Goal: Task Accomplishment & Management: Complete application form

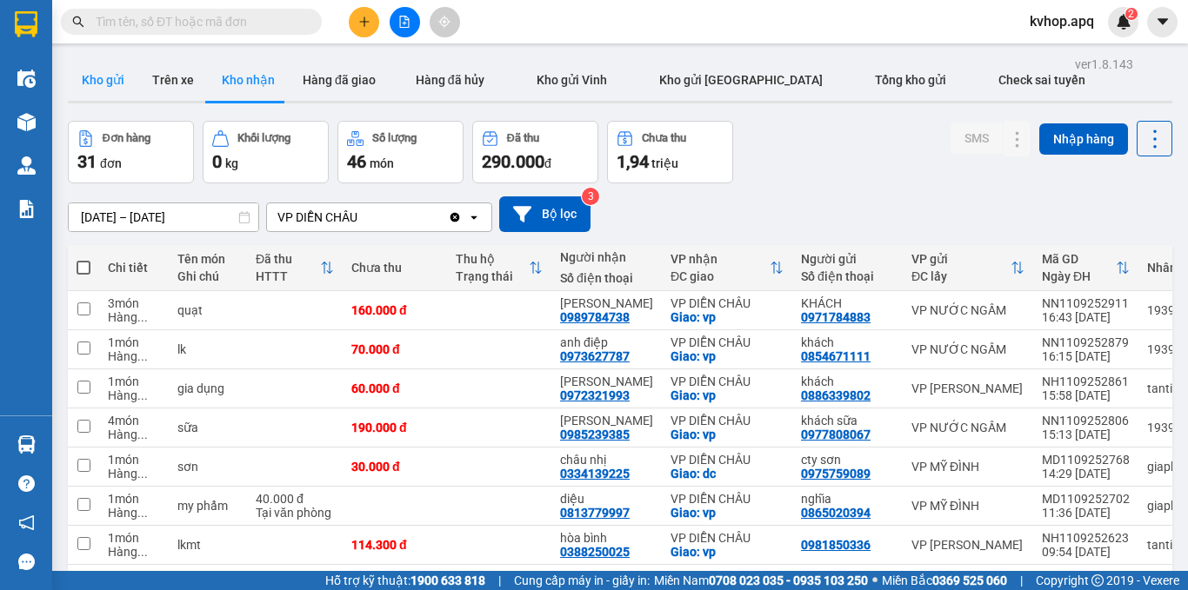
click at [116, 73] on button "Kho gửi" at bounding box center [103, 80] width 70 height 42
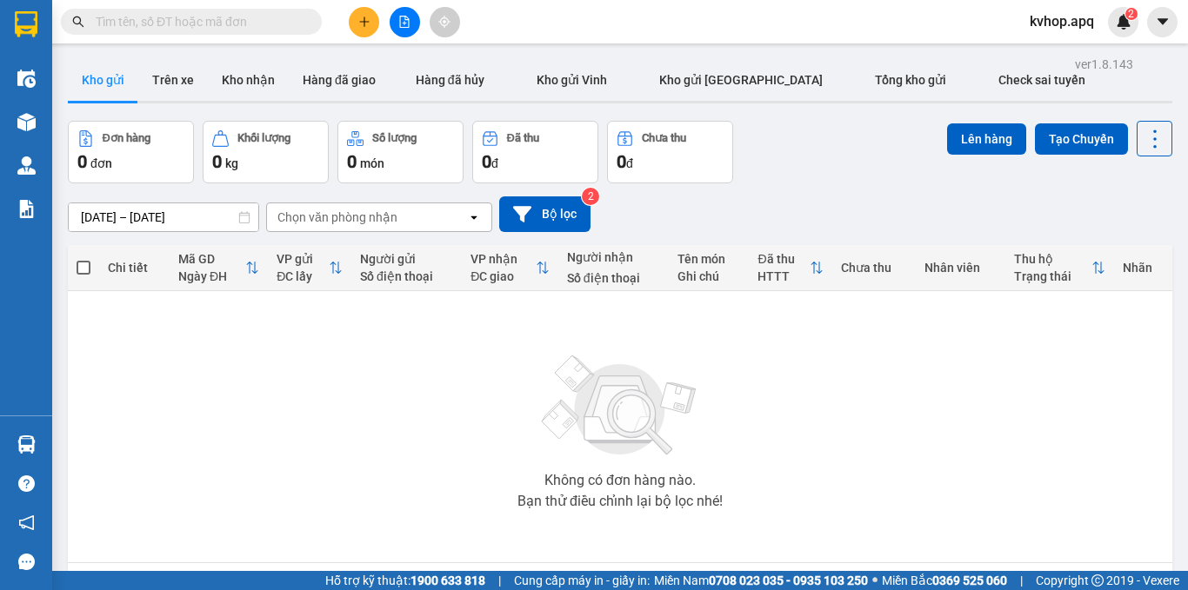
click at [359, 19] on icon "plus" at bounding box center [364, 22] width 12 height 12
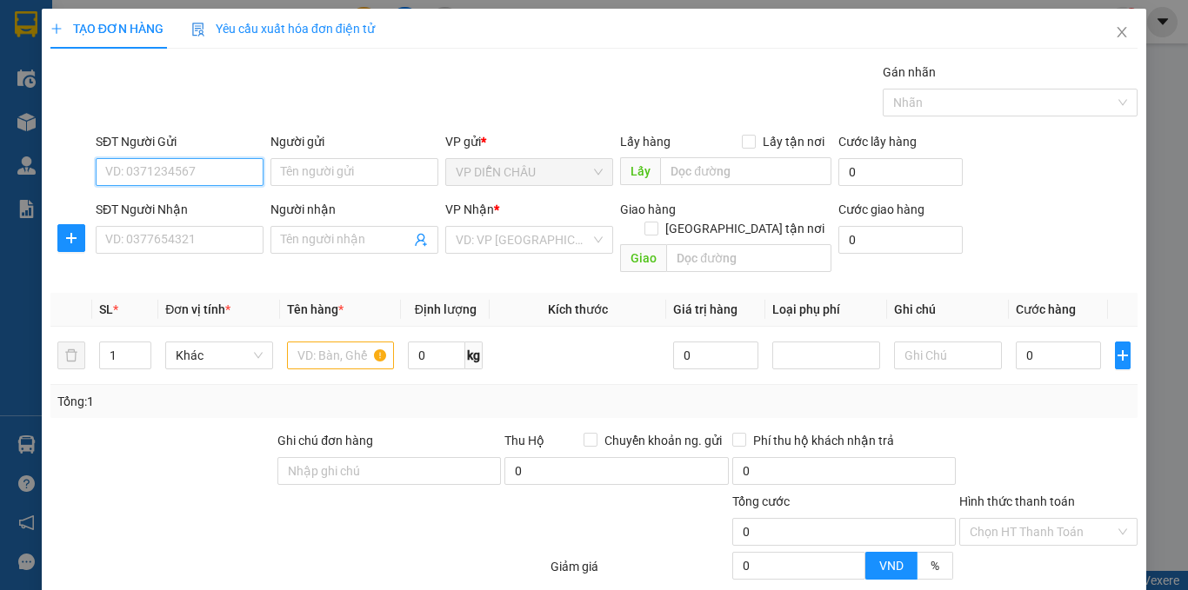
click at [163, 174] on input "SĐT Người Gửi" at bounding box center [180, 172] width 168 height 28
type input "0975977119"
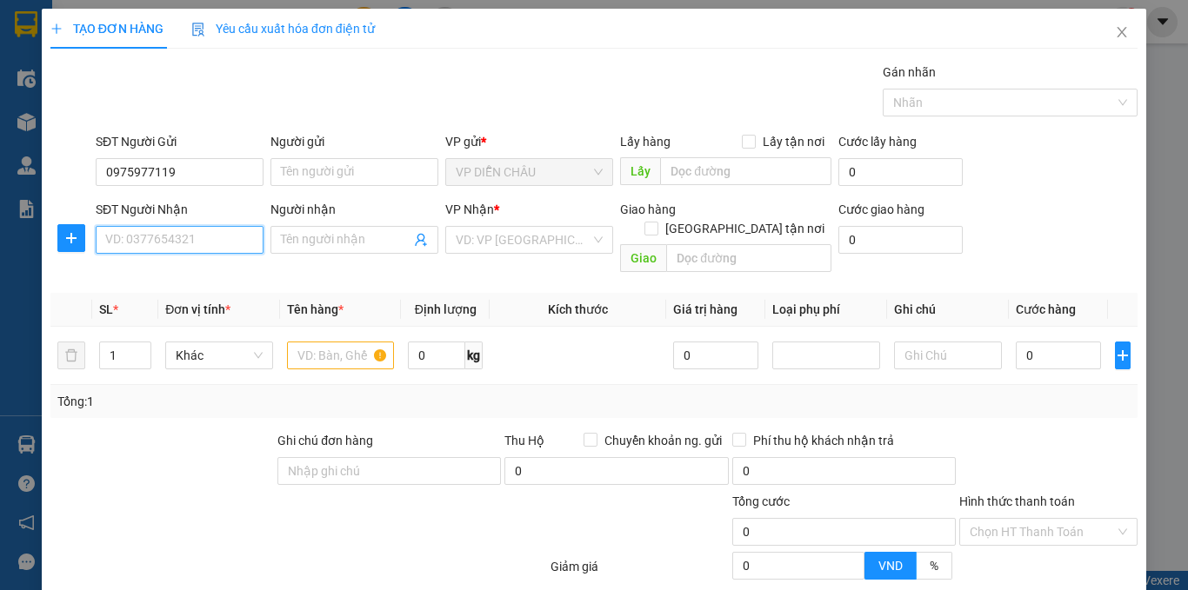
click at [166, 236] on input "SĐT Người Nhận" at bounding box center [180, 240] width 168 height 28
type input "0979066336"
click at [749, 138] on label "Lấy tận nơi" at bounding box center [787, 141] width 90 height 19
drag, startPoint x: 748, startPoint y: 141, endPoint x: 724, endPoint y: 157, distance: 28.2
click at [746, 141] on input "Lấy tận nơi" at bounding box center [748, 141] width 12 height 12
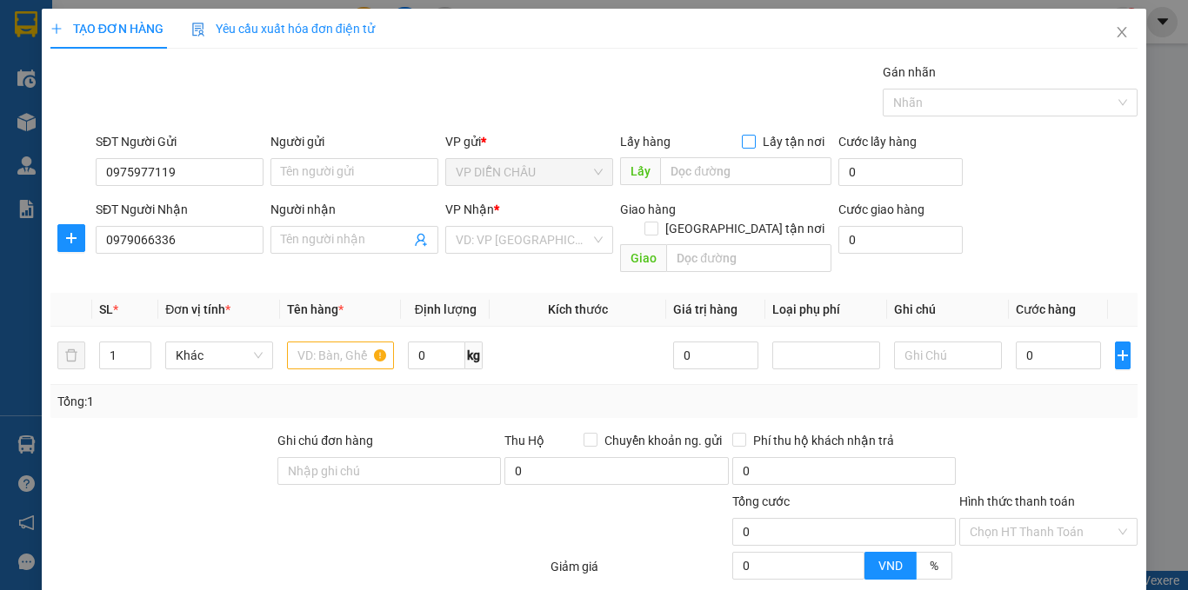
checkbox input "true"
click at [724, 160] on input "text" at bounding box center [745, 171] width 171 height 28
type input "vp"
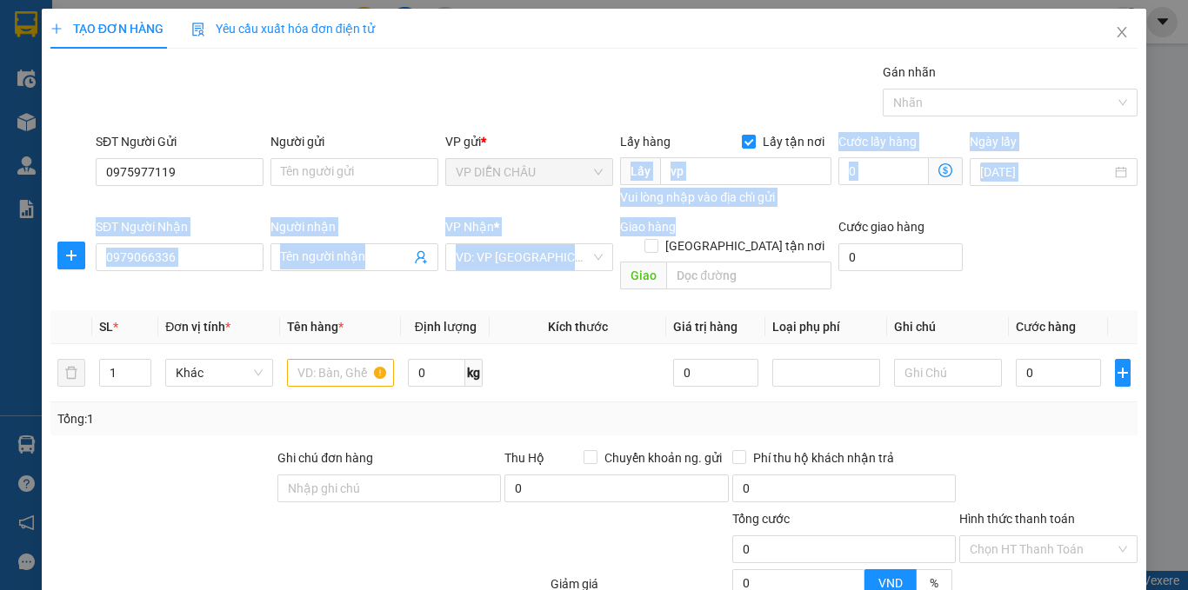
click at [735, 208] on form "SĐT Người Gửi 0975977119 Người gửi Tên người gửi VP gửi * VP DIỄN CHÂU Lấy hàng…" at bounding box center [593, 214] width 1087 height 165
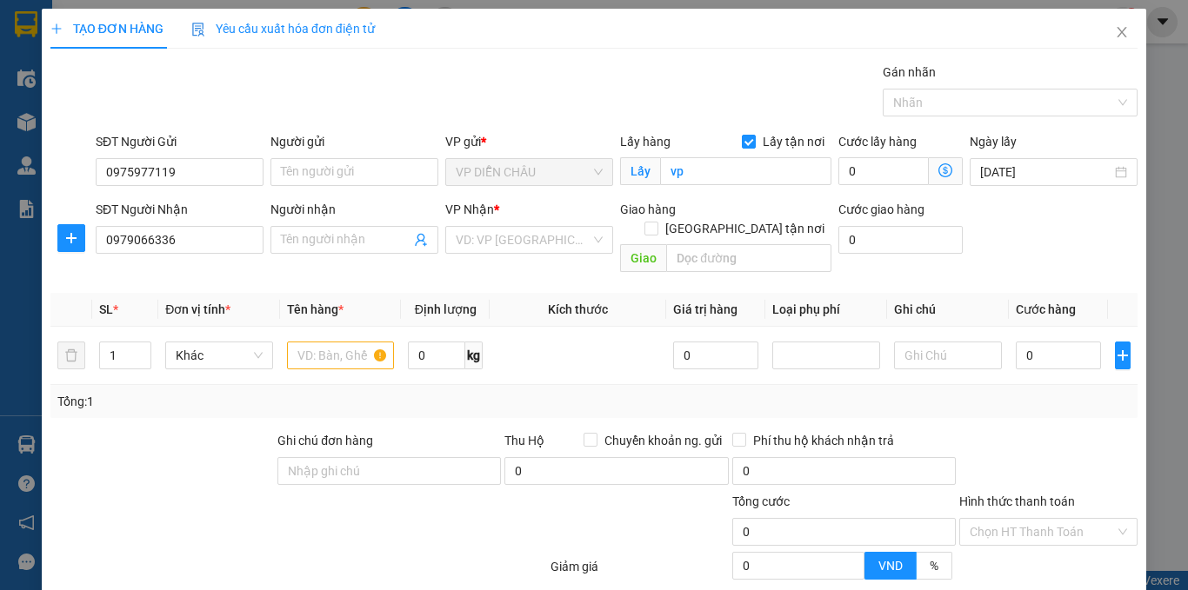
click at [1009, 250] on div "SĐT Người Nhận 0979066336 Người nhận Tên người nhận VP Nhận * VD: VP [GEOGRAPHI…" at bounding box center [616, 240] width 1049 height 80
click at [657, 222] on input "[GEOGRAPHIC_DATA] tận nơi" at bounding box center [650, 228] width 12 height 12
checkbox input "true"
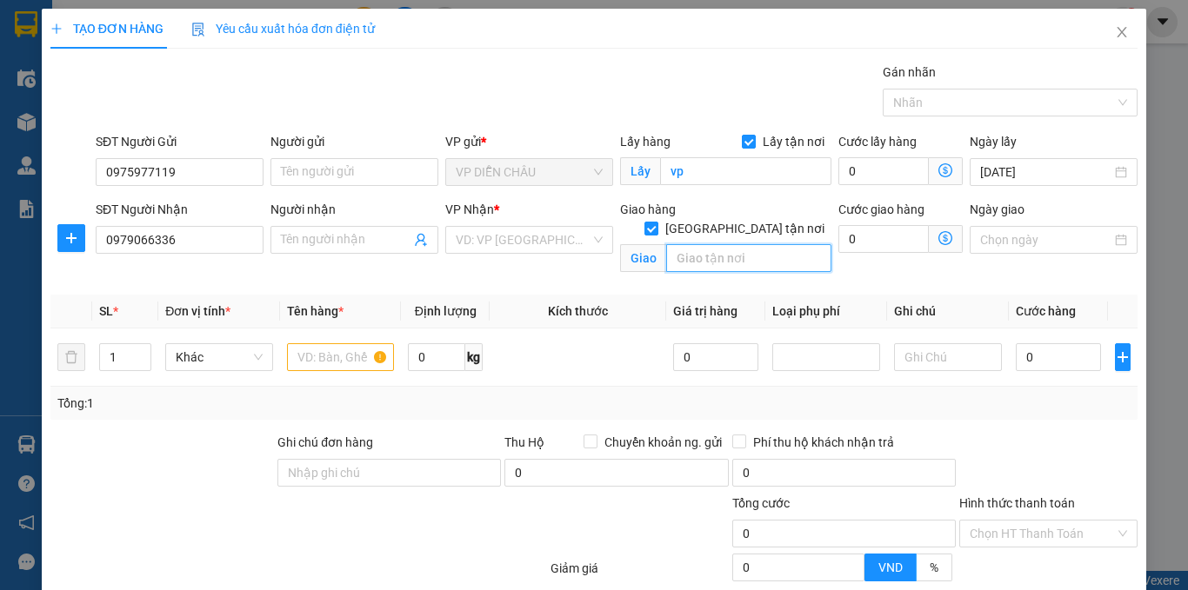
click at [712, 244] on input "text" at bounding box center [748, 258] width 165 height 28
drag, startPoint x: 731, startPoint y: 229, endPoint x: 725, endPoint y: 237, distance: 9.4
click at [729, 244] on input "nà·" at bounding box center [748, 258] width 165 height 28
type input "nhà công vụ k92 , an [GEOGRAPHIC_DATA] , [GEOGRAPHIC_DATA]"
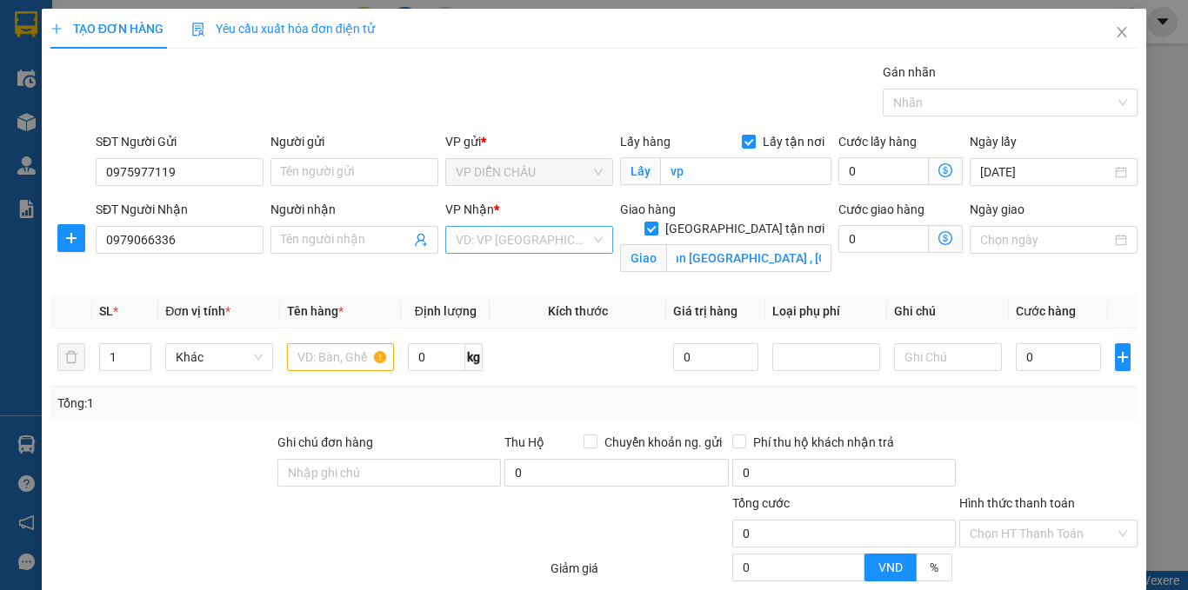
click at [504, 240] on input "search" at bounding box center [523, 240] width 135 height 26
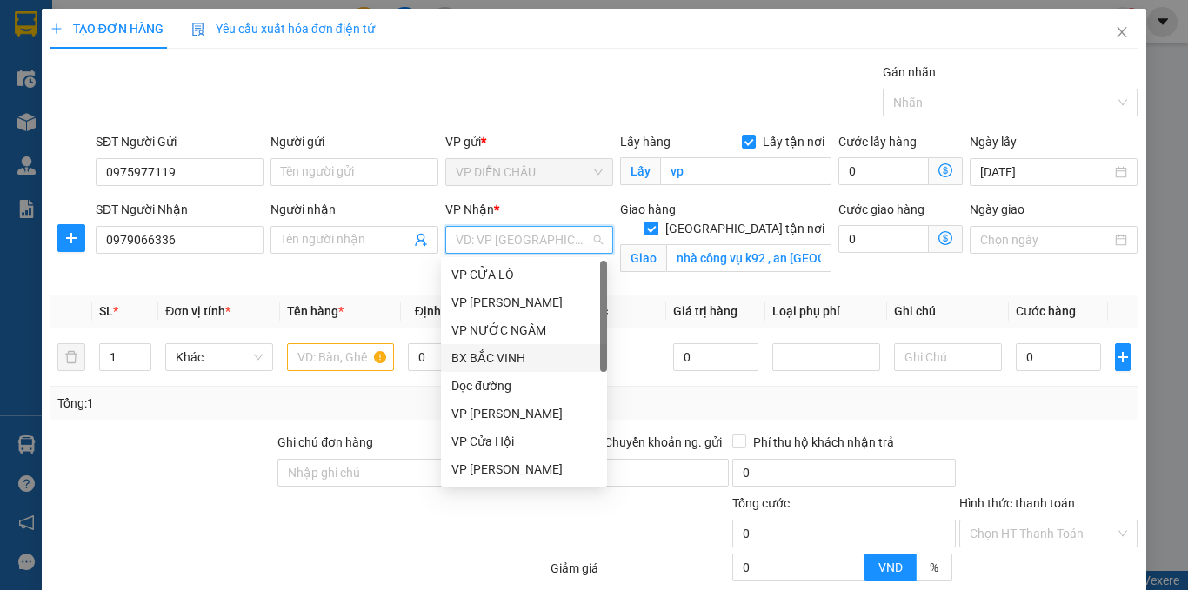
scroll to position [87, 0]
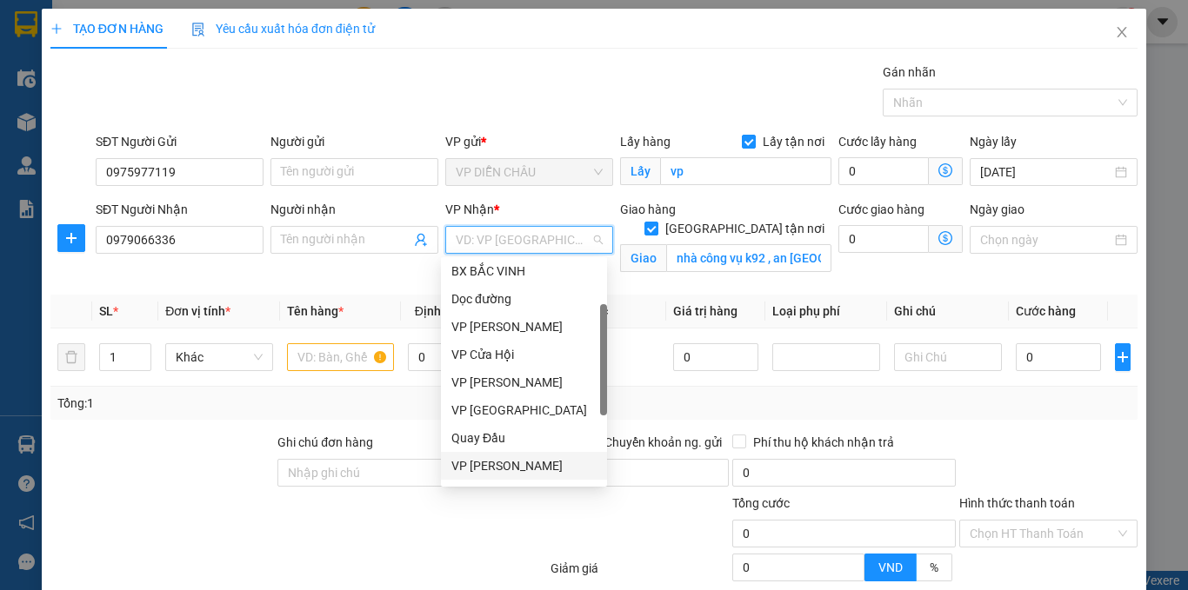
click at [471, 479] on div "VP [PERSON_NAME]" at bounding box center [524, 466] width 166 height 28
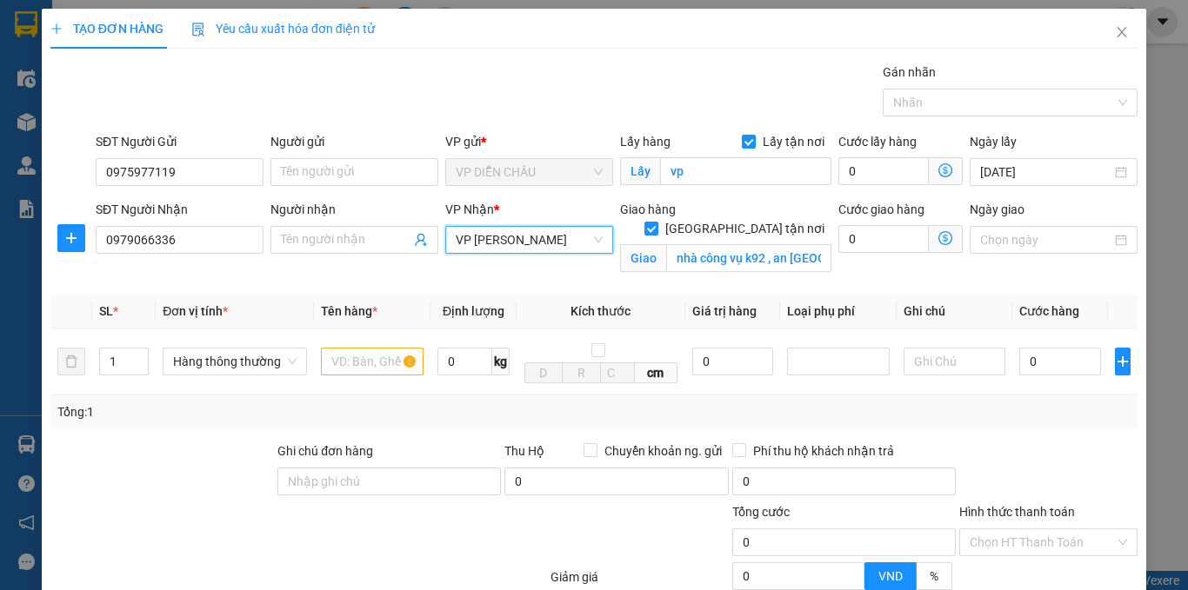
click at [938, 238] on icon "dollar-circle" at bounding box center [945, 238] width 14 height 14
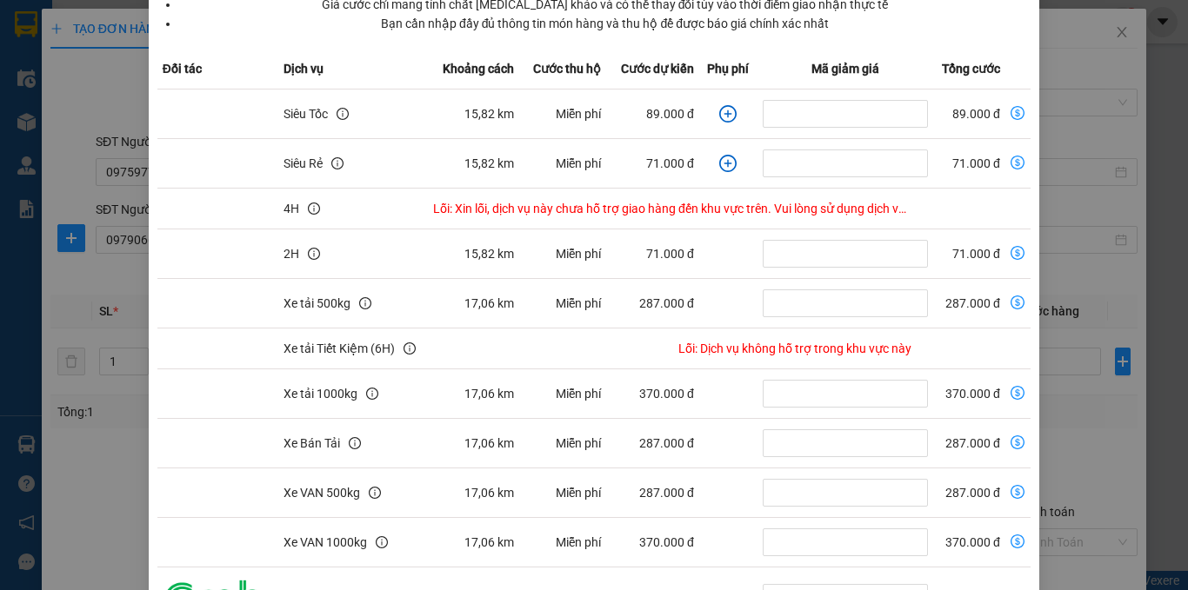
scroll to position [284, 0]
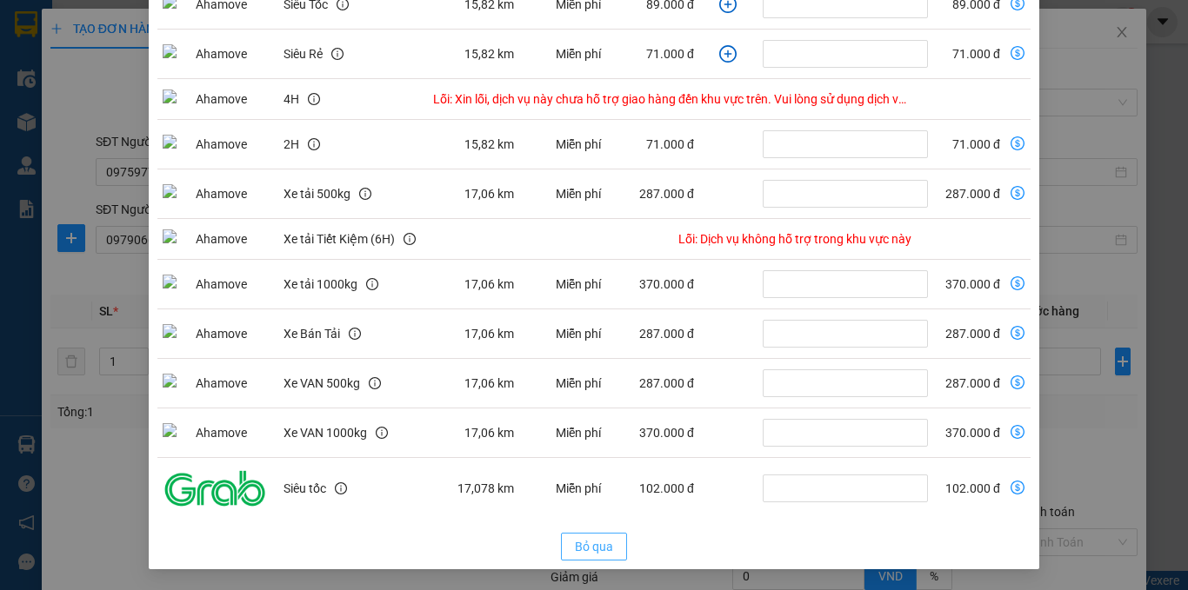
click at [598, 538] on button "Bỏ qua" at bounding box center [594, 547] width 66 height 28
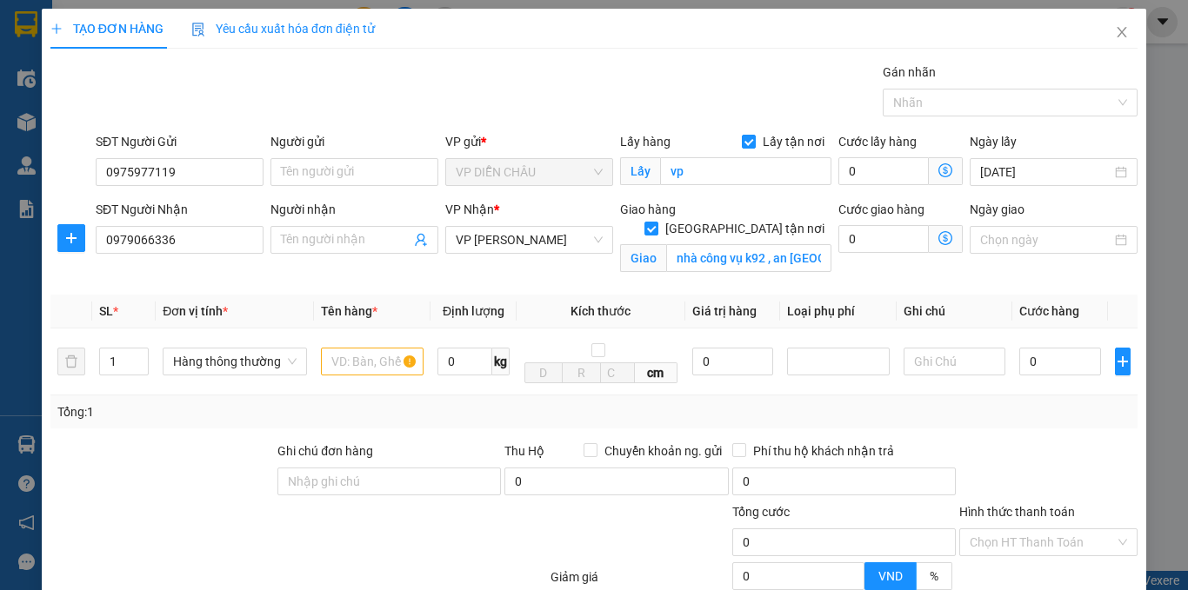
scroll to position [197, 0]
click at [507, 232] on span "VP [PERSON_NAME]" at bounding box center [529, 240] width 147 height 26
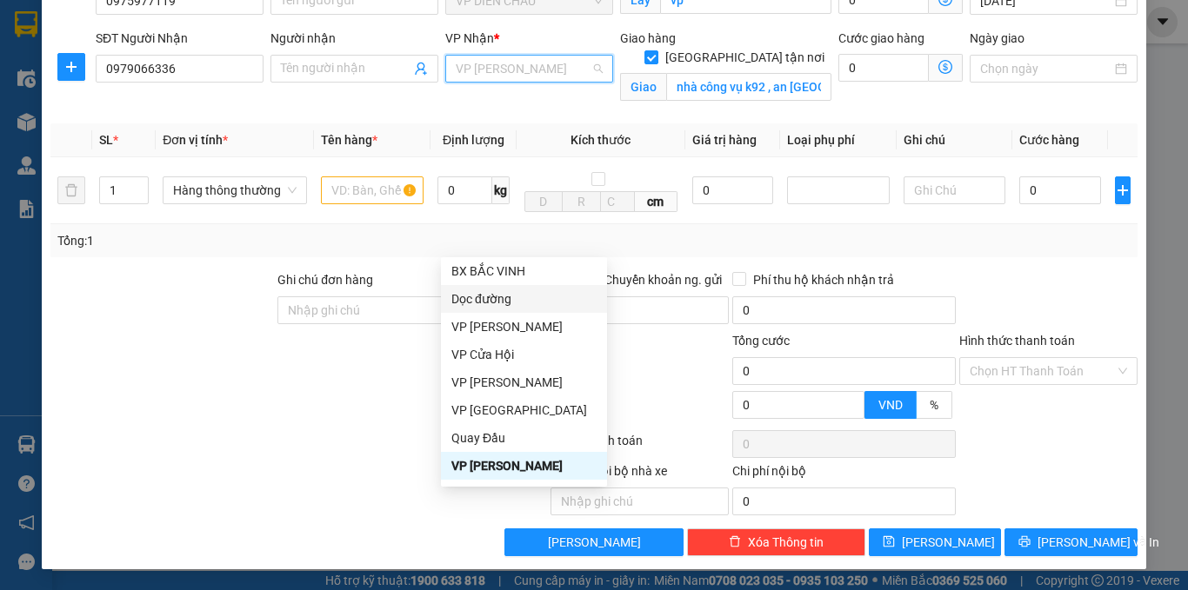
scroll to position [174, 0]
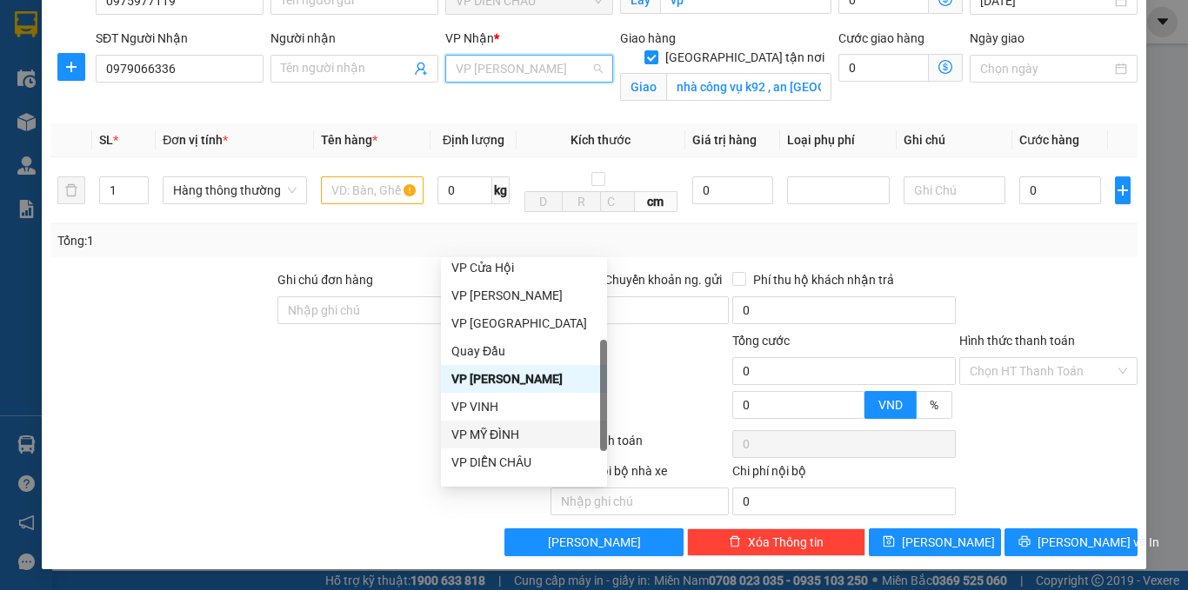
click at [494, 433] on div "VP MỸ ĐÌNH" at bounding box center [523, 434] width 145 height 19
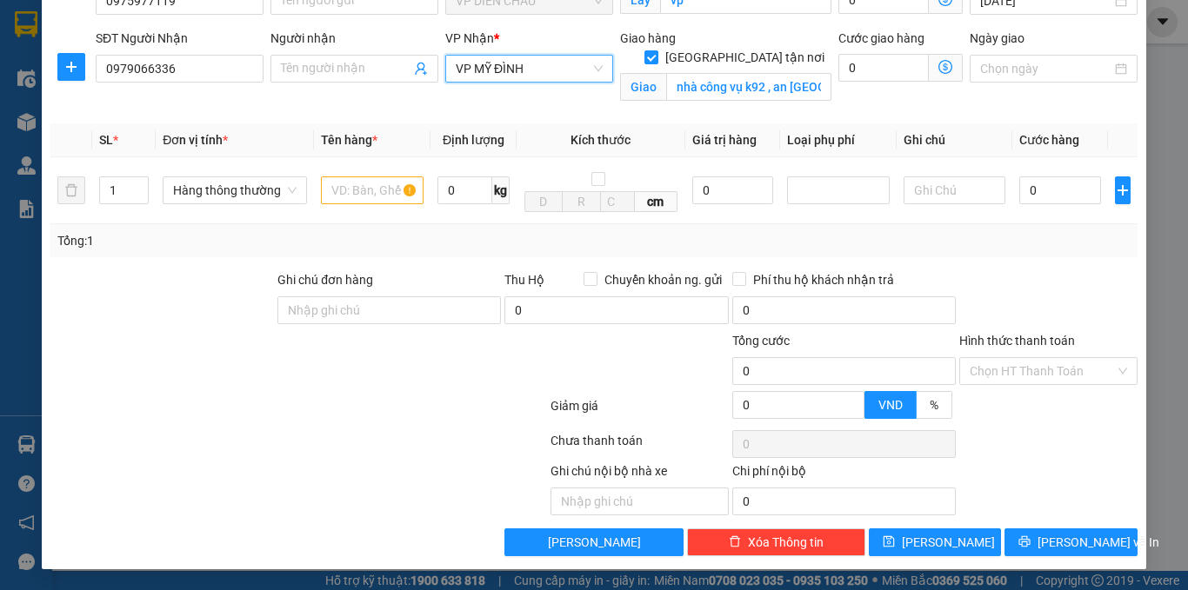
scroll to position [0, 0]
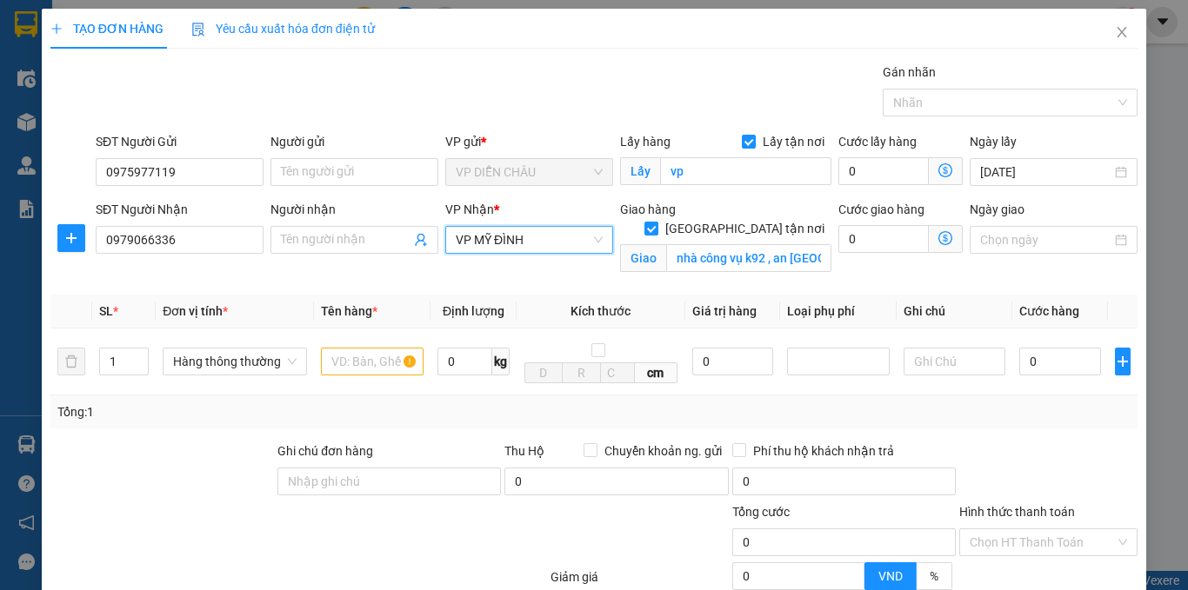
click at [938, 235] on icon "dollar-circle" at bounding box center [945, 238] width 14 height 14
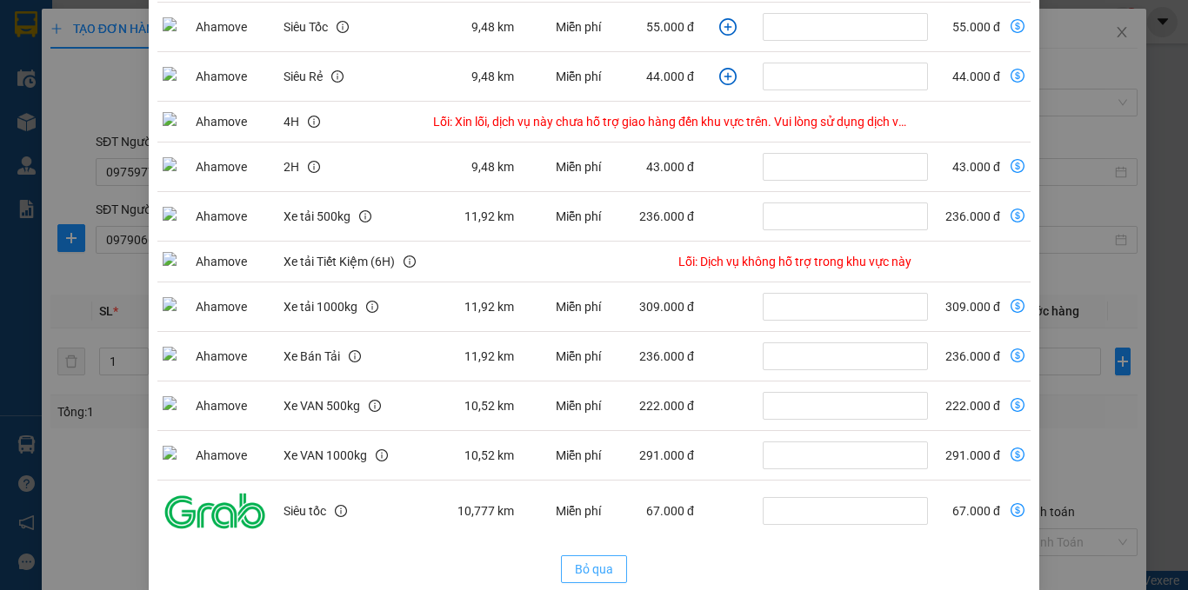
click at [579, 560] on span "Bỏ qua" at bounding box center [594, 569] width 38 height 19
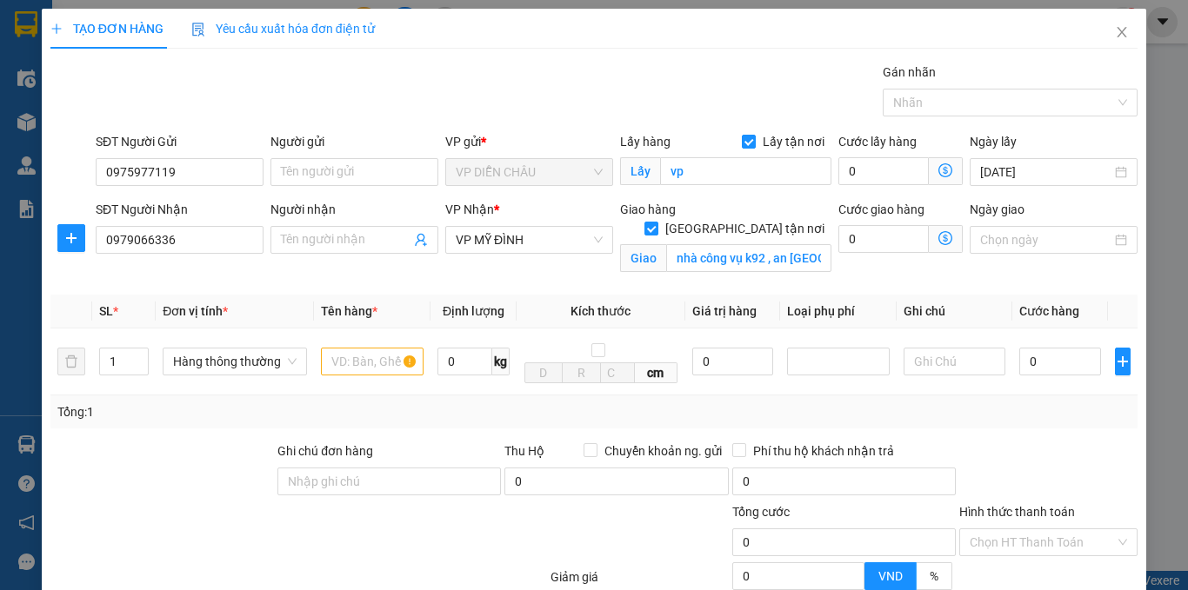
scroll to position [197, 0]
click at [510, 246] on span "VP MỸ ĐÌNH" at bounding box center [529, 240] width 147 height 26
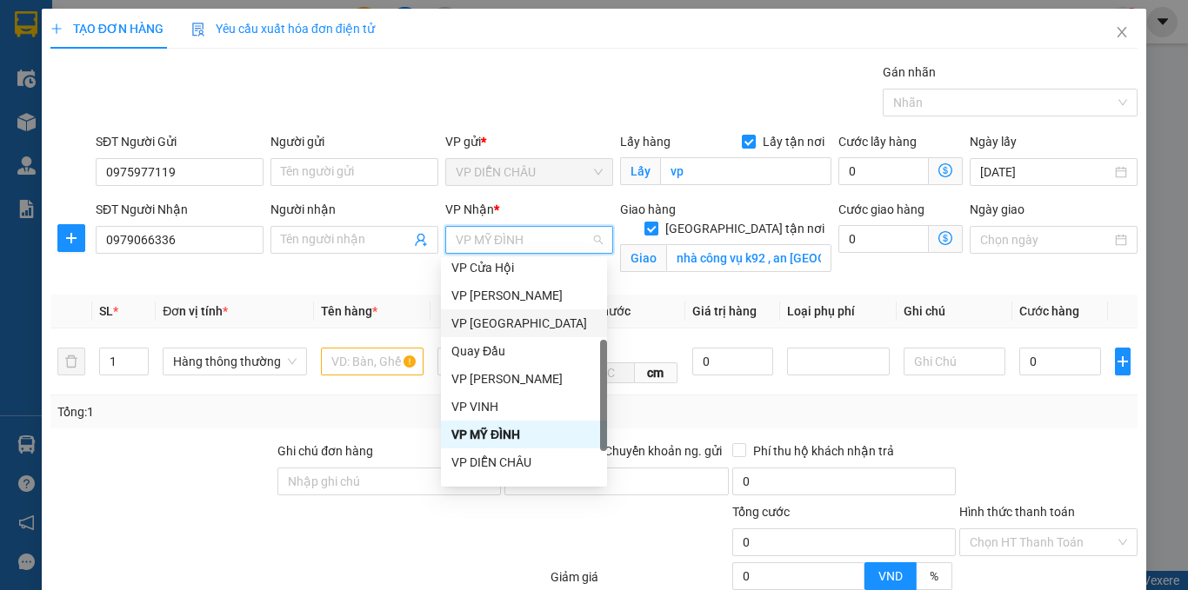
scroll to position [0, 0]
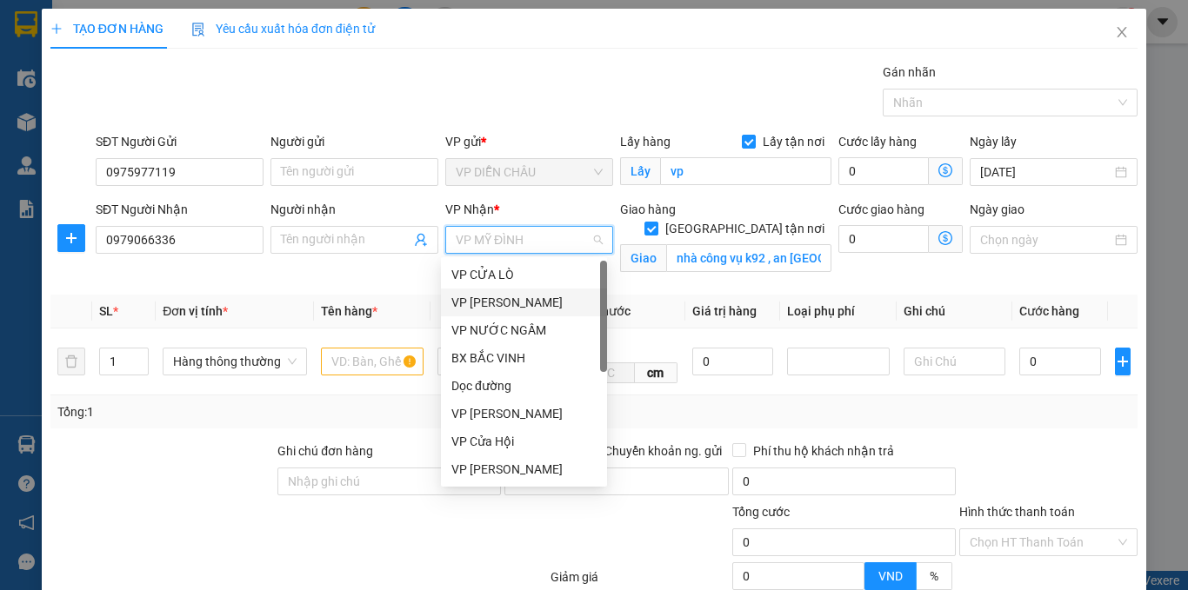
drag, startPoint x: 490, startPoint y: 301, endPoint x: 506, endPoint y: 298, distance: 16.7
click at [490, 301] on div "VP [PERSON_NAME]" at bounding box center [523, 302] width 145 height 19
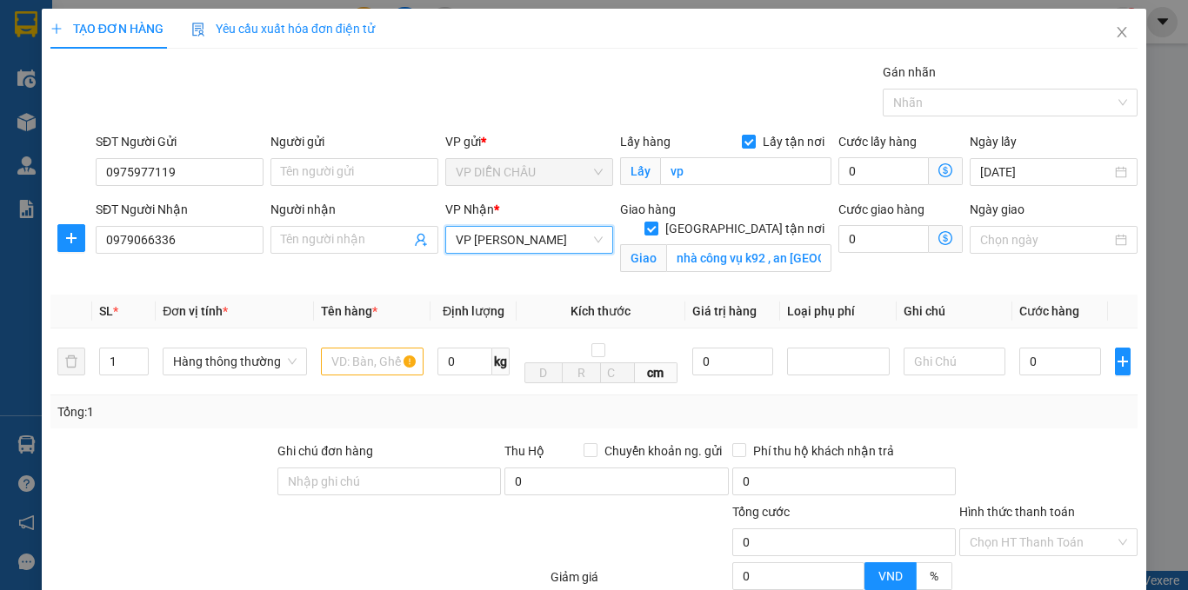
click at [938, 241] on icon "dollar-circle" at bounding box center [945, 238] width 14 height 14
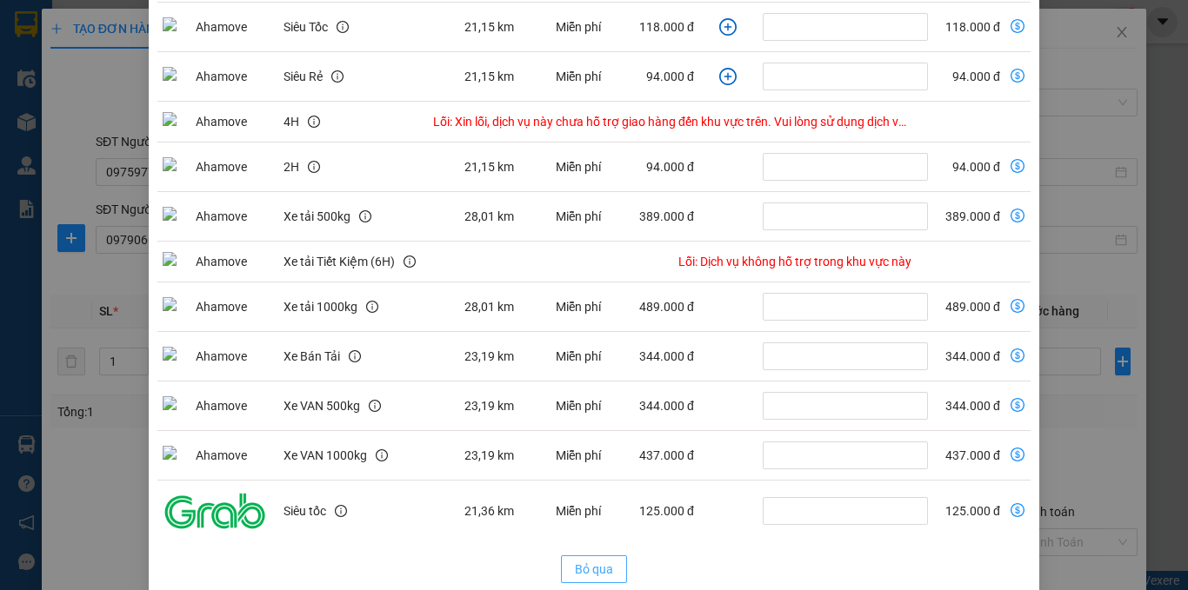
click at [576, 571] on span "Bỏ qua" at bounding box center [594, 569] width 38 height 19
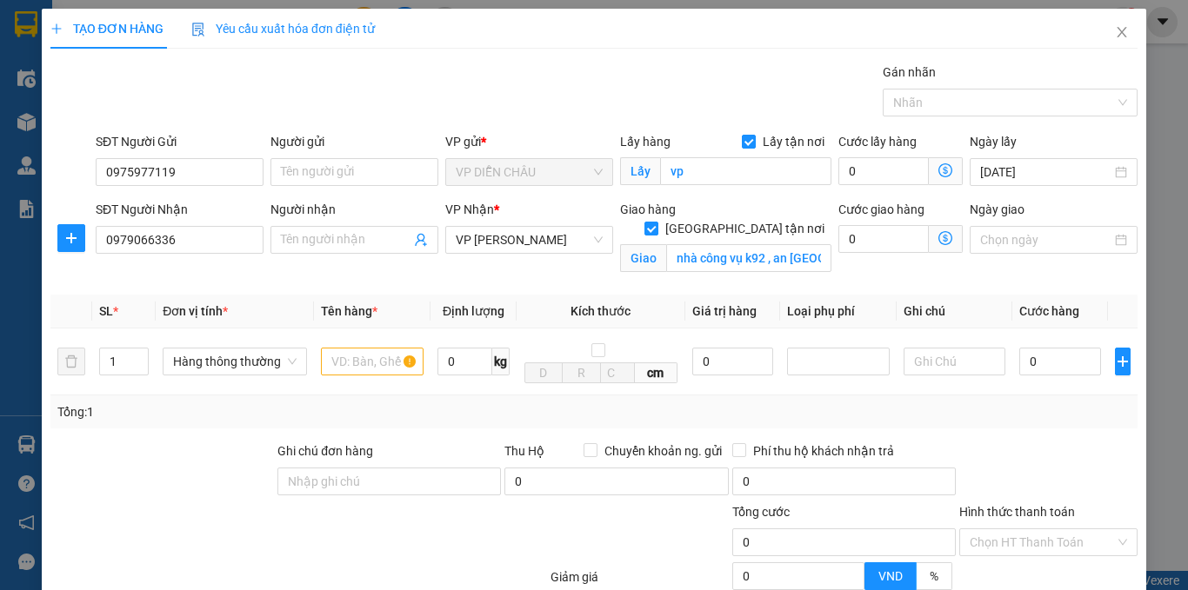
scroll to position [197, 0]
click at [516, 251] on span "VP [PERSON_NAME]" at bounding box center [529, 240] width 147 height 26
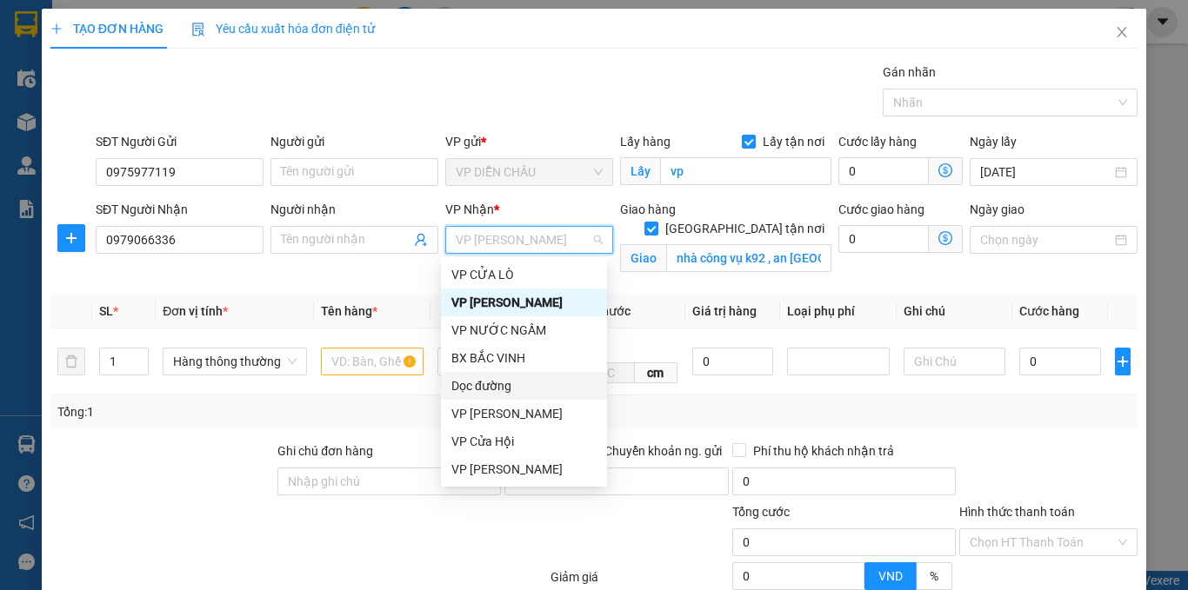
scroll to position [244, 0]
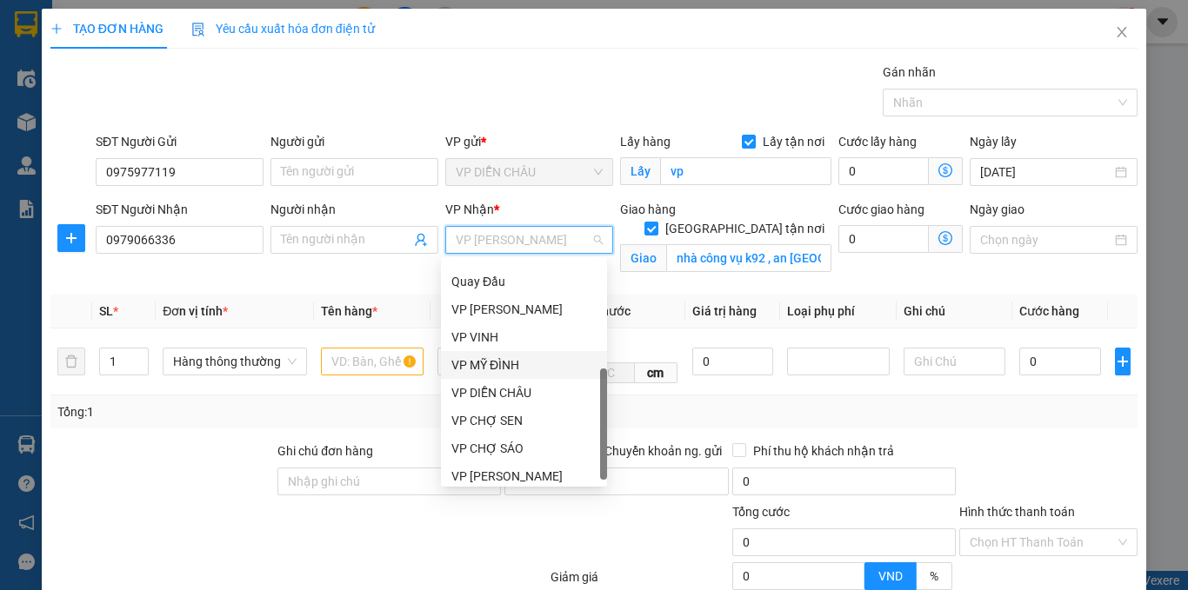
click at [503, 363] on div "VP MỸ ĐÌNH" at bounding box center [523, 365] width 145 height 19
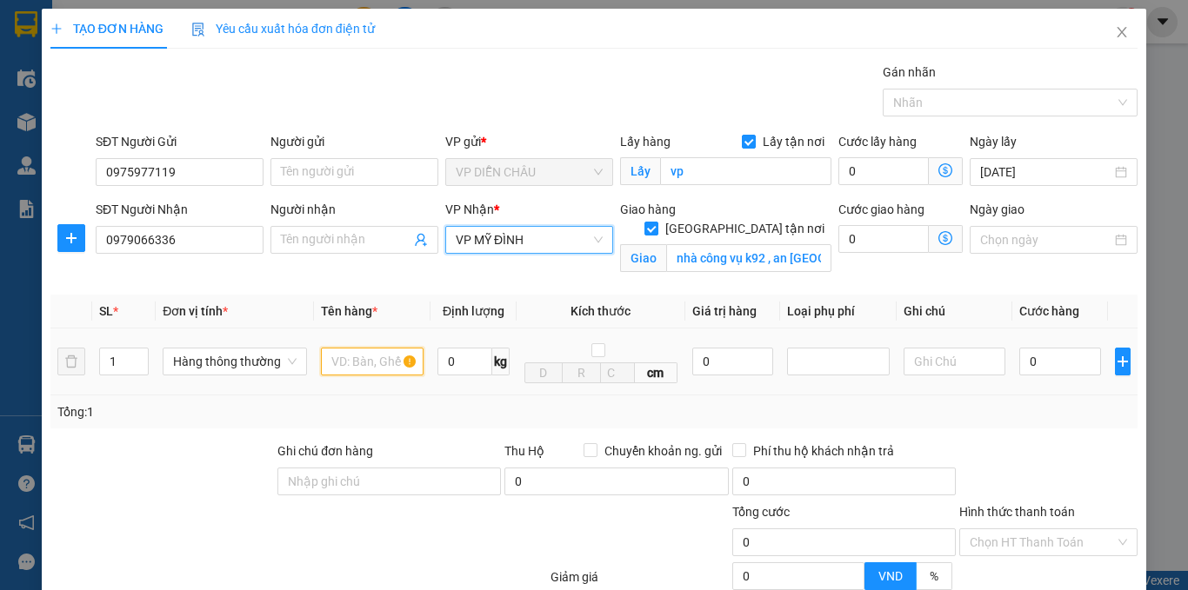
click at [379, 365] on input "text" at bounding box center [372, 362] width 103 height 28
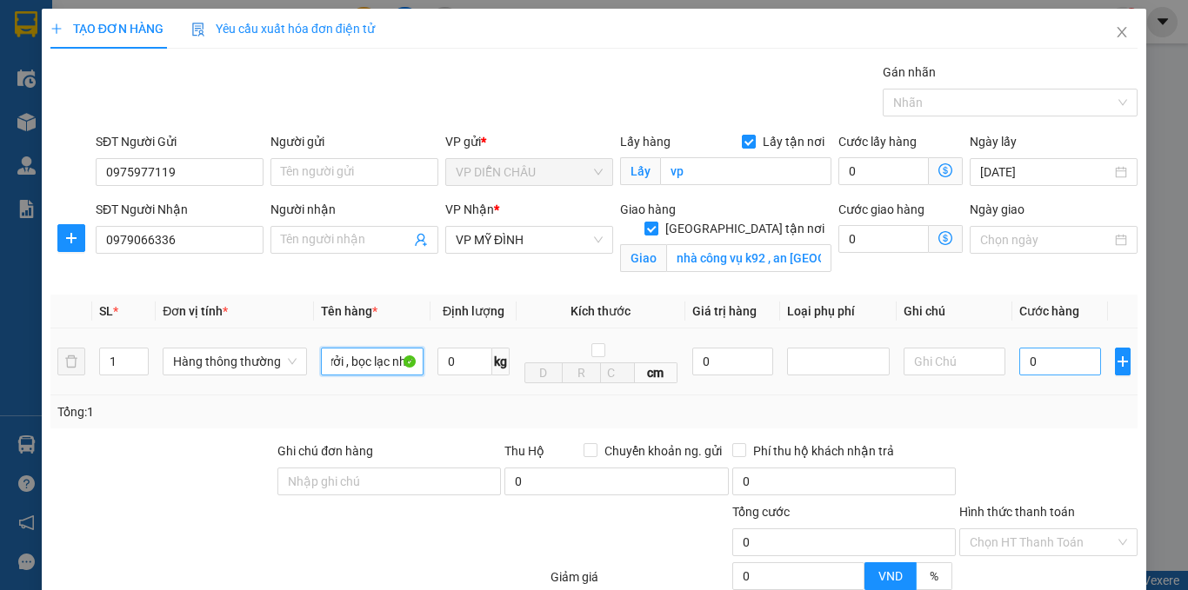
type input "bưởi , bọc lạc nhỏ"
click at [1019, 364] on input "0" at bounding box center [1060, 362] width 82 height 28
type input "1"
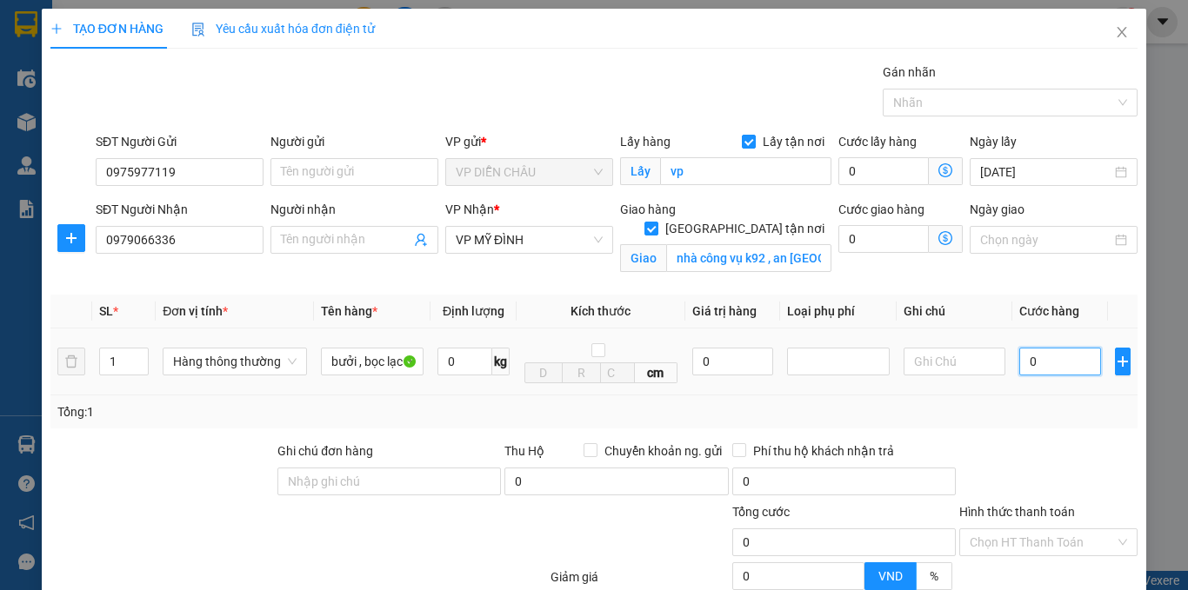
type input "1"
type input "13"
type input "130"
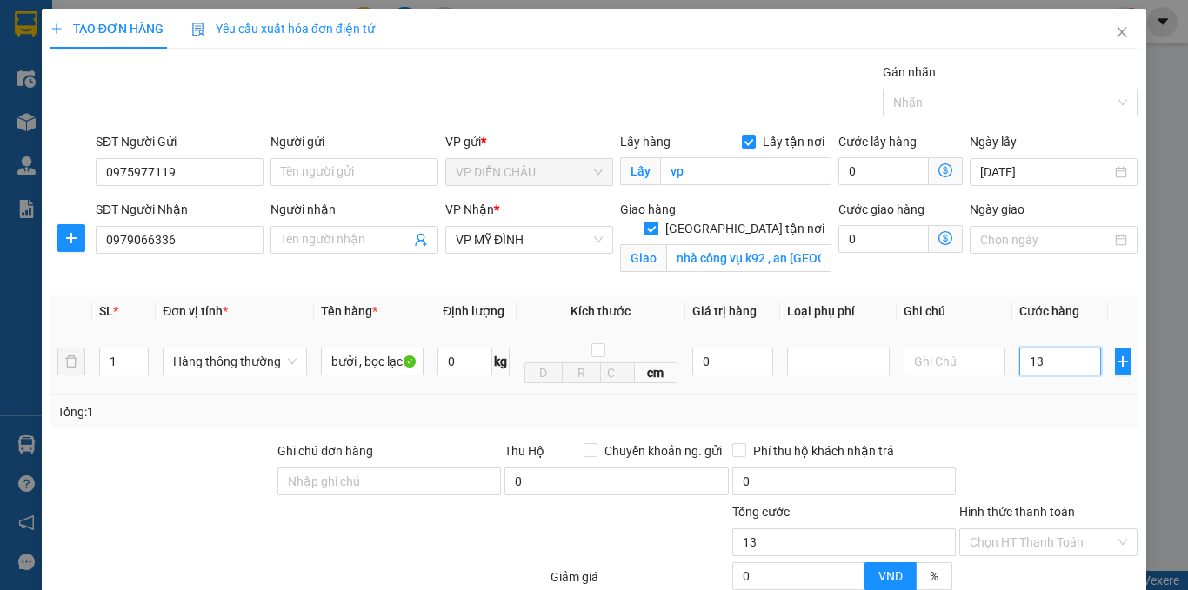
type input "130"
type input "1.300"
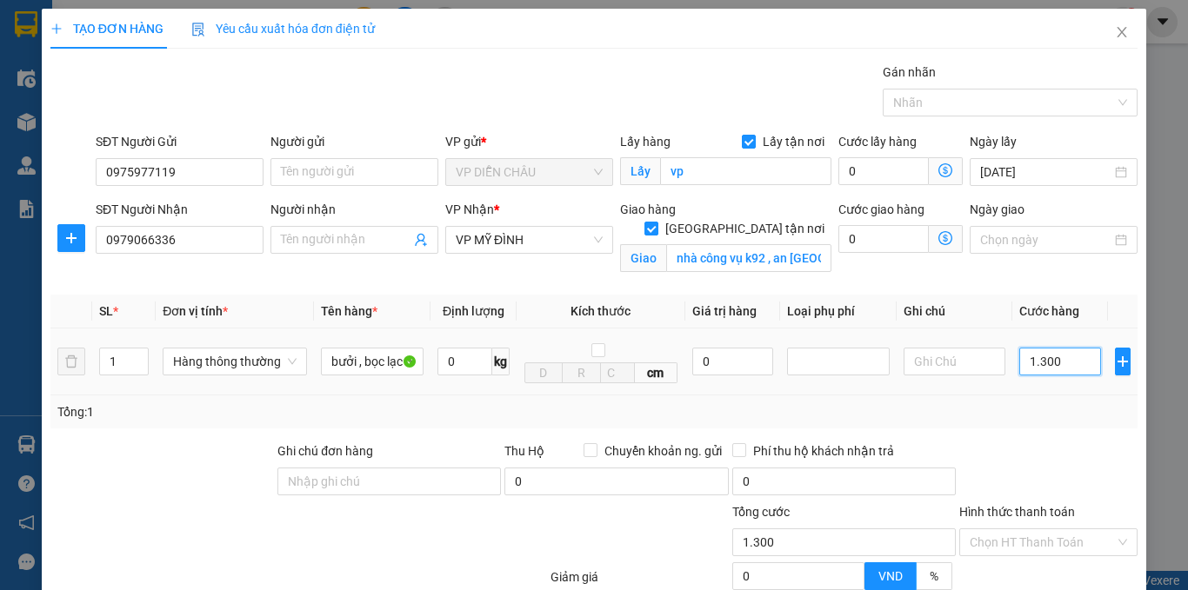
type input "13.000"
type input "130.000"
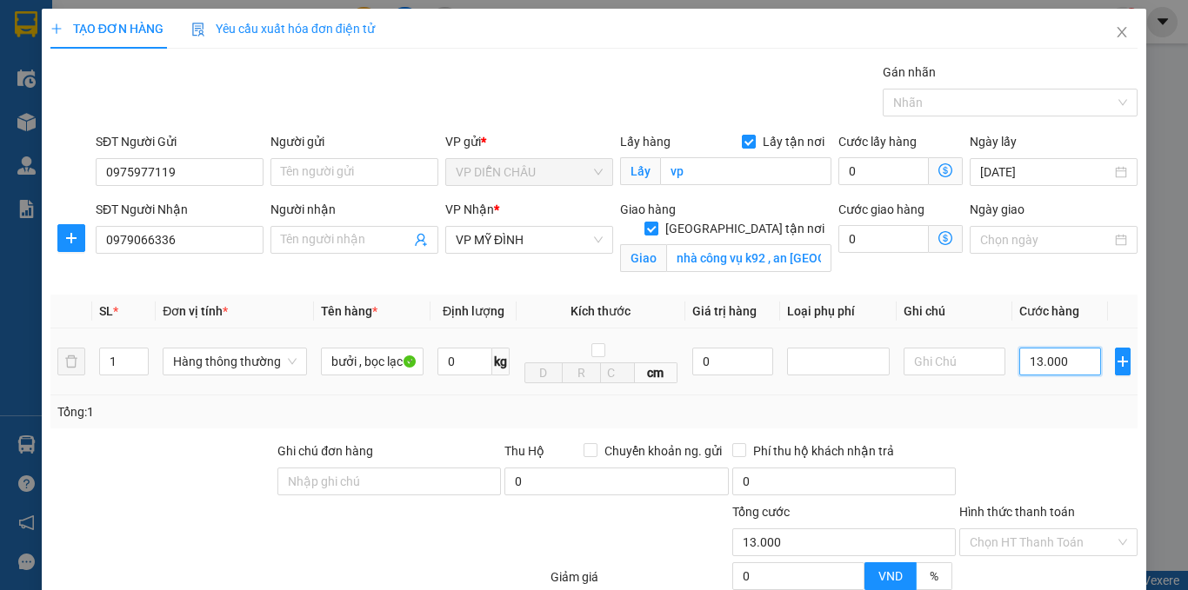
type input "130.000"
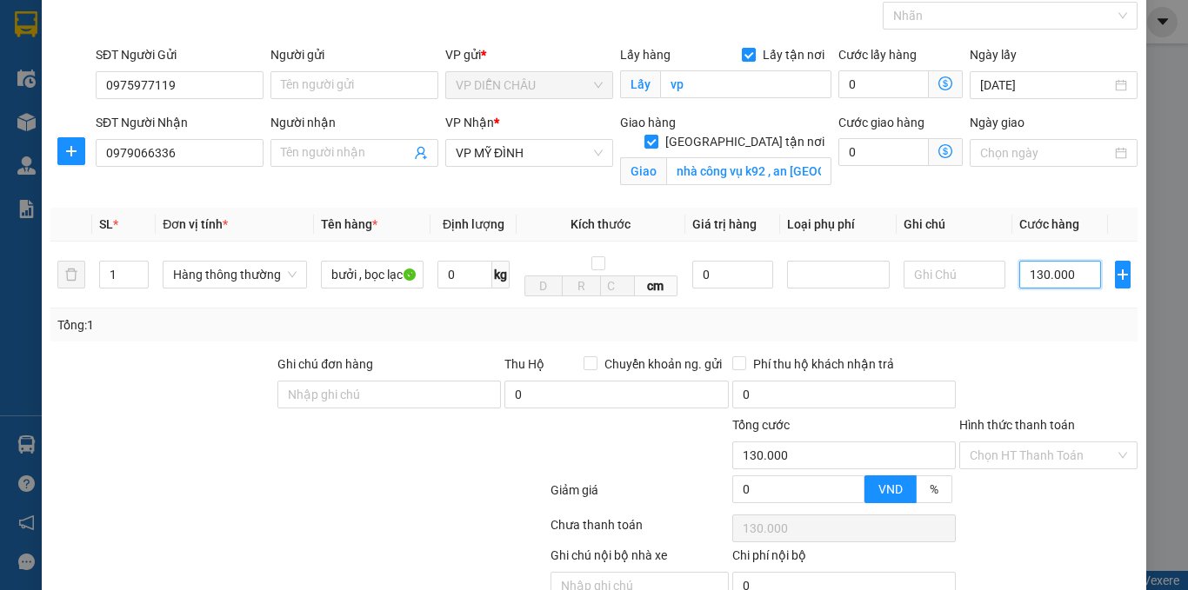
scroll to position [172, 0]
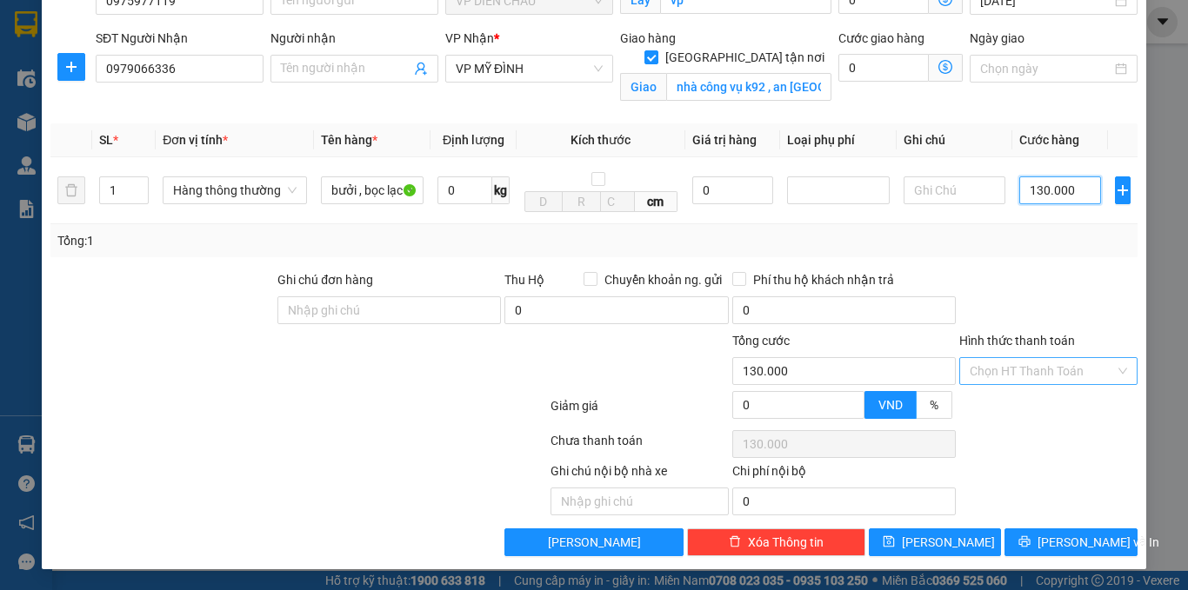
type input "130.000"
click at [1041, 367] on input "Hình thức thanh toán" at bounding box center [1042, 371] width 145 height 26
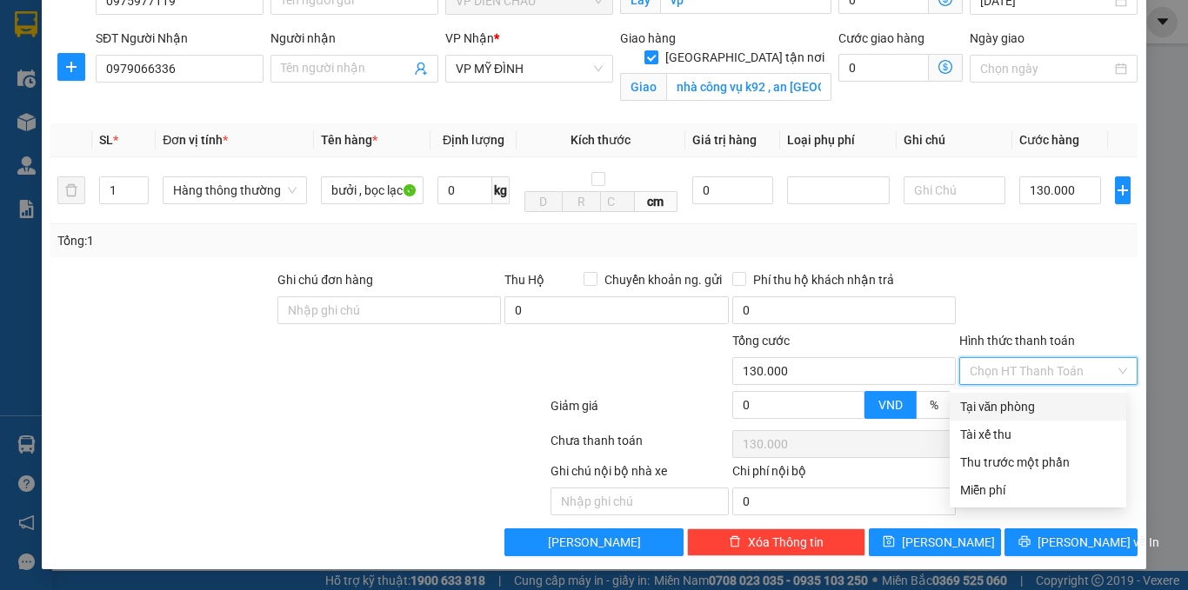
click at [1031, 404] on div "Tại văn phòng" at bounding box center [1038, 406] width 156 height 19
type input "0"
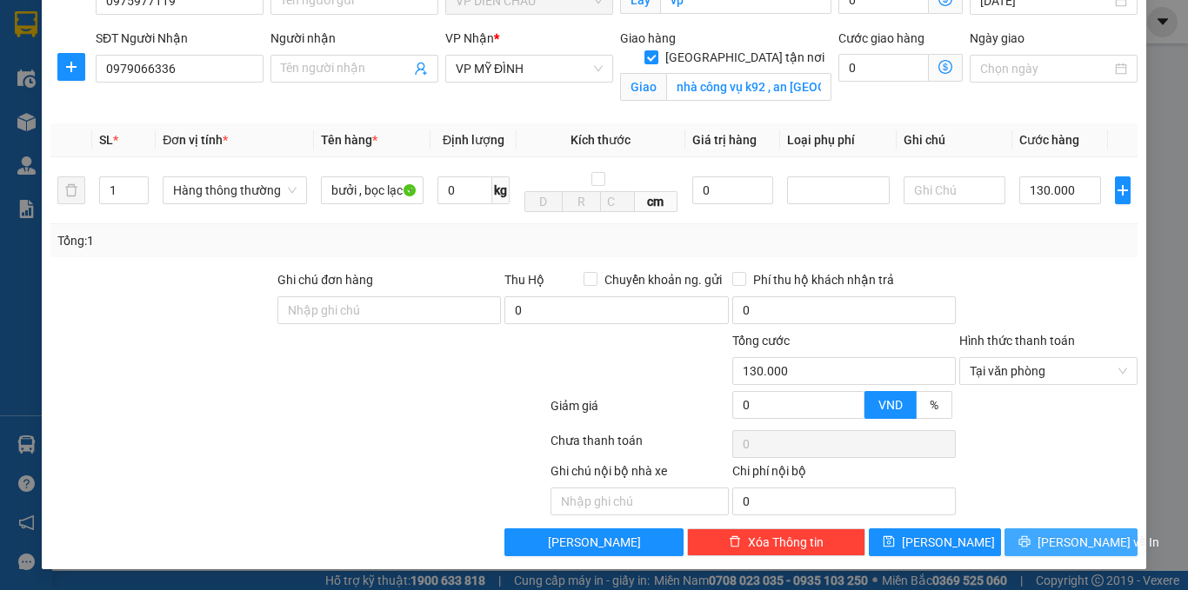
click at [1044, 541] on button "[PERSON_NAME] và In" at bounding box center [1070, 543] width 133 height 28
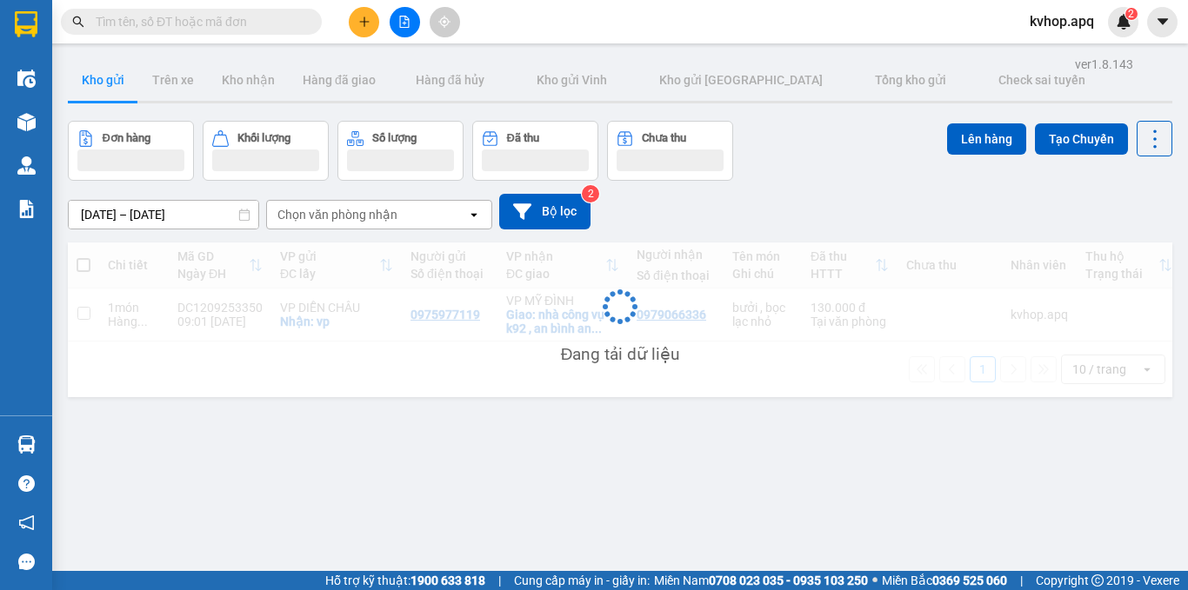
scroll to position [80, 0]
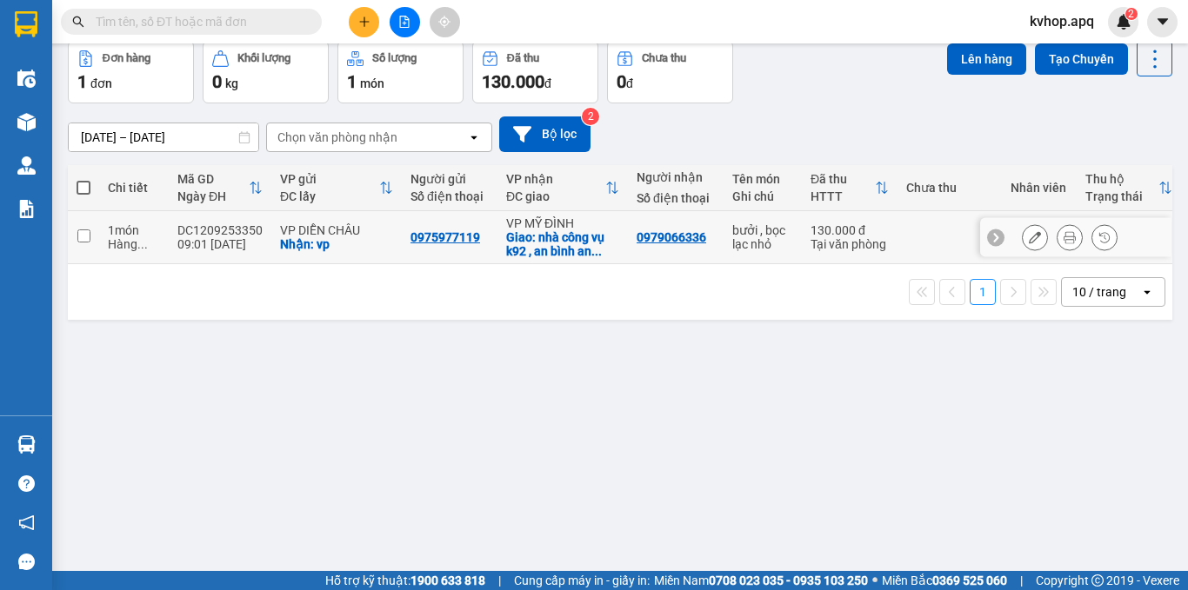
click at [1023, 230] on button at bounding box center [1035, 238] width 24 height 30
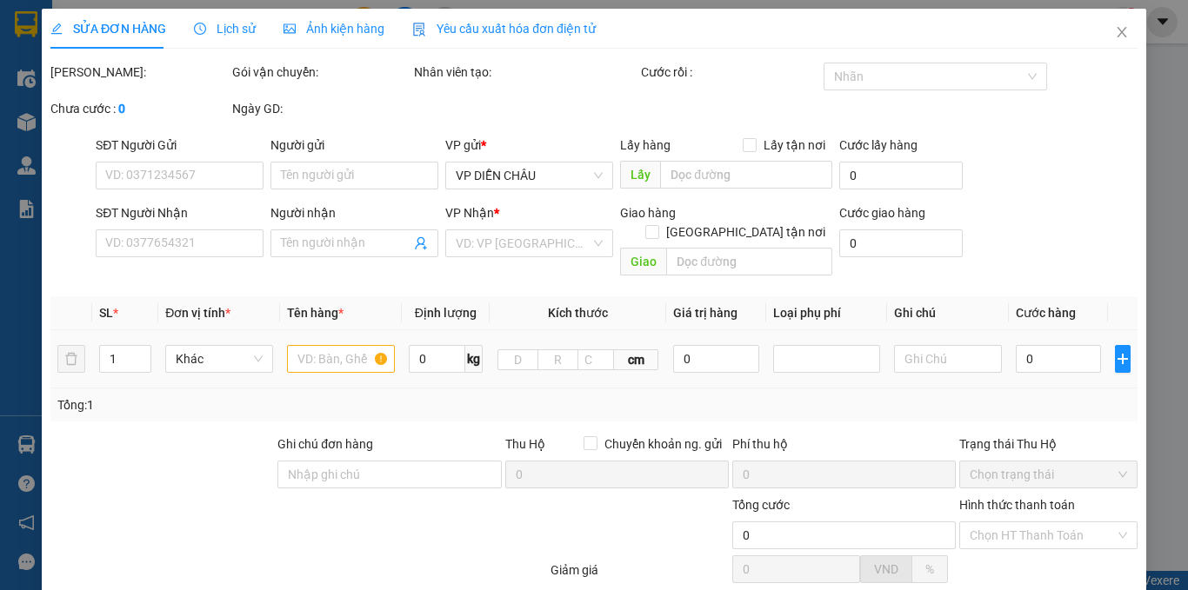
type input "0975977119"
checkbox input "true"
type input "vp"
type input "0979066336"
checkbox input "true"
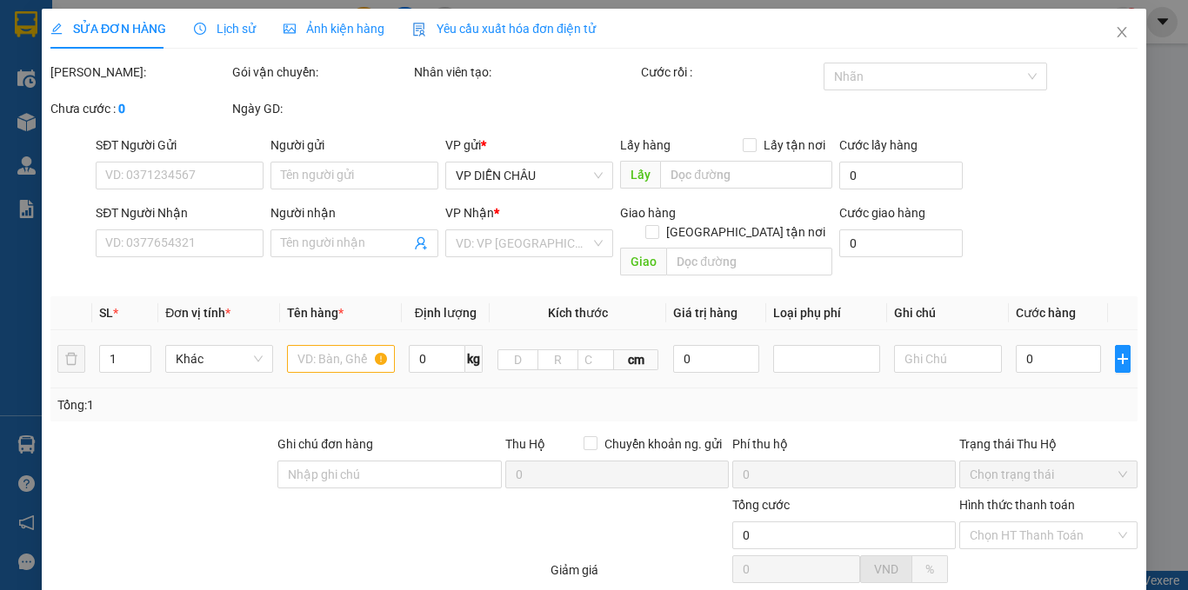
type input "nhà công vụ k92 , an [GEOGRAPHIC_DATA] , [GEOGRAPHIC_DATA]"
type input "130.000"
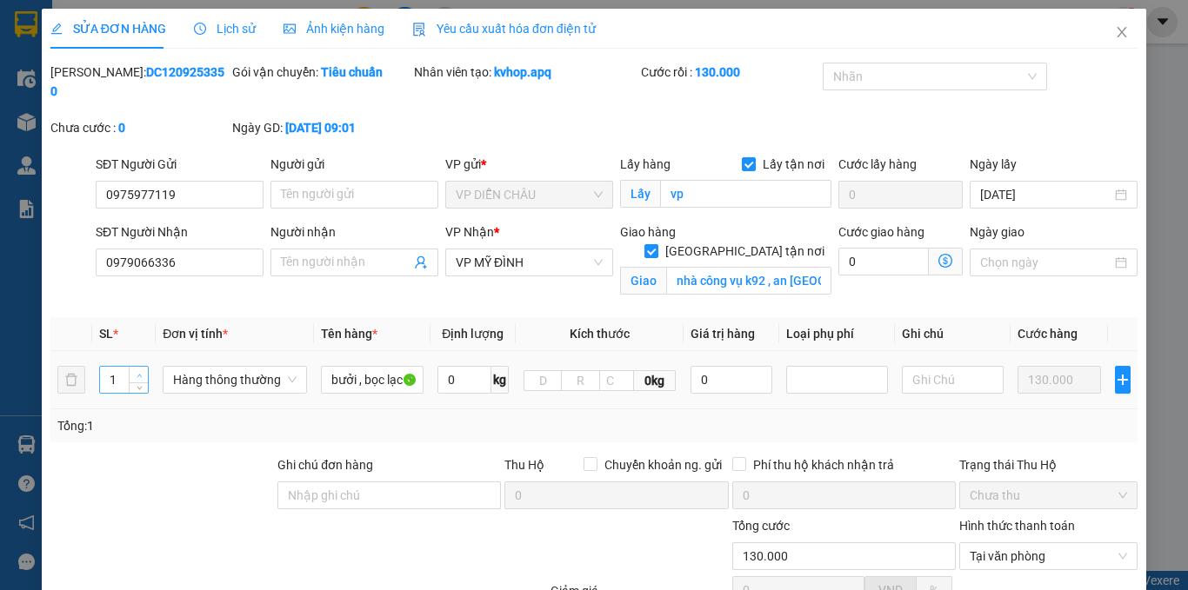
type input "2"
click at [132, 367] on span "Increase Value" at bounding box center [138, 375] width 19 height 16
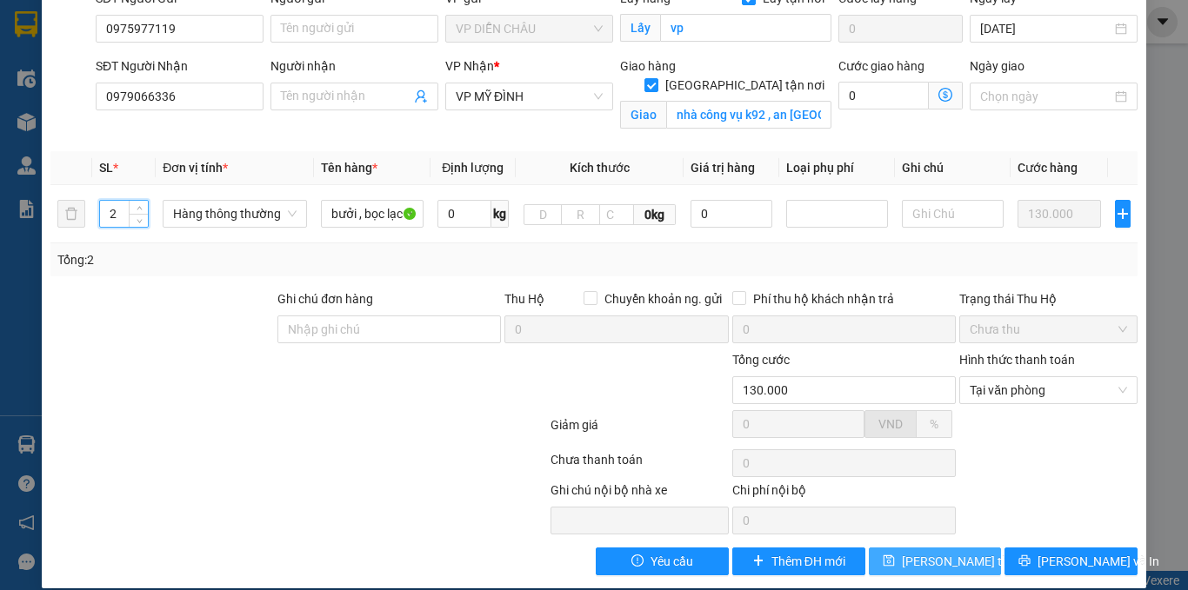
click at [903, 552] on span "[PERSON_NAME] thay đổi" at bounding box center [971, 561] width 139 height 19
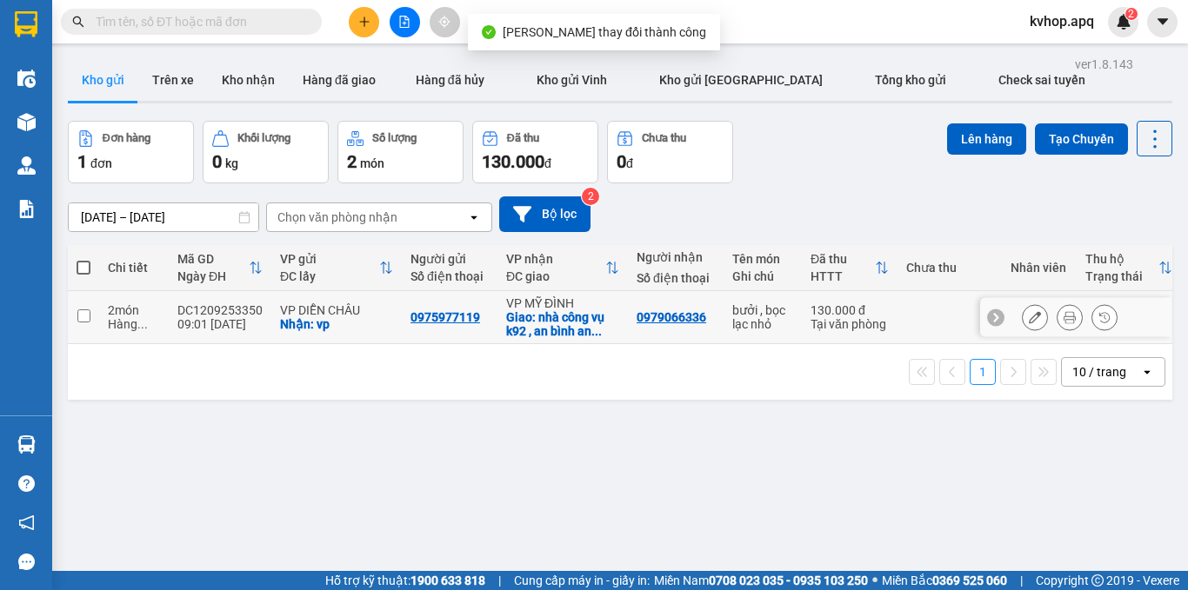
click at [1029, 316] on icon at bounding box center [1035, 317] width 12 height 12
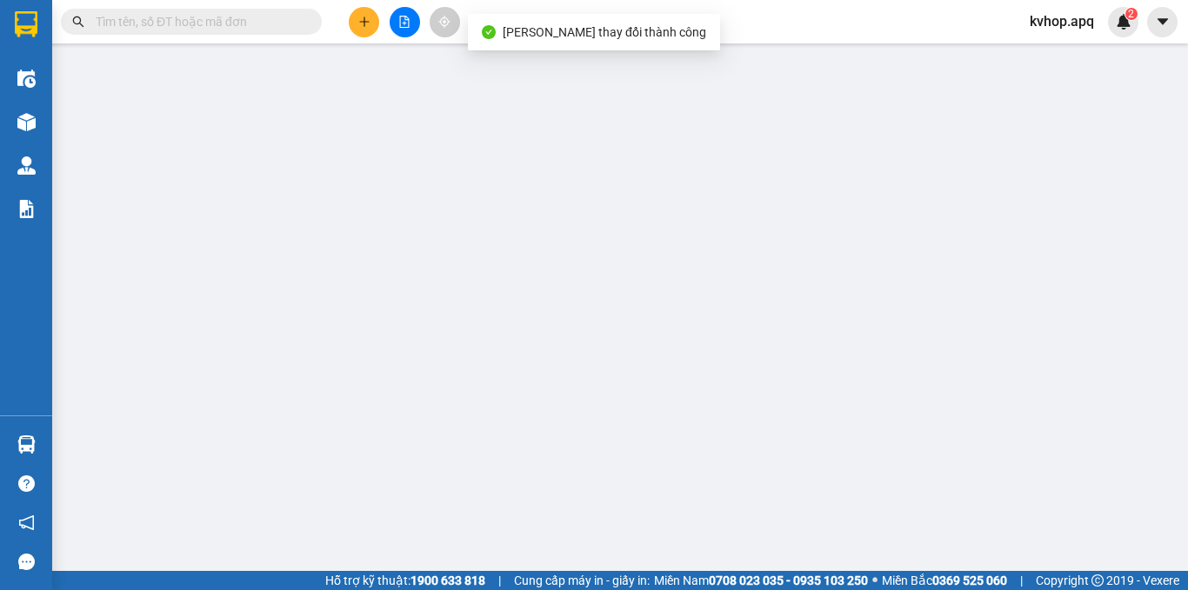
type input "0975977119"
checkbox input "true"
type input "vp"
type input "0979066336"
checkbox input "true"
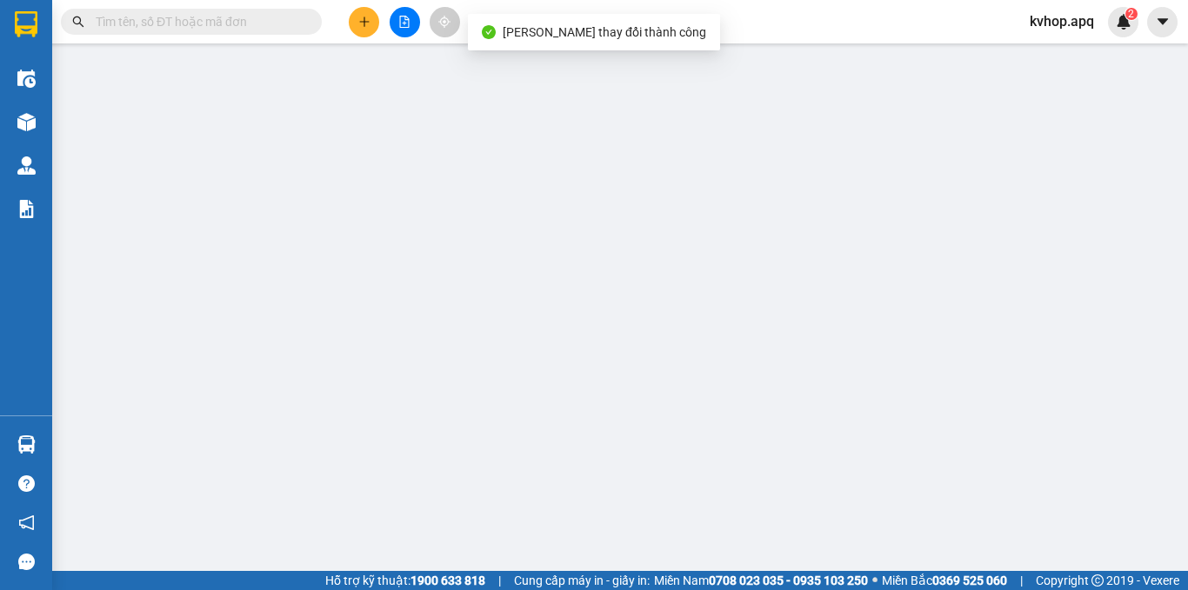
type input "nhà công vụ k92 , an [GEOGRAPHIC_DATA] , [GEOGRAPHIC_DATA]"
type input "130.000"
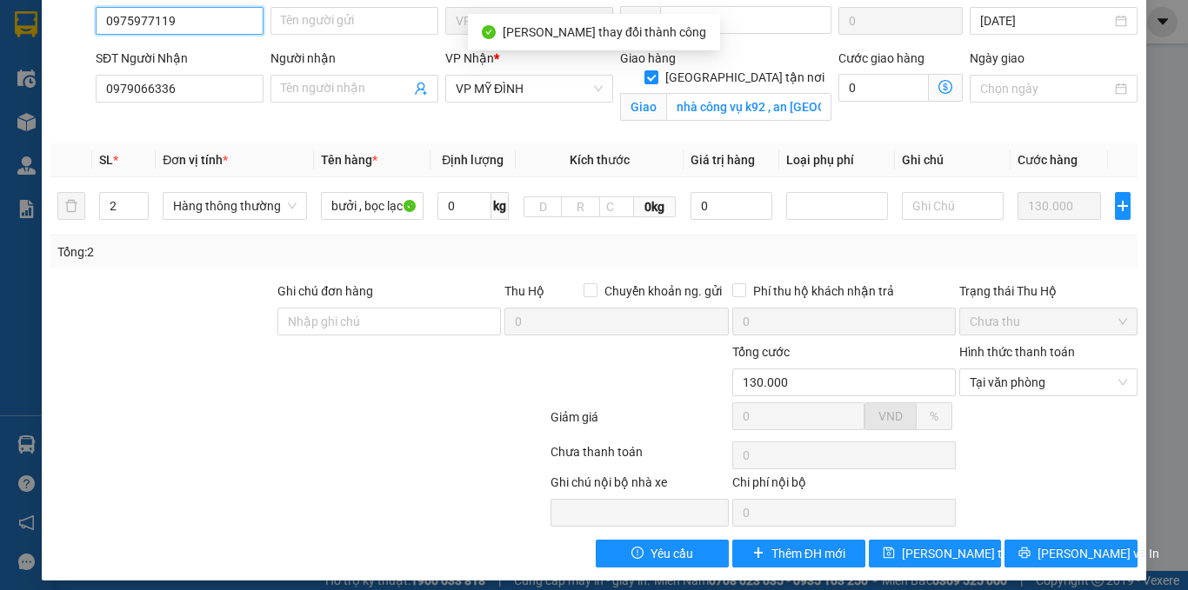
scroll to position [166, 0]
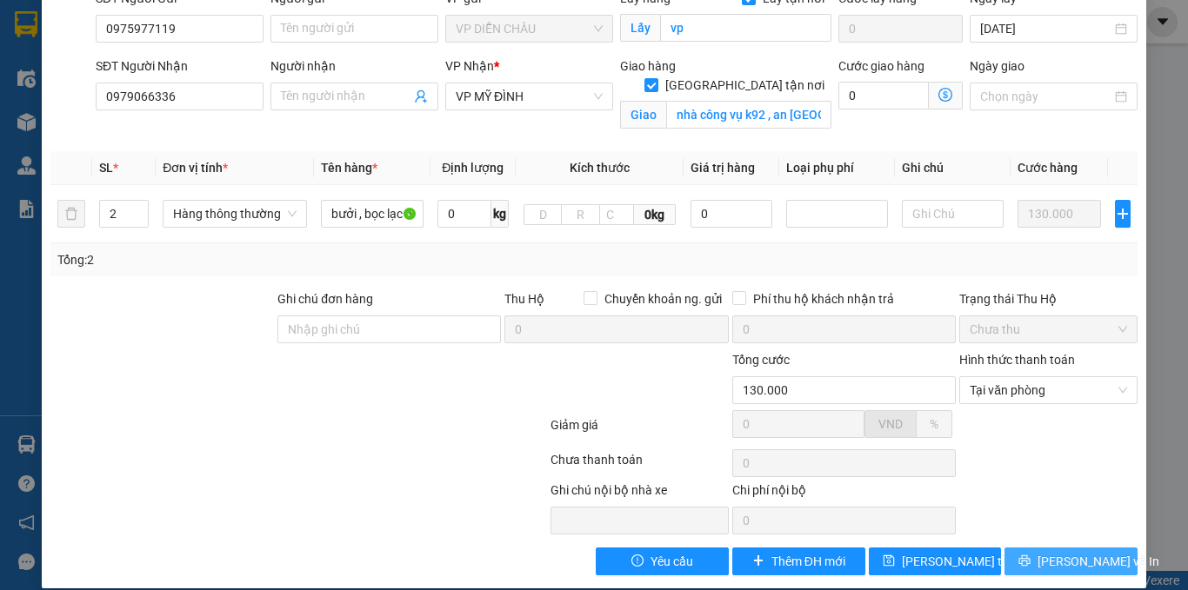
click at [1004, 548] on button "[PERSON_NAME] và In" at bounding box center [1070, 562] width 133 height 28
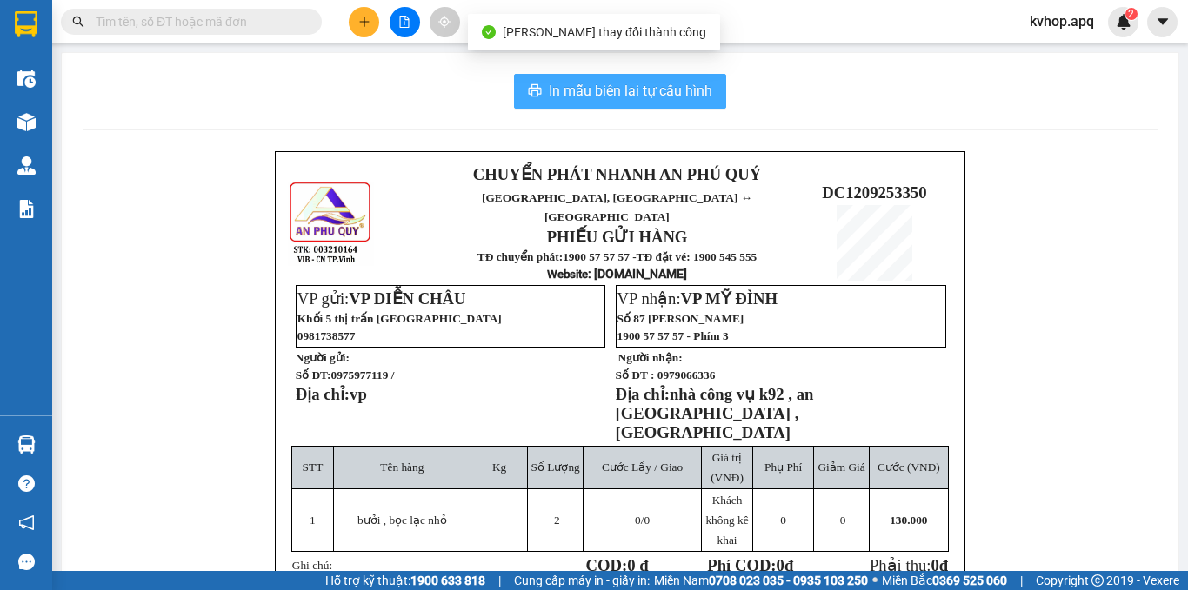
click at [644, 91] on span "In mẫu biên lai tự cấu hình" at bounding box center [630, 91] width 163 height 22
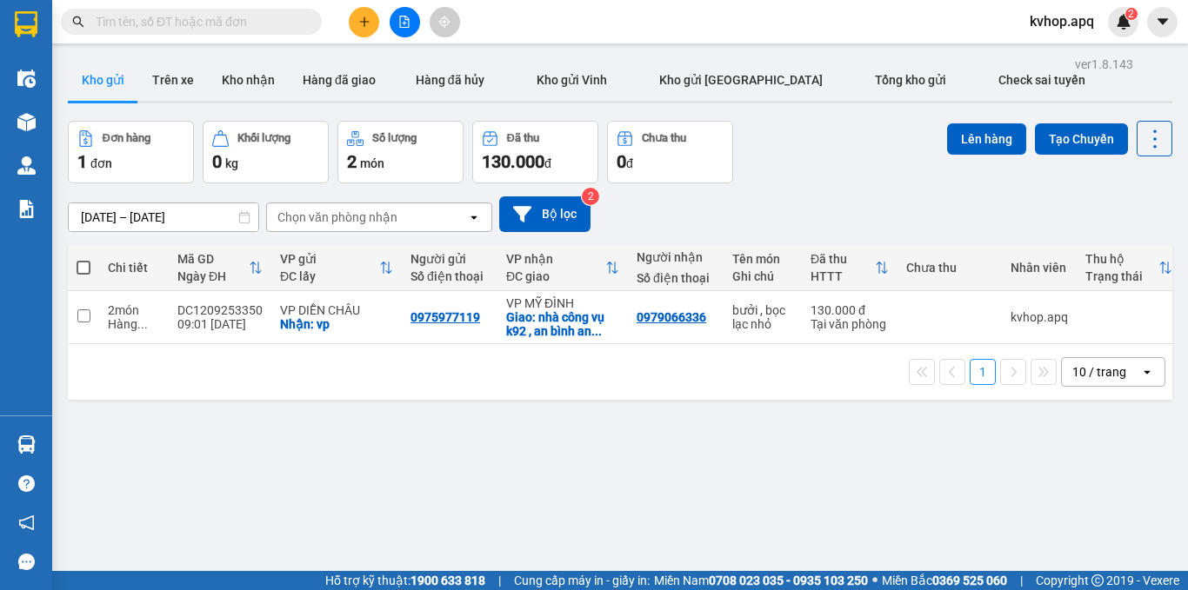
click at [797, 490] on div "ver 1.8.143 Kho gửi Trên xe Kho nhận Hàng đã giao Hàng đã hủy Kho gửi Vinh Kho …" at bounding box center [620, 347] width 1118 height 590
click at [404, 15] on button at bounding box center [405, 22] width 30 height 30
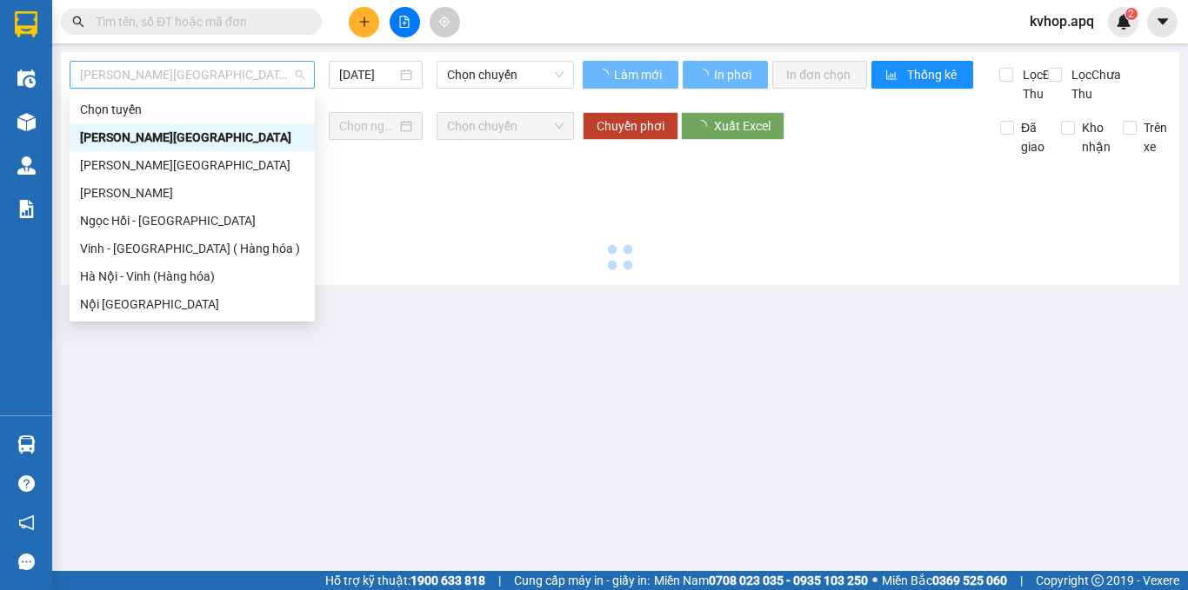
click at [163, 73] on span "[PERSON_NAME][GEOGRAPHIC_DATA]" at bounding box center [192, 75] width 224 height 26
drag, startPoint x: 107, startPoint y: 246, endPoint x: 224, endPoint y: 167, distance: 141.6
click at [123, 236] on div "Vinh - [GEOGRAPHIC_DATA] ( Hàng hóa )" at bounding box center [192, 249] width 245 height 28
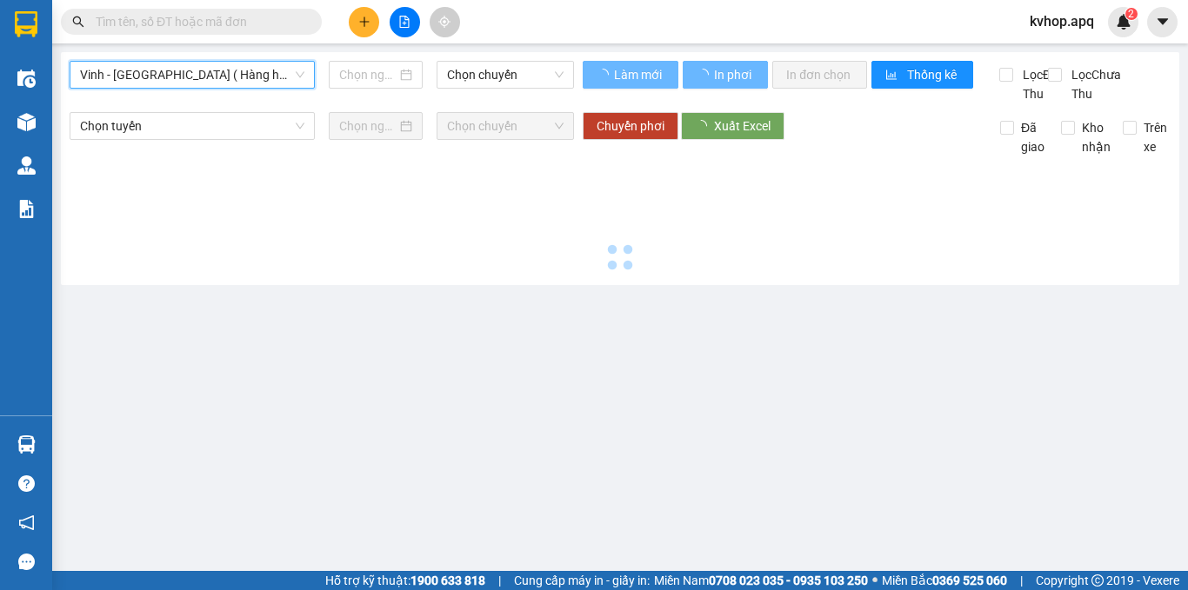
type input "[DATE]"
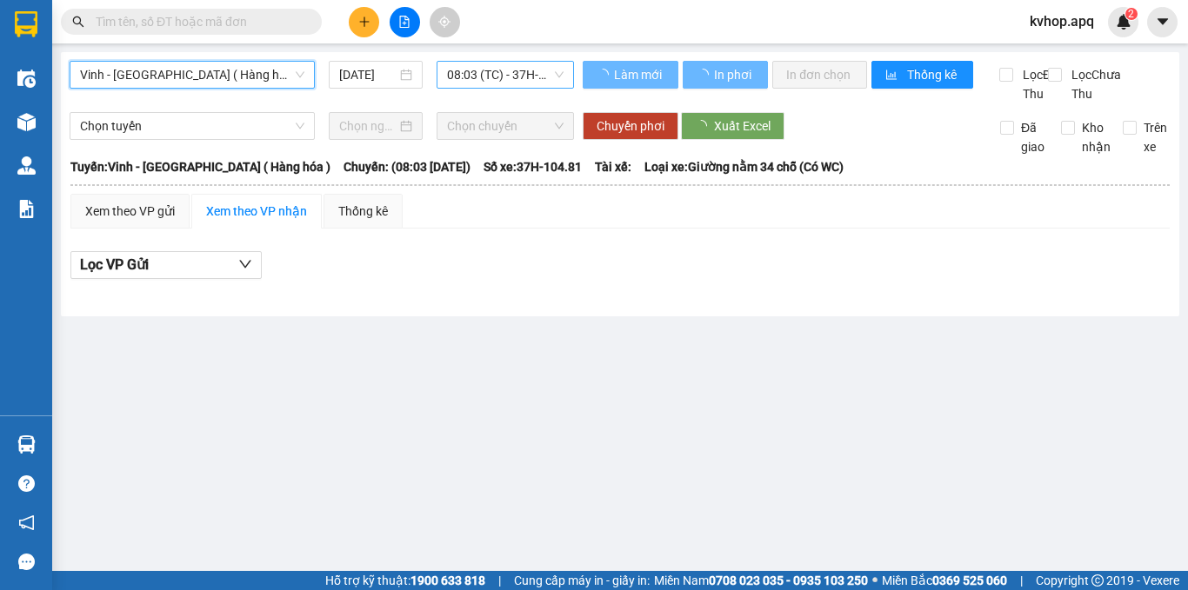
click at [483, 83] on span "08:03 (TC) - 37H-104.81" at bounding box center [505, 75] width 117 height 26
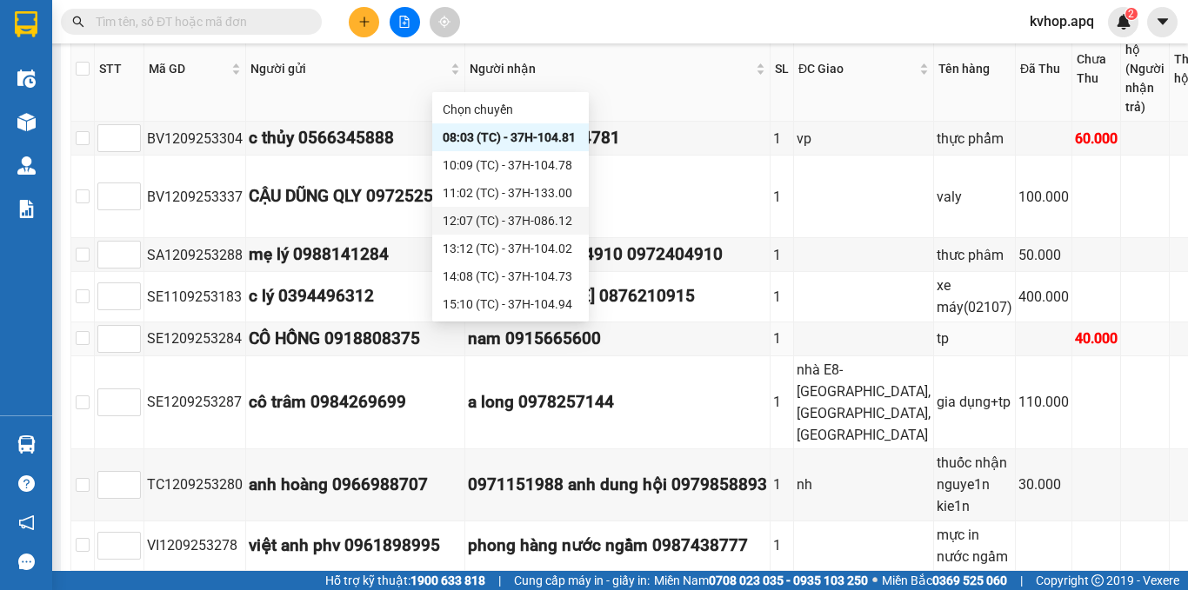
scroll to position [87, 0]
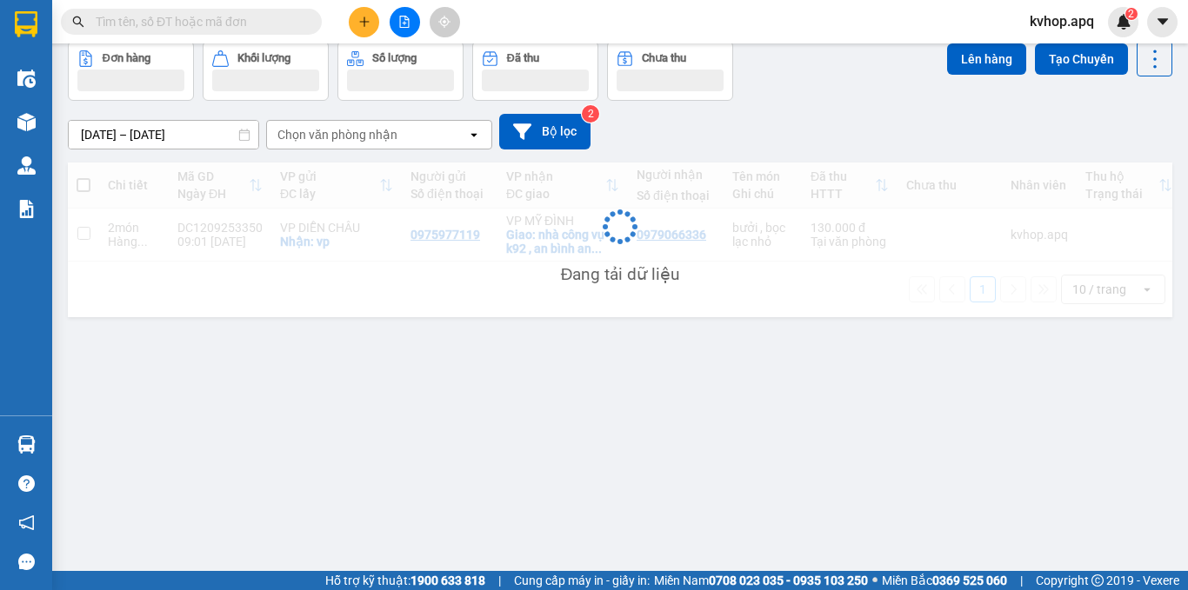
scroll to position [80, 0]
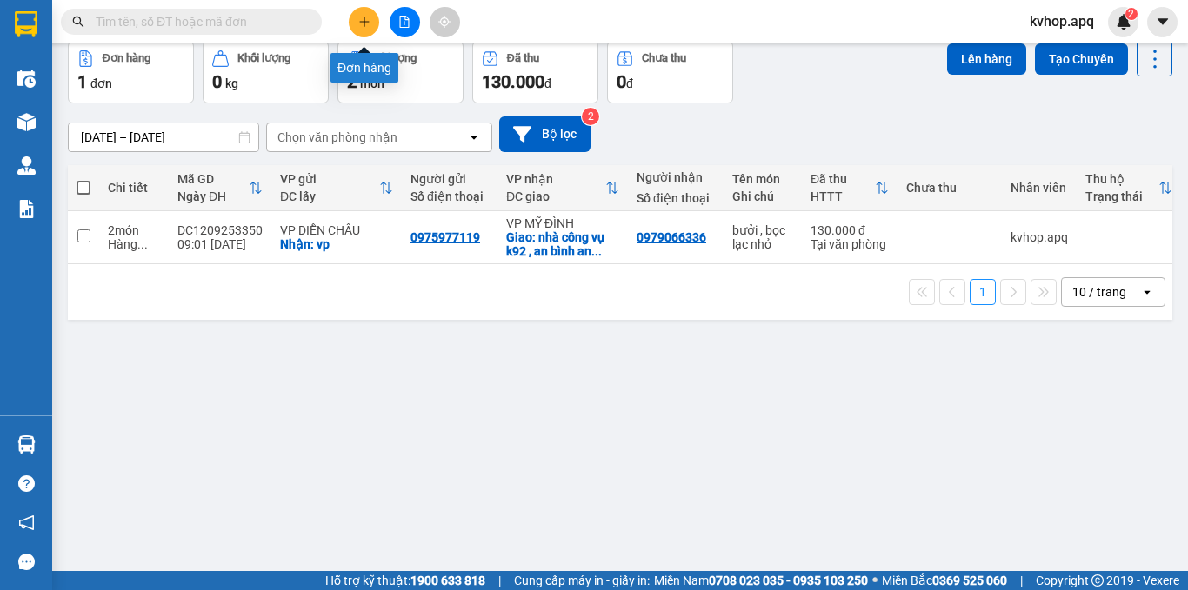
click at [363, 18] on icon "plus" at bounding box center [364, 22] width 12 height 12
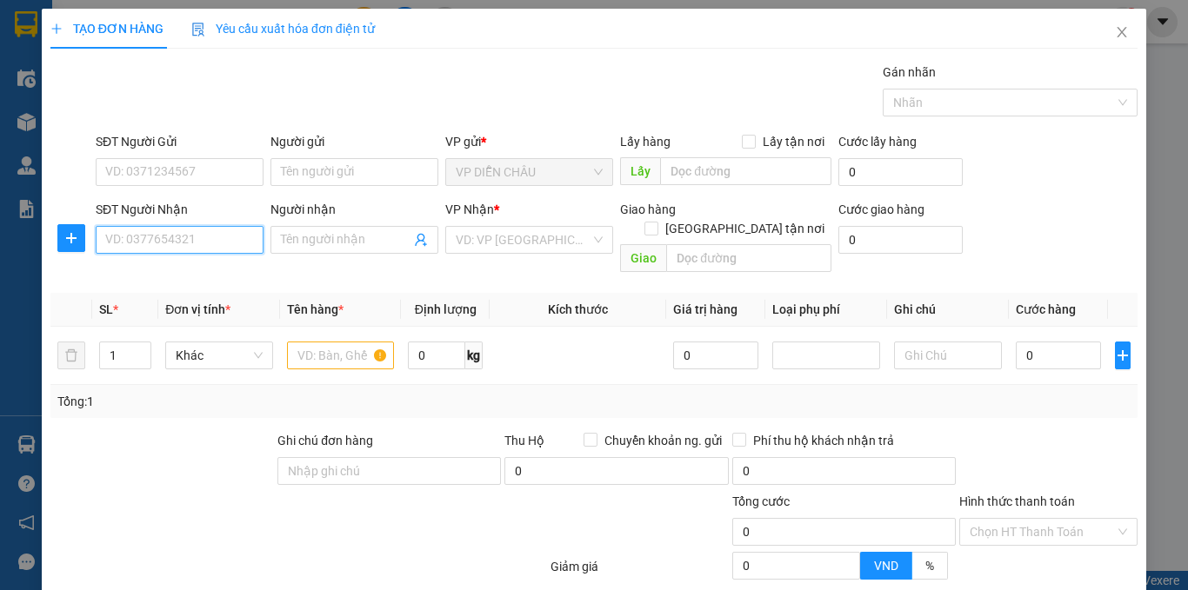
click at [110, 237] on input "SĐT Người Nhận" at bounding box center [180, 240] width 168 height 28
type input "0868442677"
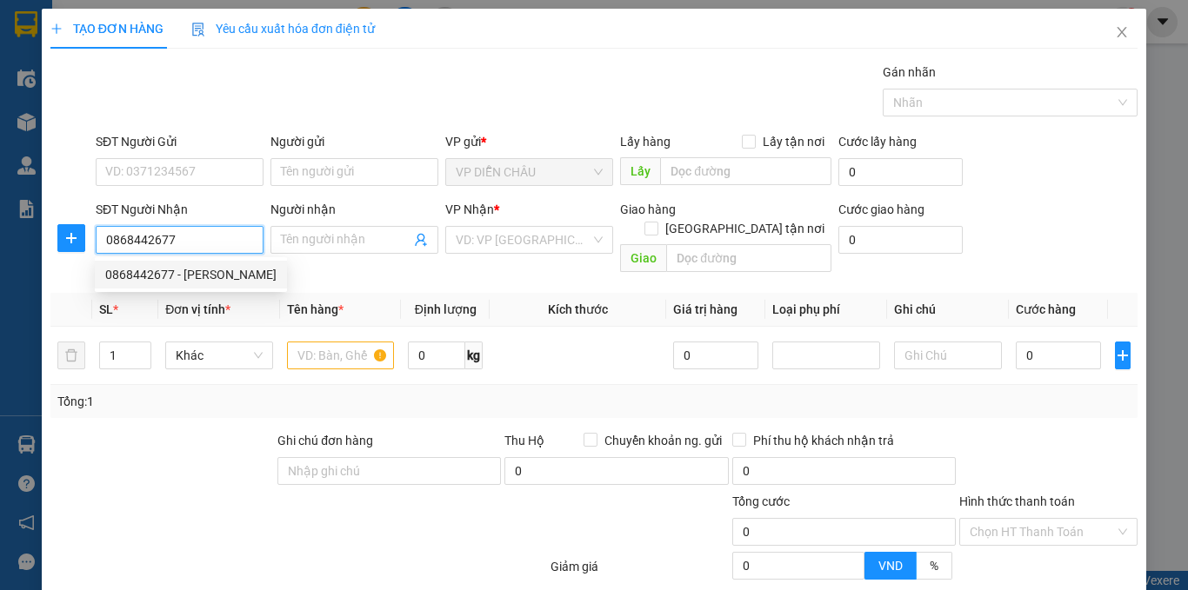
drag, startPoint x: 199, startPoint y: 270, endPoint x: 230, endPoint y: 208, distance: 70.0
click at [202, 270] on div "0868442677 - [PERSON_NAME]" at bounding box center [190, 274] width 171 height 19
type input "nhung đặng"
checkbox input "true"
type input "vp"
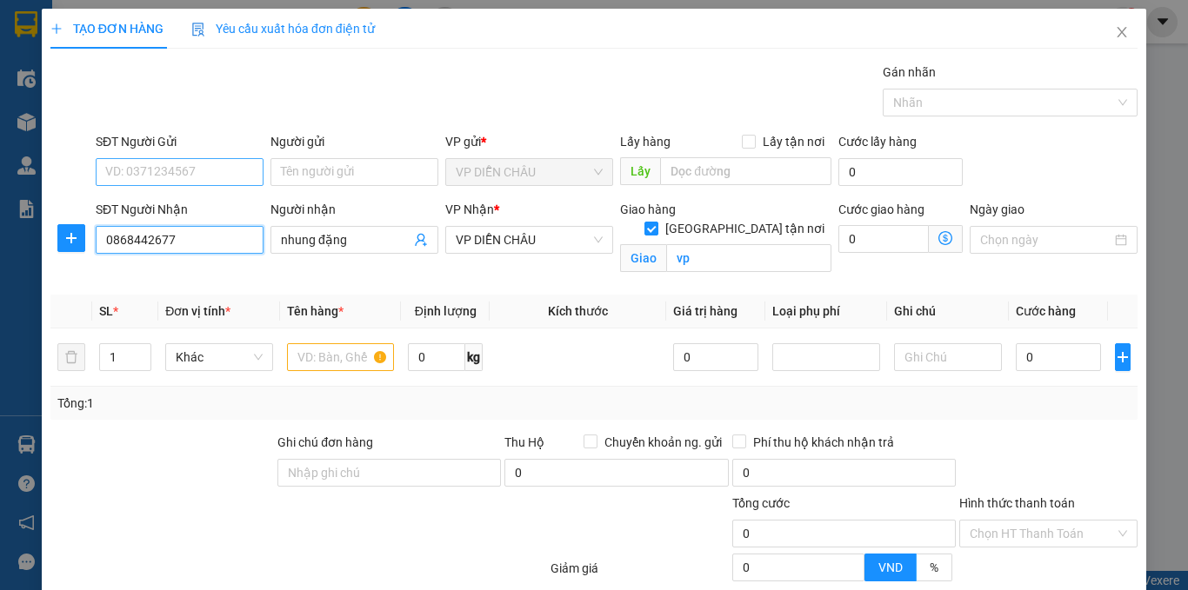
type input "0868442677"
click at [230, 172] on input "SĐT Người Gửi" at bounding box center [180, 172] width 168 height 28
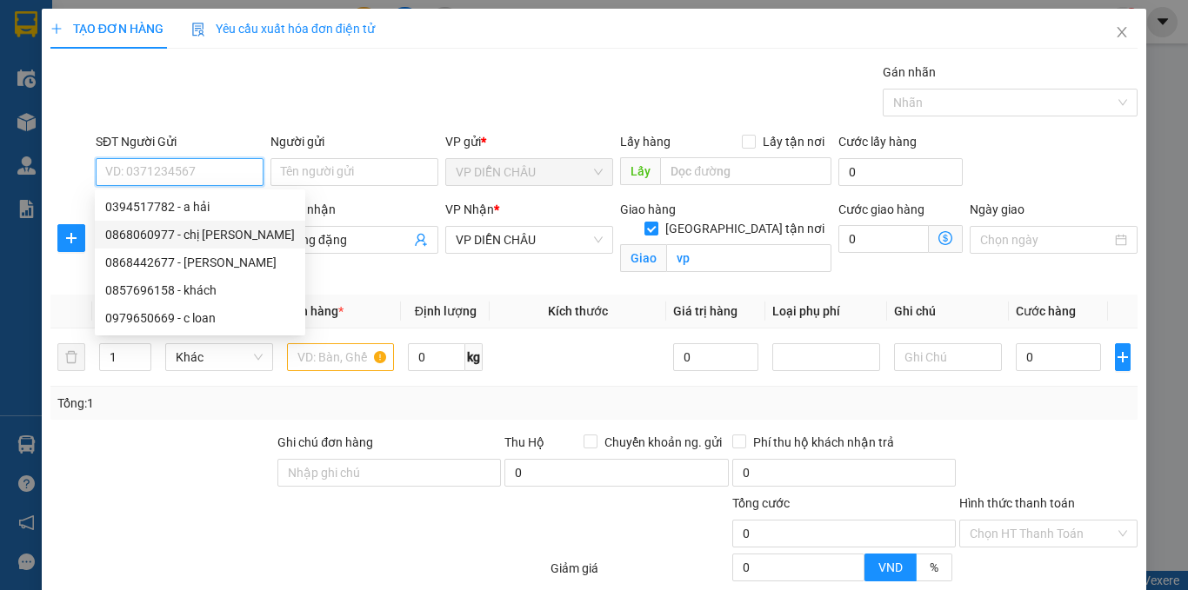
click at [211, 236] on div "0868060977 - chị [PERSON_NAME]" at bounding box center [200, 234] width 190 height 19
type input "0868060977"
type input "chị [PERSON_NAME]"
checkbox input "true"
type input "vp"
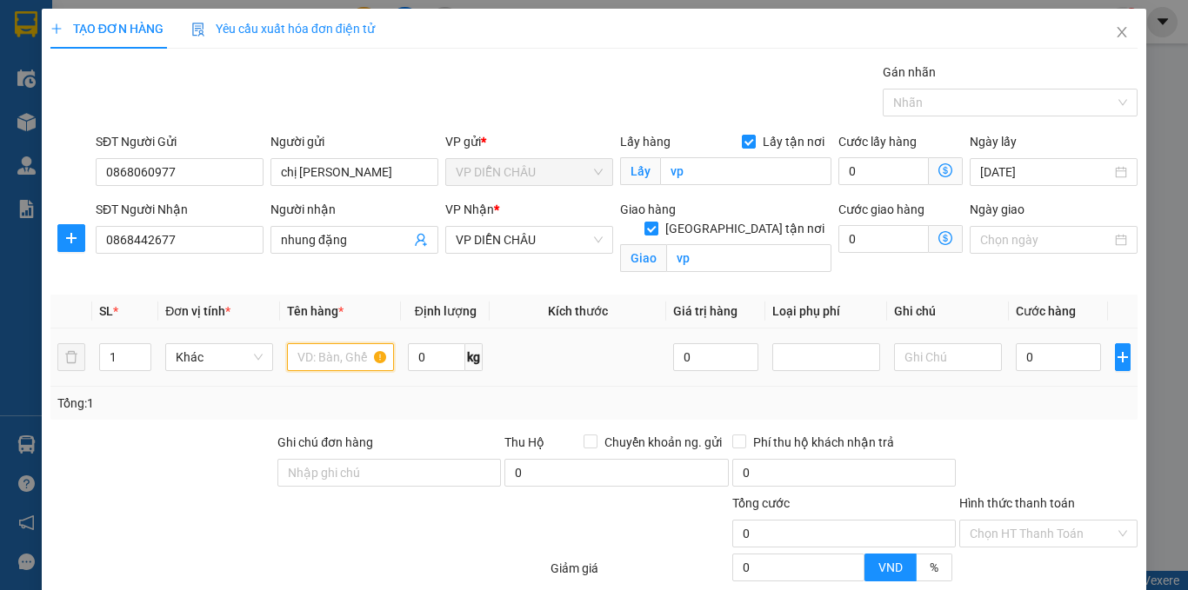
click at [301, 352] on input "text" at bounding box center [341, 358] width 108 height 28
click at [329, 357] on input "rhuwcj phẩm" at bounding box center [341, 358] width 108 height 28
type input "thực phẩm"
click at [1016, 361] on input "0" at bounding box center [1058, 358] width 85 height 28
type input "5"
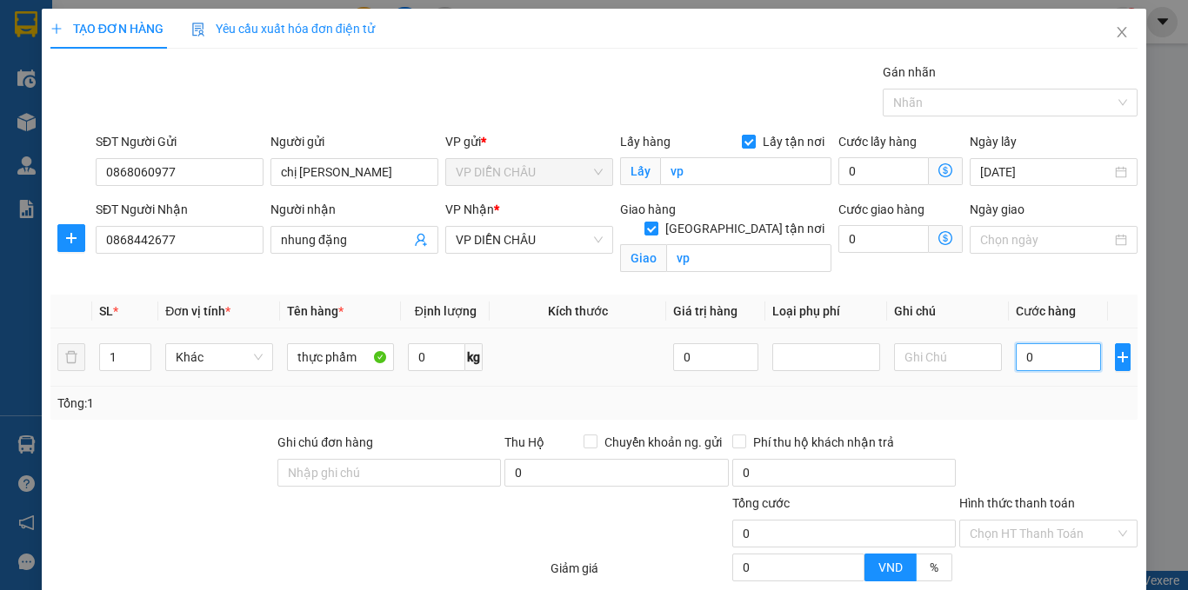
type input "5"
type input "50"
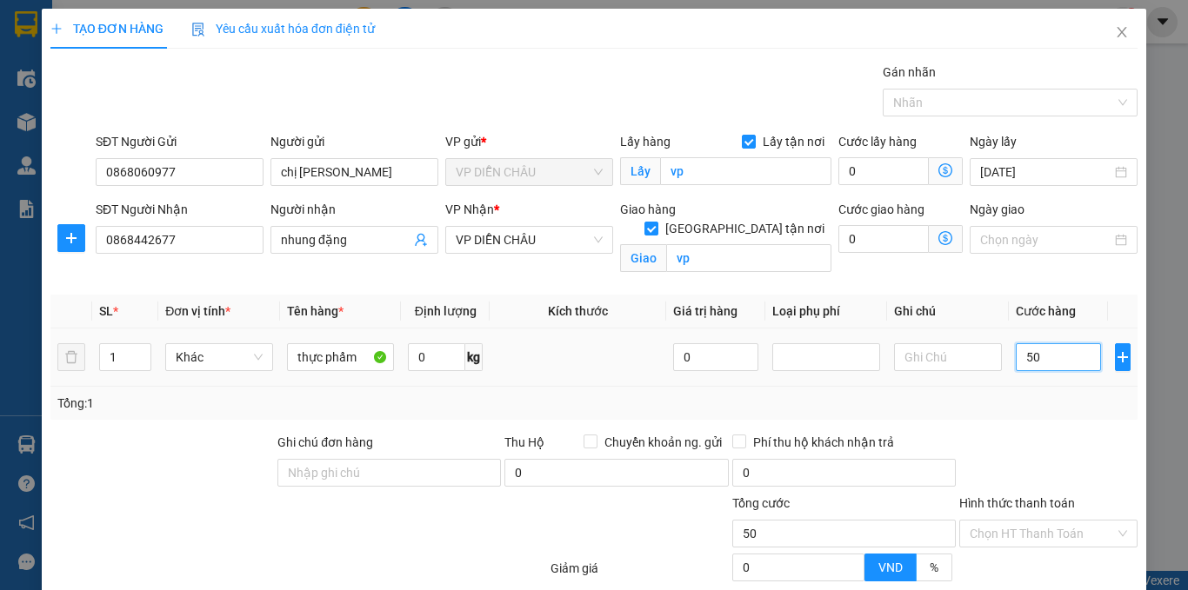
type input "500"
type input "5.000"
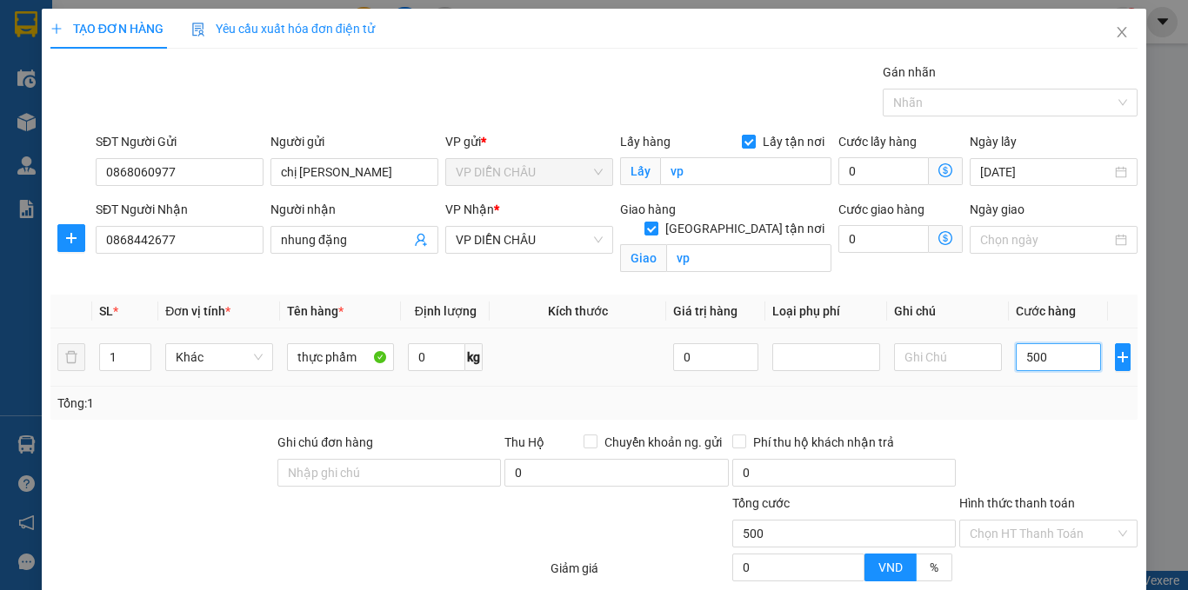
type input "5.000"
type input "50.000"
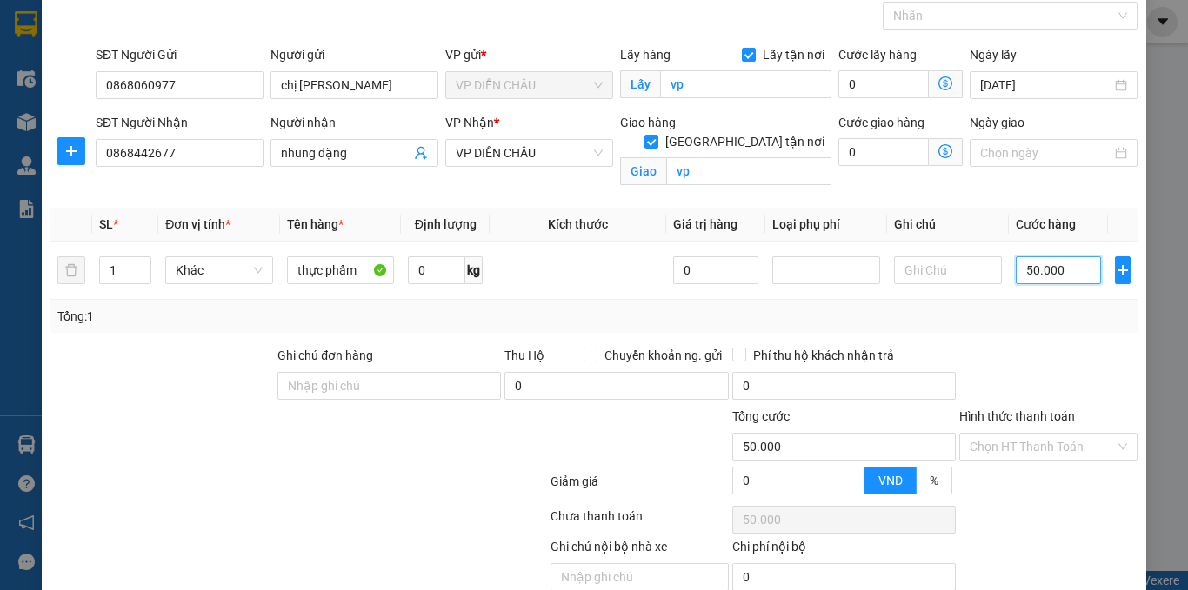
scroll to position [163, 0]
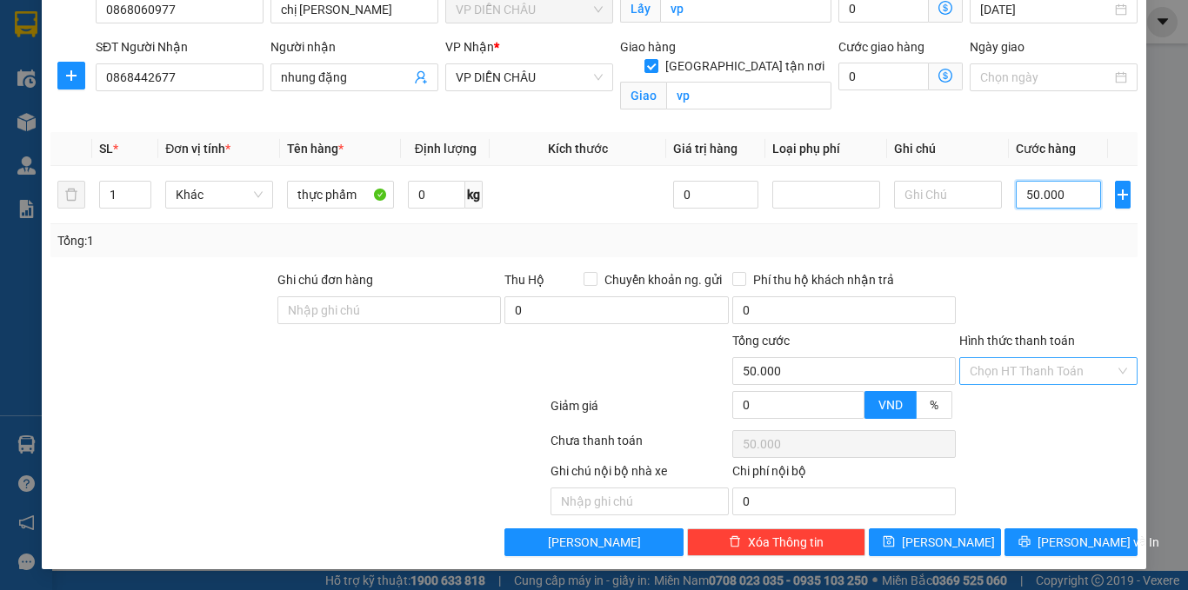
type input "50.000"
click at [1019, 370] on input "Hình thức thanh toán" at bounding box center [1042, 371] width 145 height 26
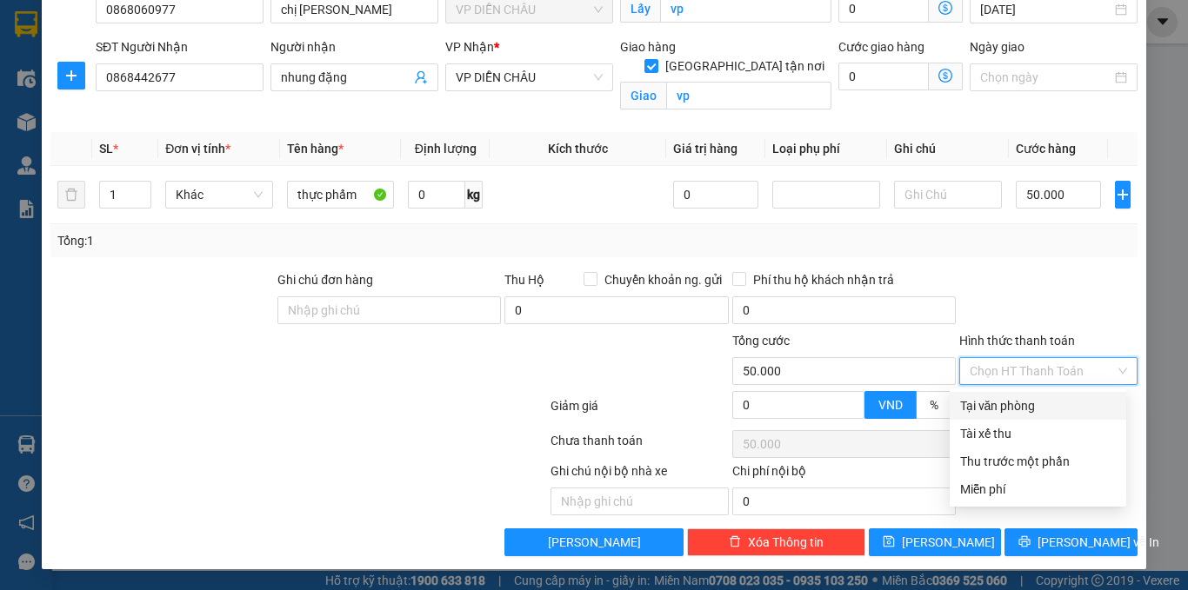
click at [1012, 395] on div "Tại văn phòng" at bounding box center [1038, 406] width 177 height 28
type input "0"
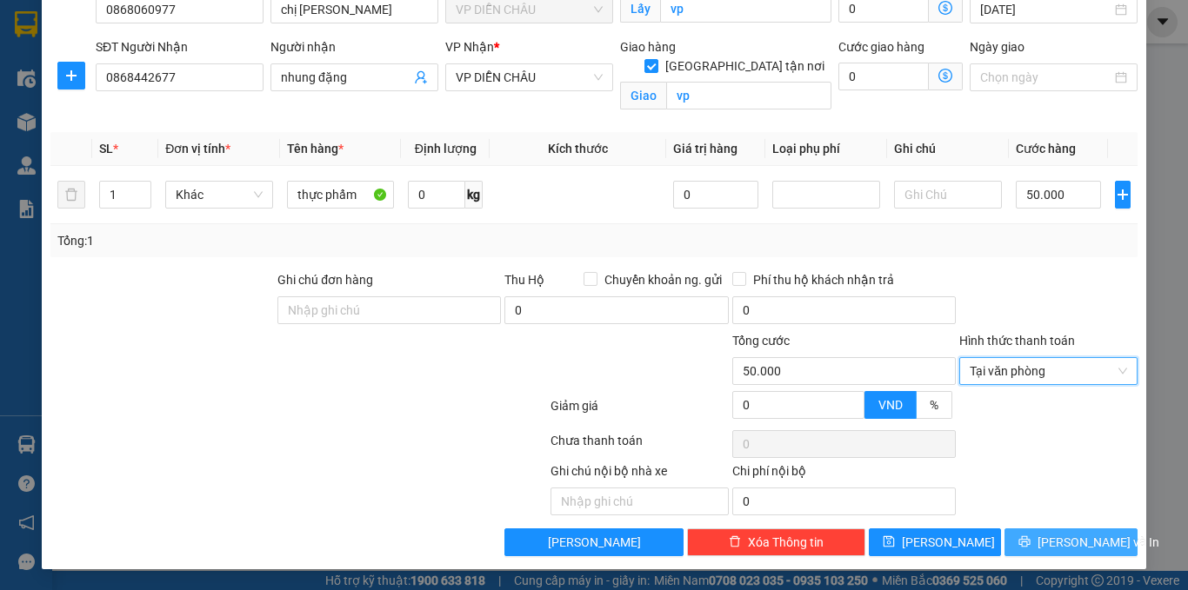
click at [1045, 543] on span "[PERSON_NAME] và In" at bounding box center [1098, 542] width 122 height 19
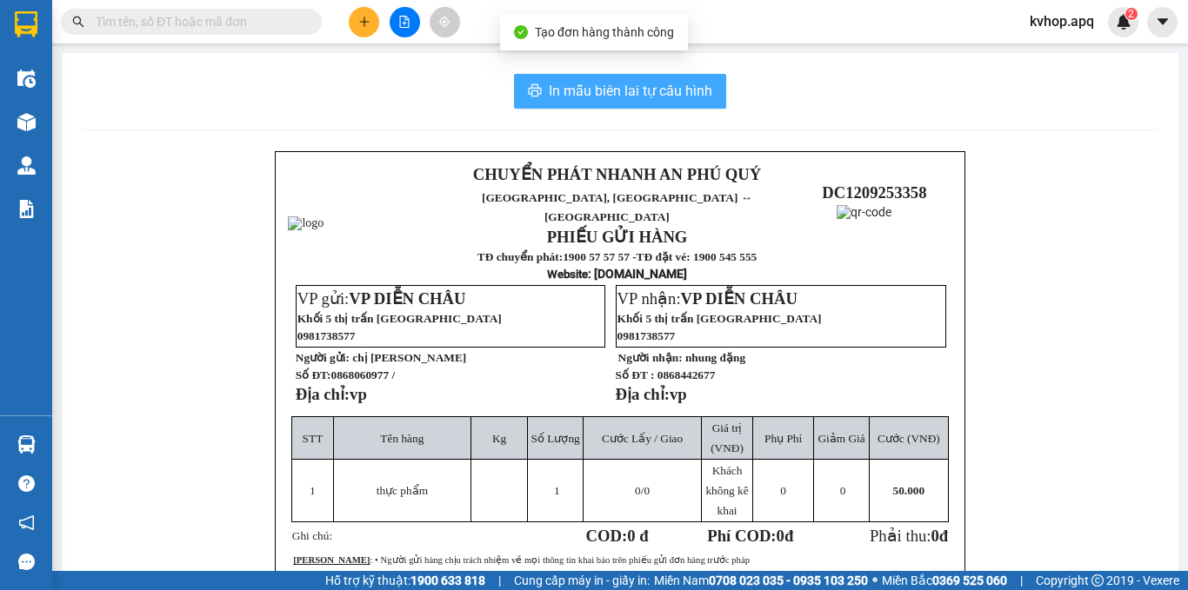
click at [639, 81] on span "In mẫu biên lai tự cấu hình" at bounding box center [630, 91] width 163 height 22
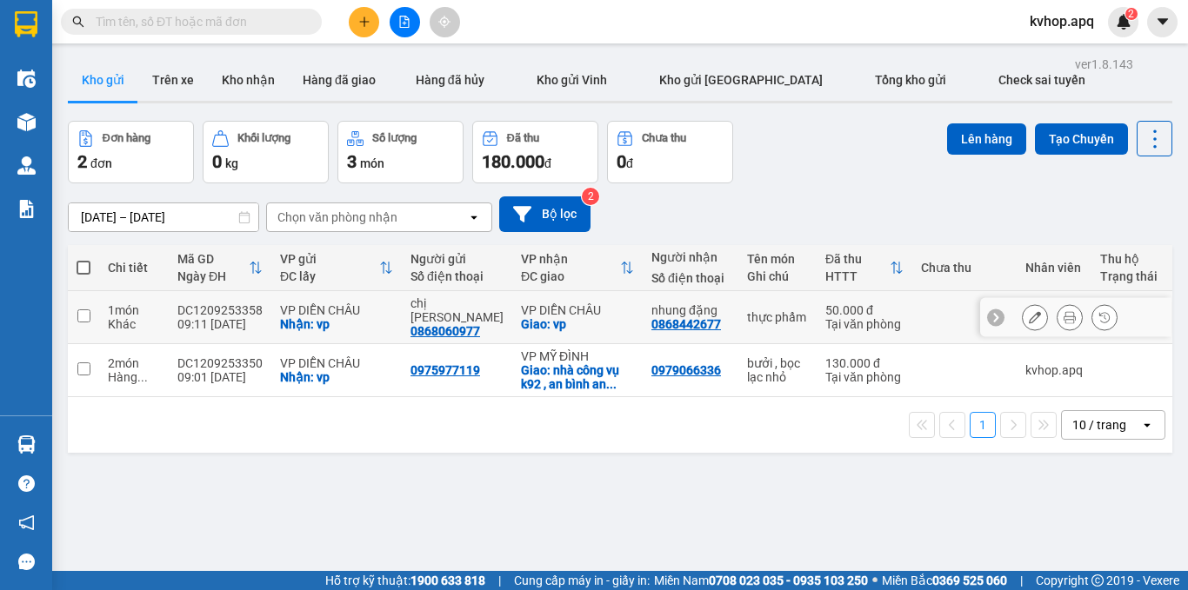
click at [1023, 303] on button at bounding box center [1035, 318] width 24 height 30
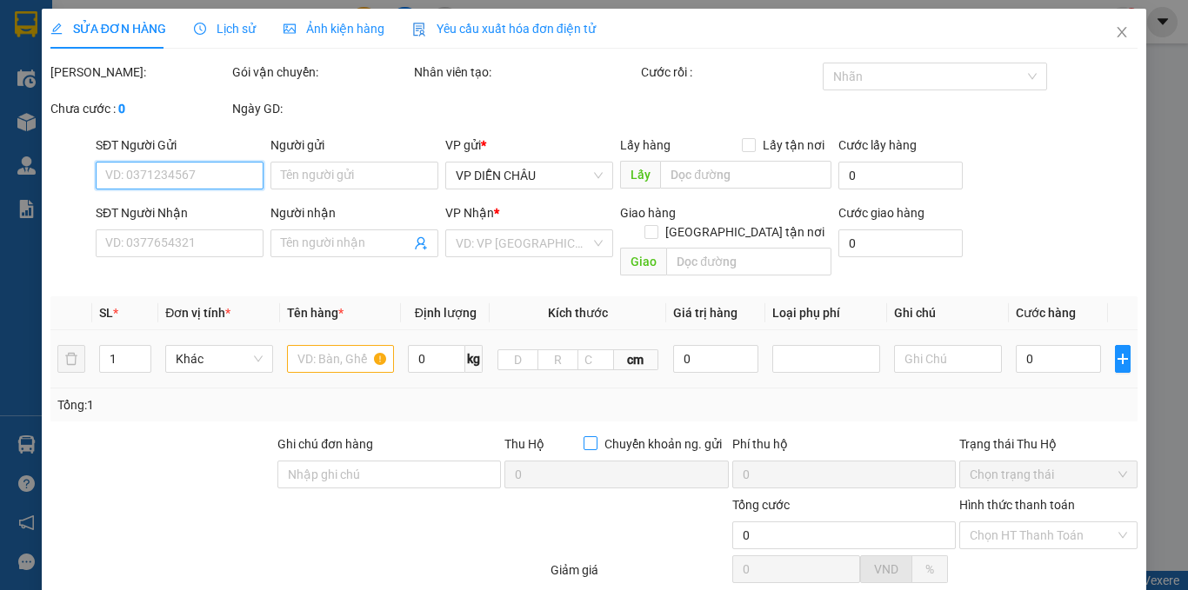
type input "0868060977"
type input "chị [PERSON_NAME]"
checkbox input "true"
type input "vp"
type input "0868442677"
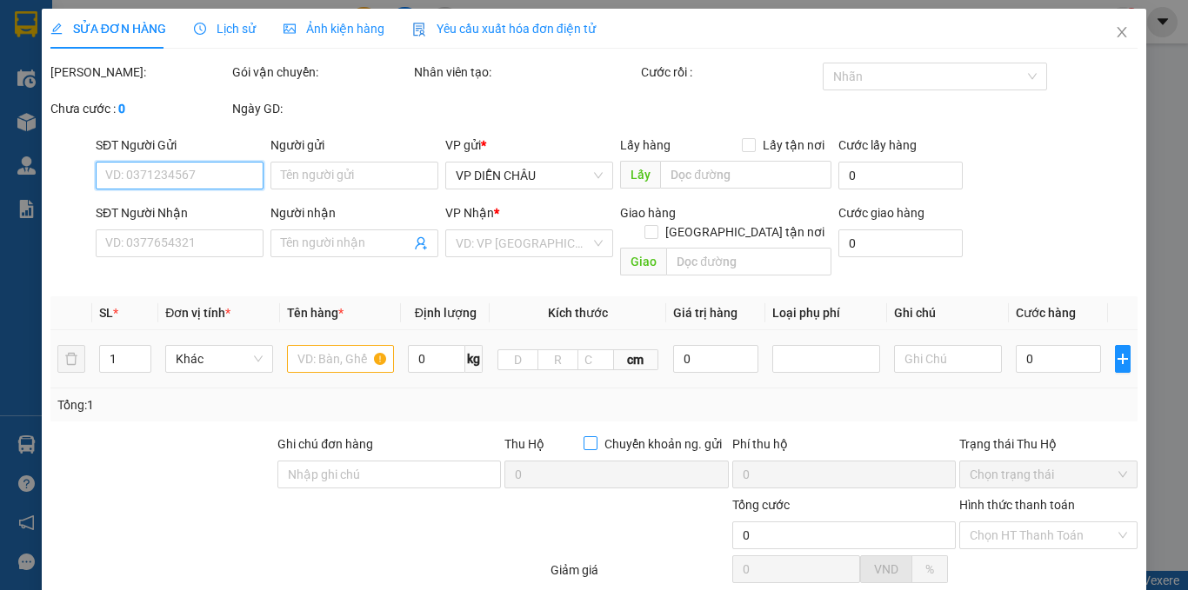
type input "nhung đặng"
checkbox input "true"
type input "vp"
type input "50.000"
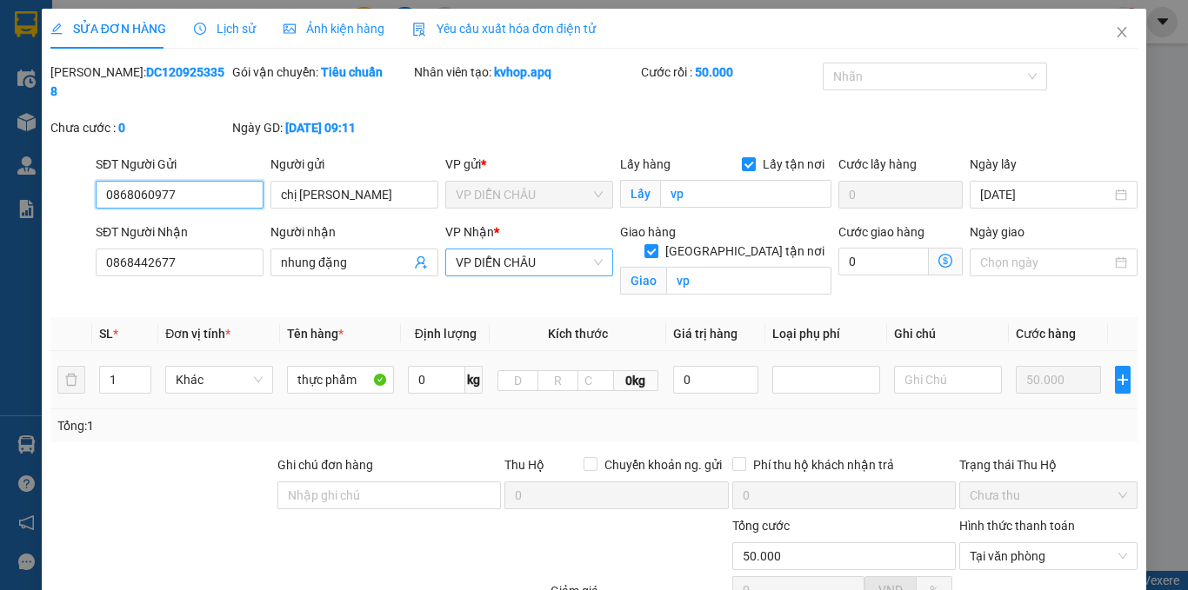
drag, startPoint x: 497, startPoint y: 245, endPoint x: 517, endPoint y: 250, distance: 20.7
click at [503, 250] on span "VP DIỄN CHÂU" at bounding box center [529, 263] width 147 height 26
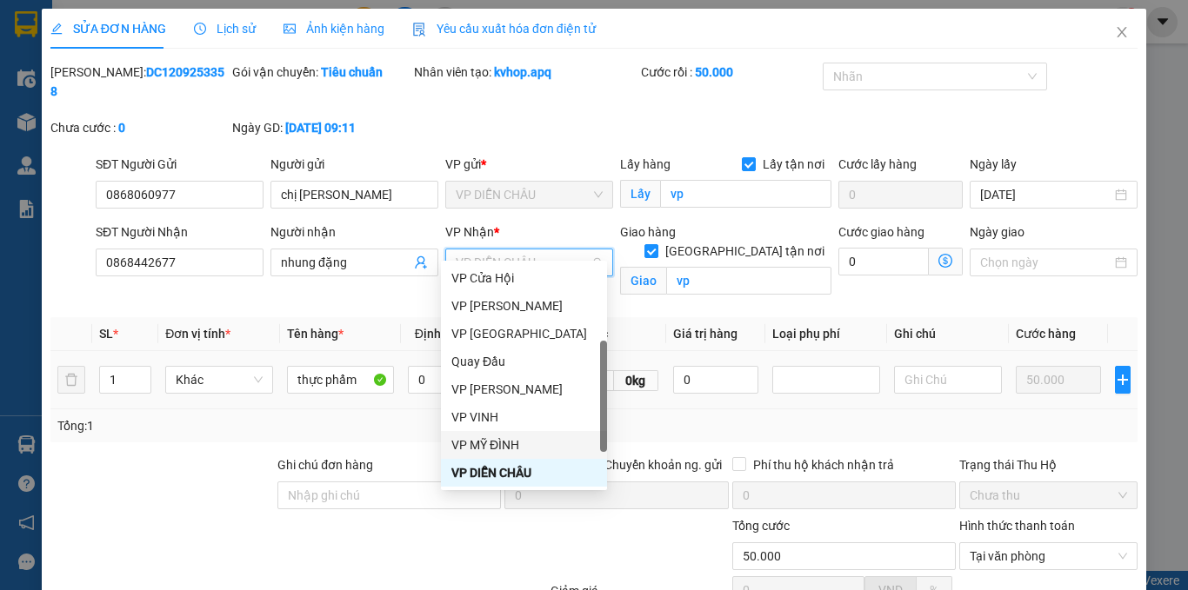
click at [511, 445] on div "VP MỸ ĐÌNH" at bounding box center [523, 445] width 145 height 19
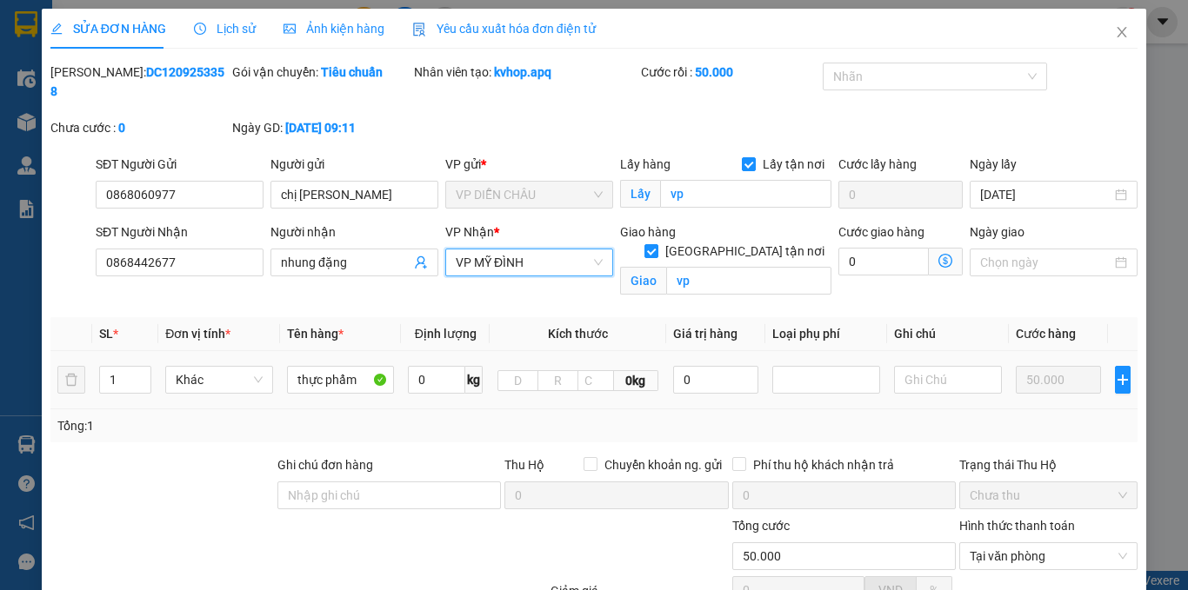
scroll to position [166, 0]
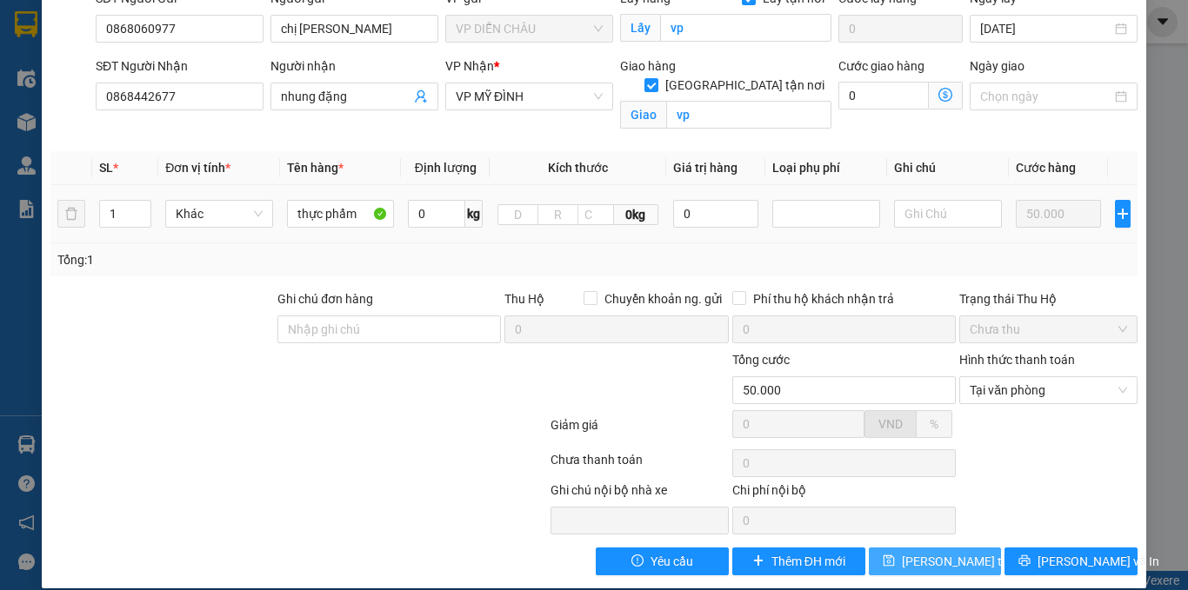
click at [951, 552] on span "[PERSON_NAME] thay đổi" at bounding box center [971, 561] width 139 height 19
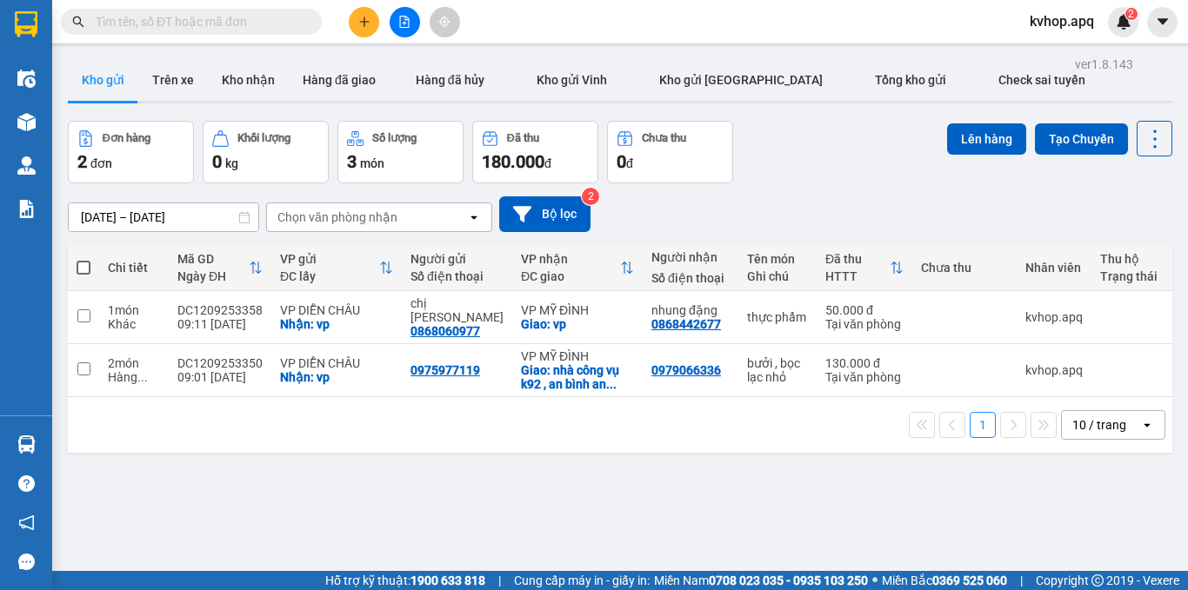
click at [80, 265] on span at bounding box center [84, 268] width 14 height 14
click at [83, 259] on input "checkbox" at bounding box center [83, 259] width 0 height 0
checkbox input "true"
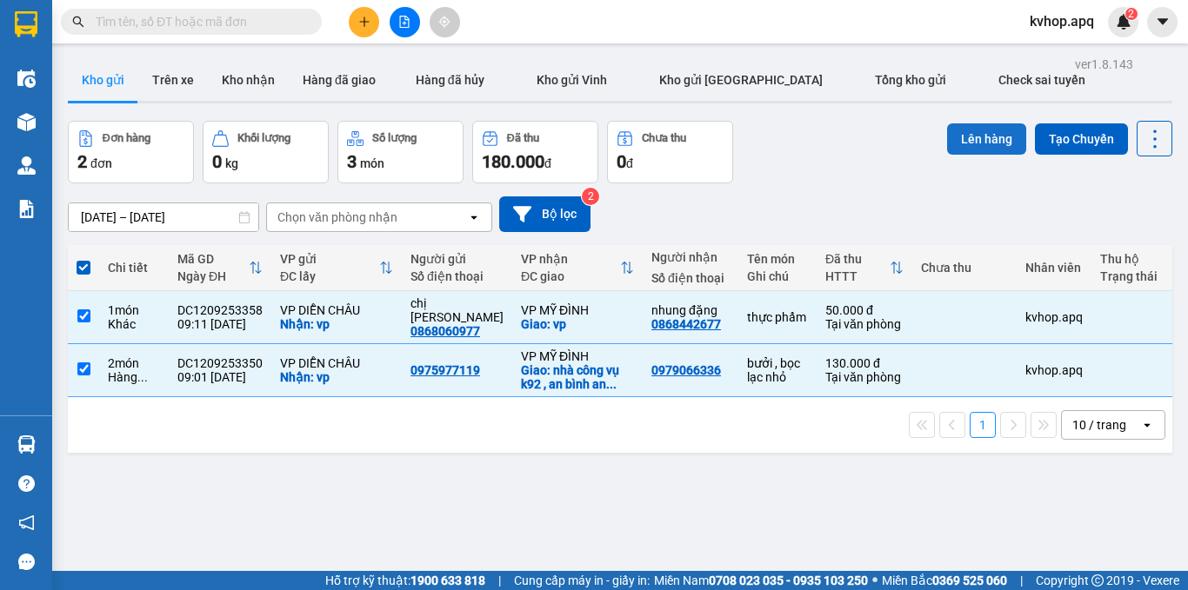
drag, startPoint x: 977, startPoint y: 138, endPoint x: 956, endPoint y: 139, distance: 20.9
click at [961, 139] on button "Lên hàng" at bounding box center [986, 138] width 79 height 31
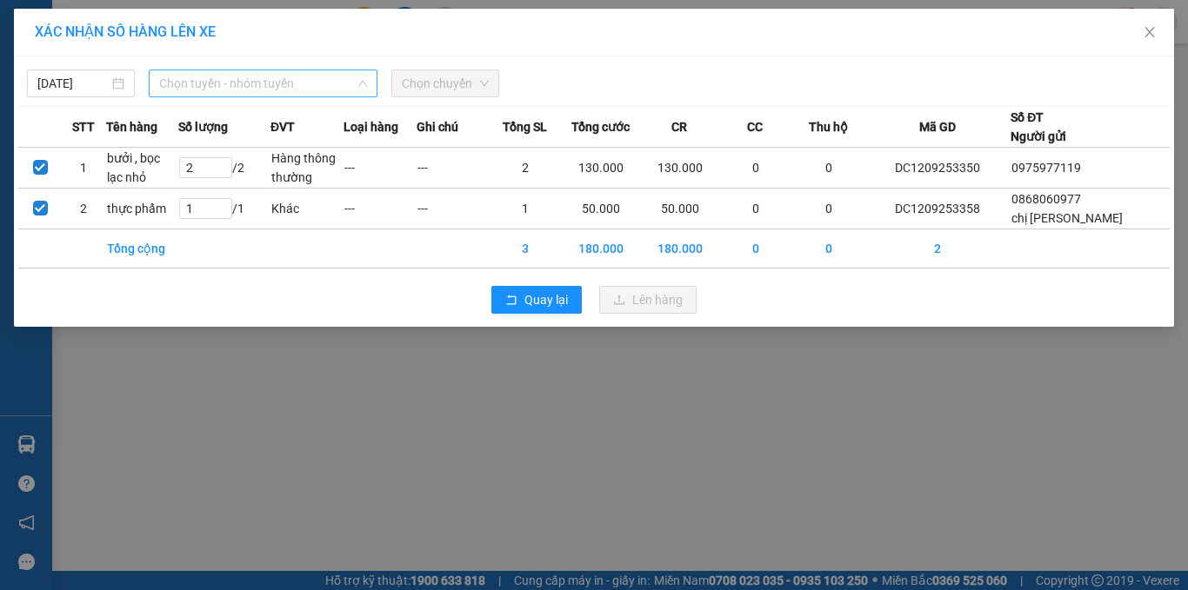
drag, startPoint x: 199, startPoint y: 83, endPoint x: 213, endPoint y: 123, distance: 42.4
click at [201, 83] on span "Chọn tuyến - nhóm tuyến" at bounding box center [263, 83] width 208 height 26
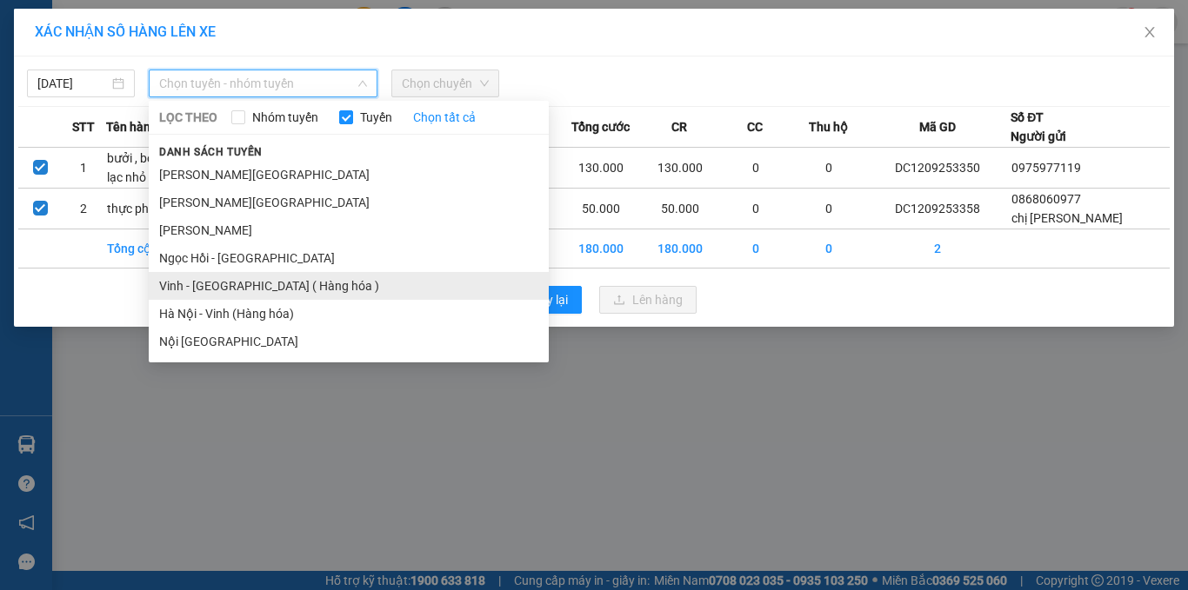
click at [216, 284] on li "Vinh - [GEOGRAPHIC_DATA] ( Hàng hóa )" at bounding box center [349, 286] width 400 height 28
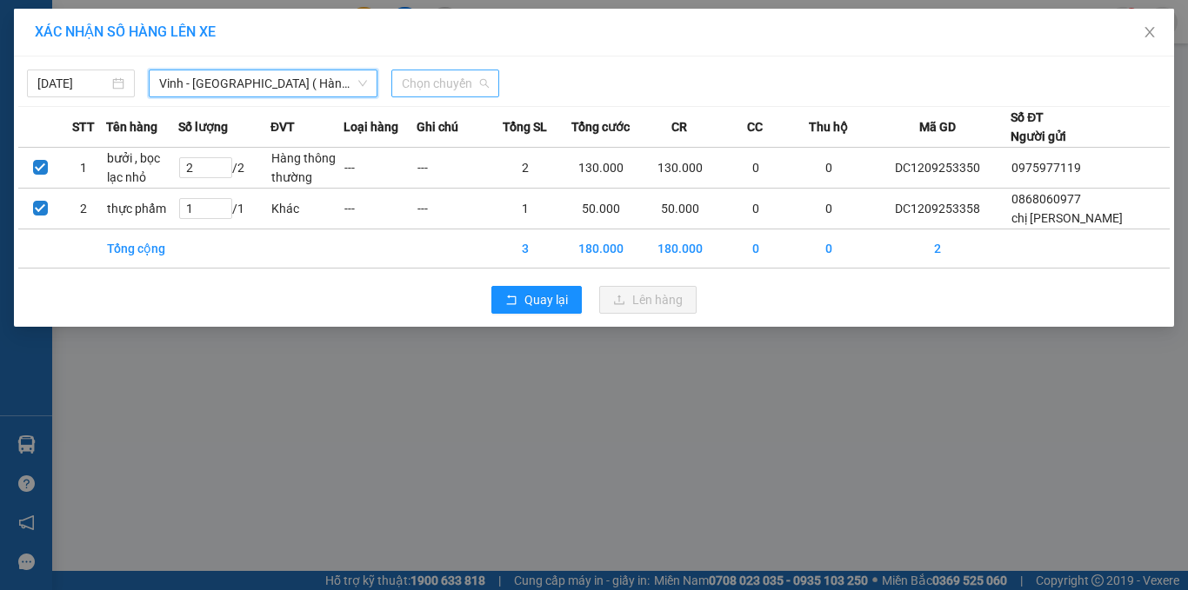
click at [479, 83] on span "Chọn chuyến" at bounding box center [445, 83] width 87 height 26
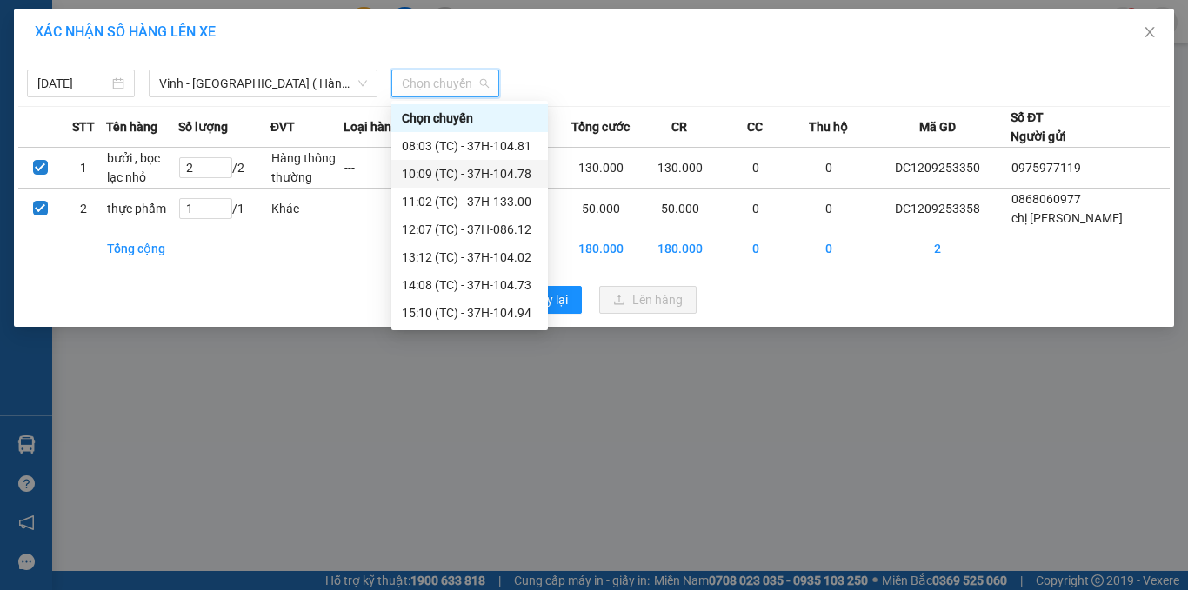
click at [474, 175] on div "10:09 (TC) - 37H-104.78" at bounding box center [470, 173] width 136 height 19
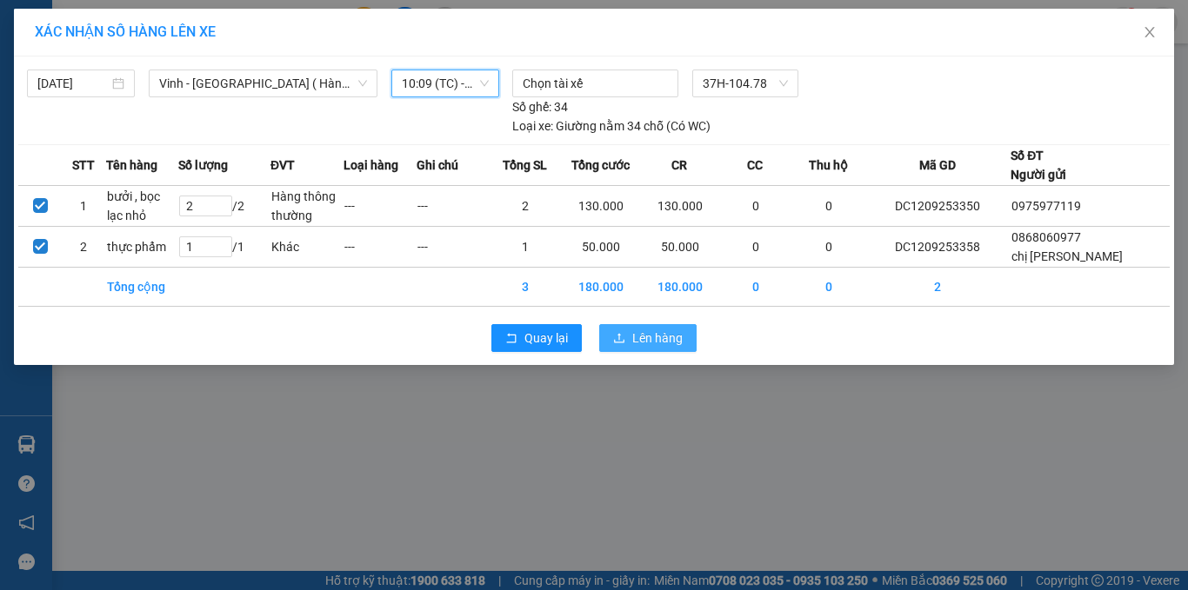
click at [648, 337] on span "Lên hàng" at bounding box center [657, 338] width 50 height 19
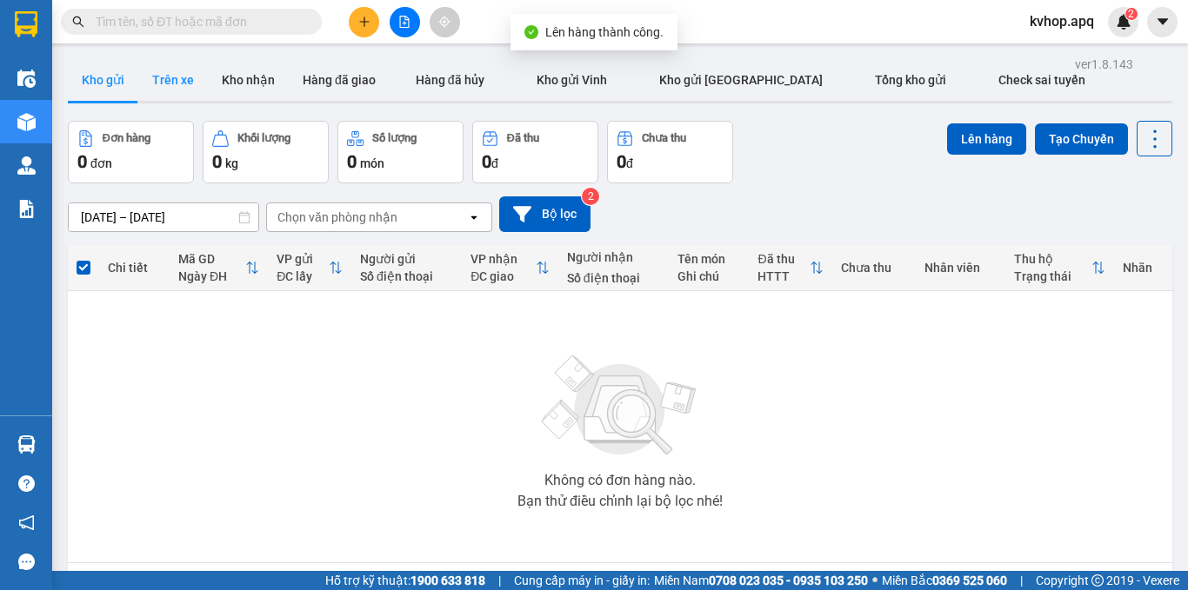
click at [193, 89] on button "Trên xe" at bounding box center [173, 80] width 70 height 42
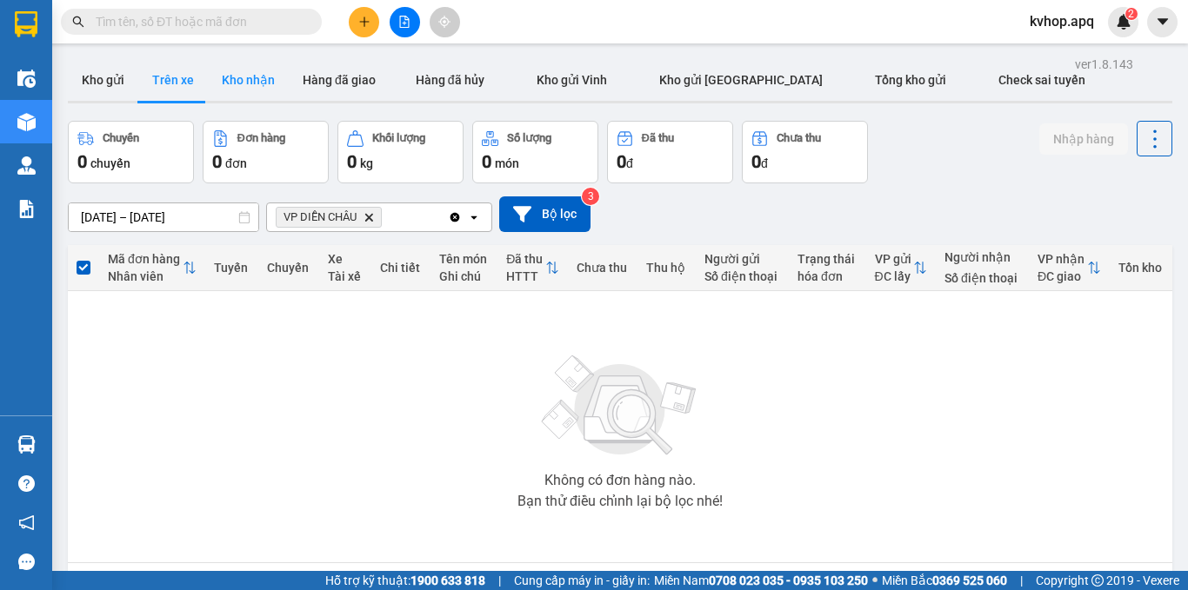
click at [256, 89] on button "Kho nhận" at bounding box center [248, 80] width 81 height 42
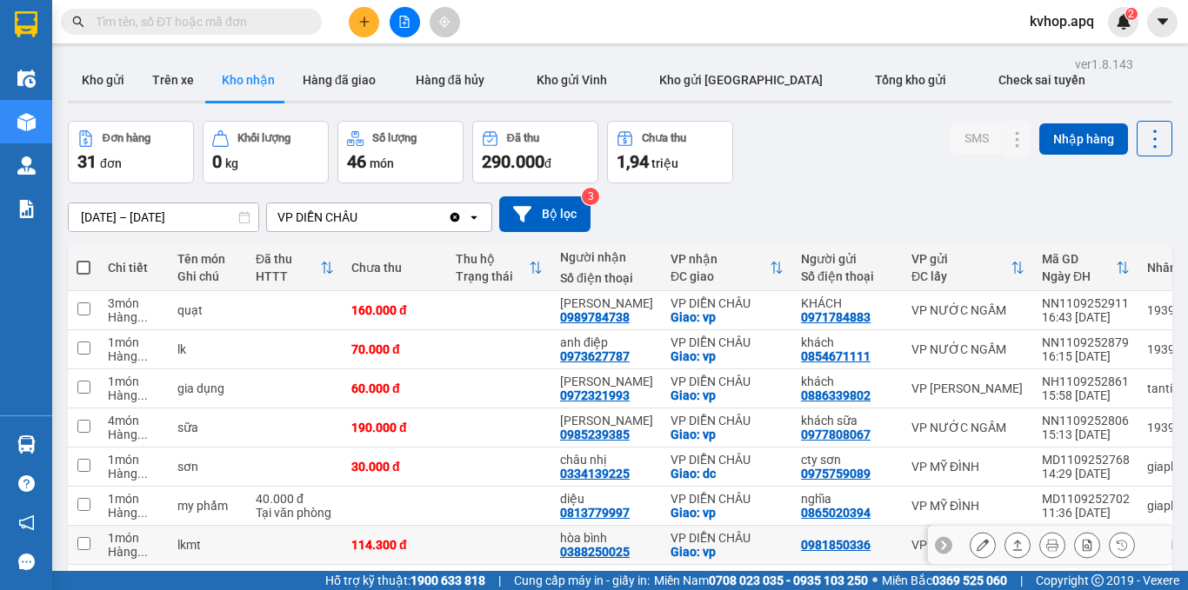
scroll to position [203, 0]
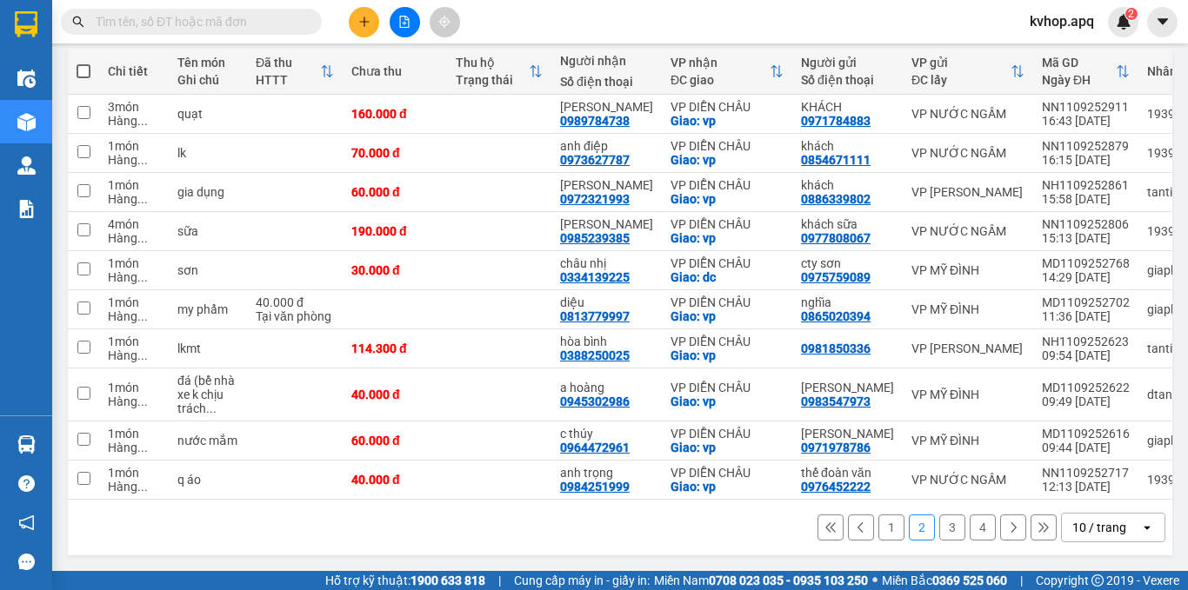
drag, startPoint x: 884, startPoint y: 531, endPoint x: 856, endPoint y: 513, distance: 34.0
click at [878, 520] on button "1" at bounding box center [891, 528] width 26 height 26
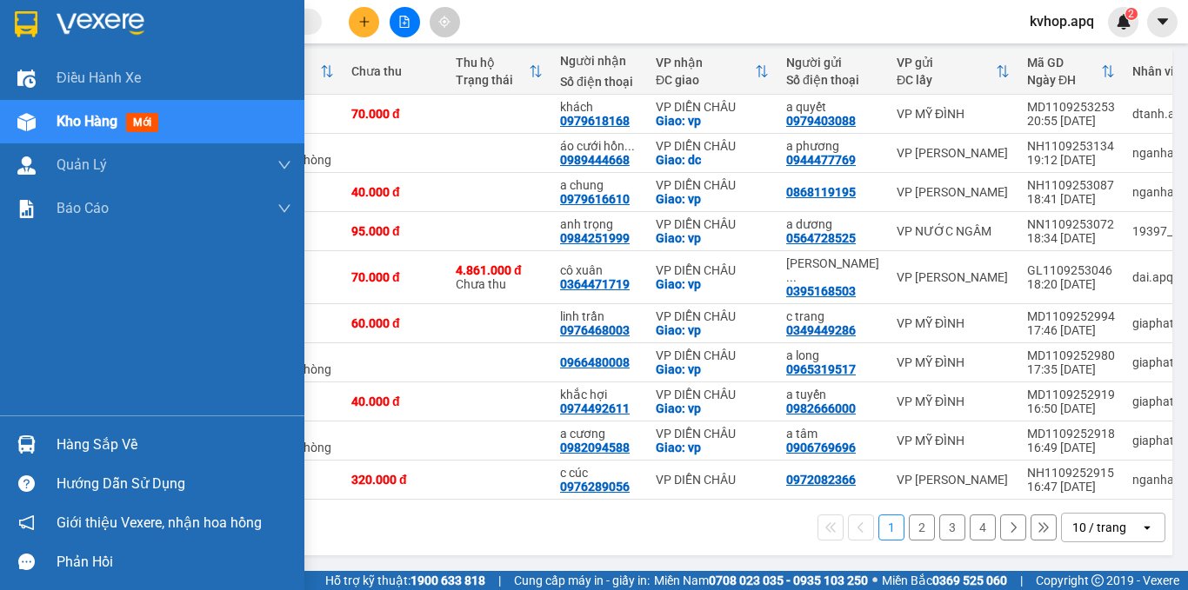
drag, startPoint x: 70, startPoint y: 440, endPoint x: 94, endPoint y: 438, distance: 24.4
click at [83, 440] on div "Hàng sắp về" at bounding box center [174, 445] width 235 height 26
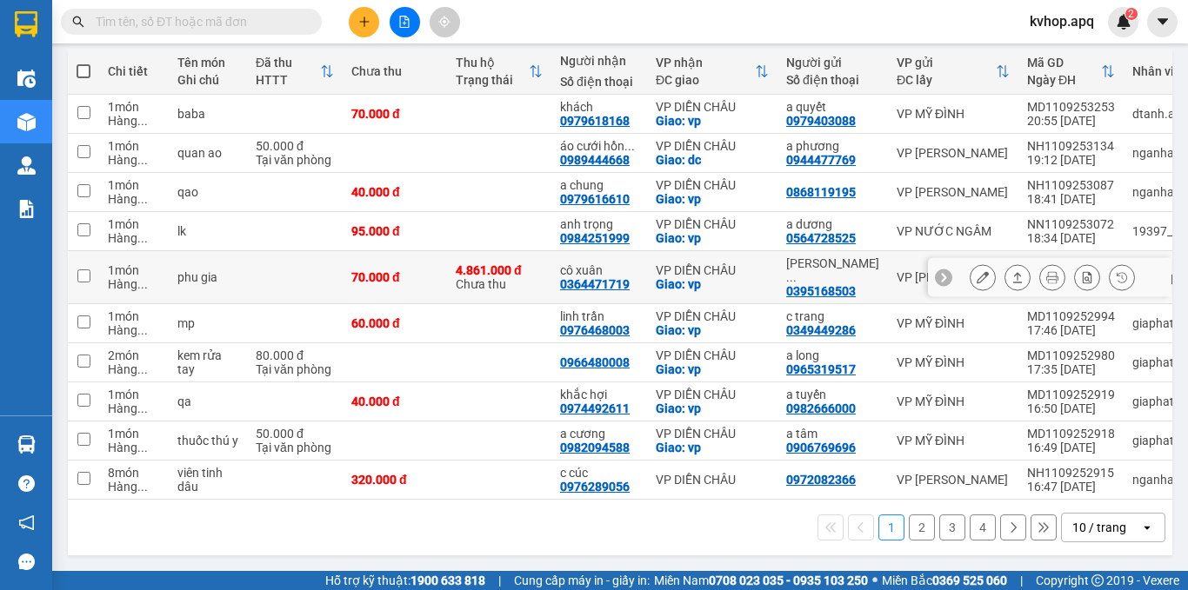
click at [390, 276] on section "Kết quả tìm kiếm ( 0 ) Bộ lọc No Data kvhop.apq 2 Điều hành xe Kho hàng mới Quả…" at bounding box center [594, 295] width 1188 height 590
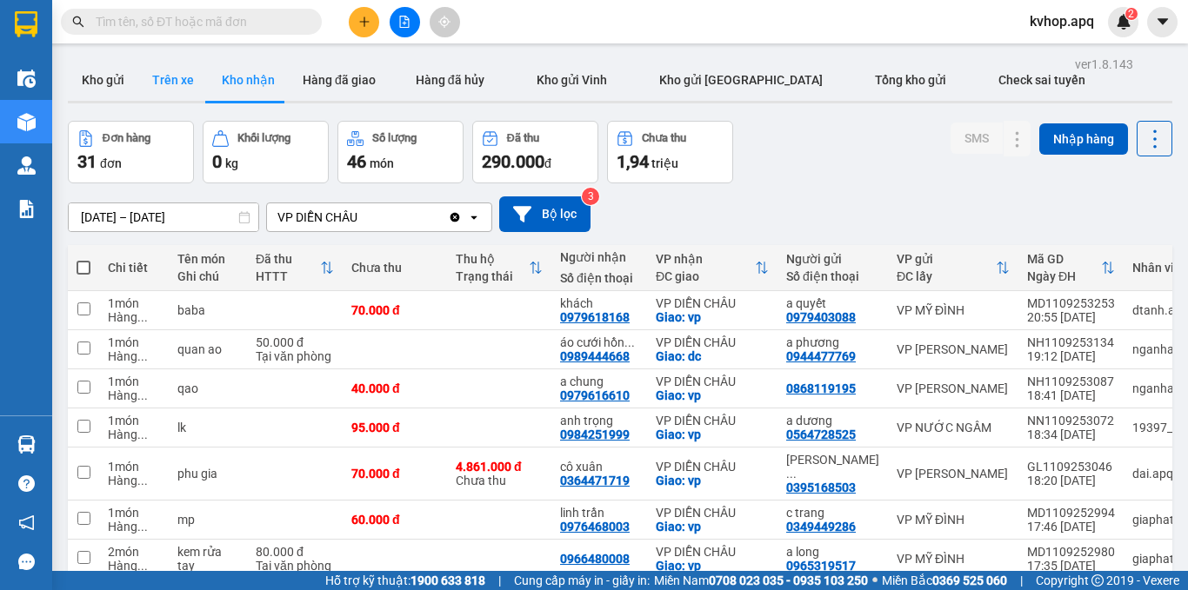
click at [158, 74] on button "Trên xe" at bounding box center [173, 80] width 70 height 42
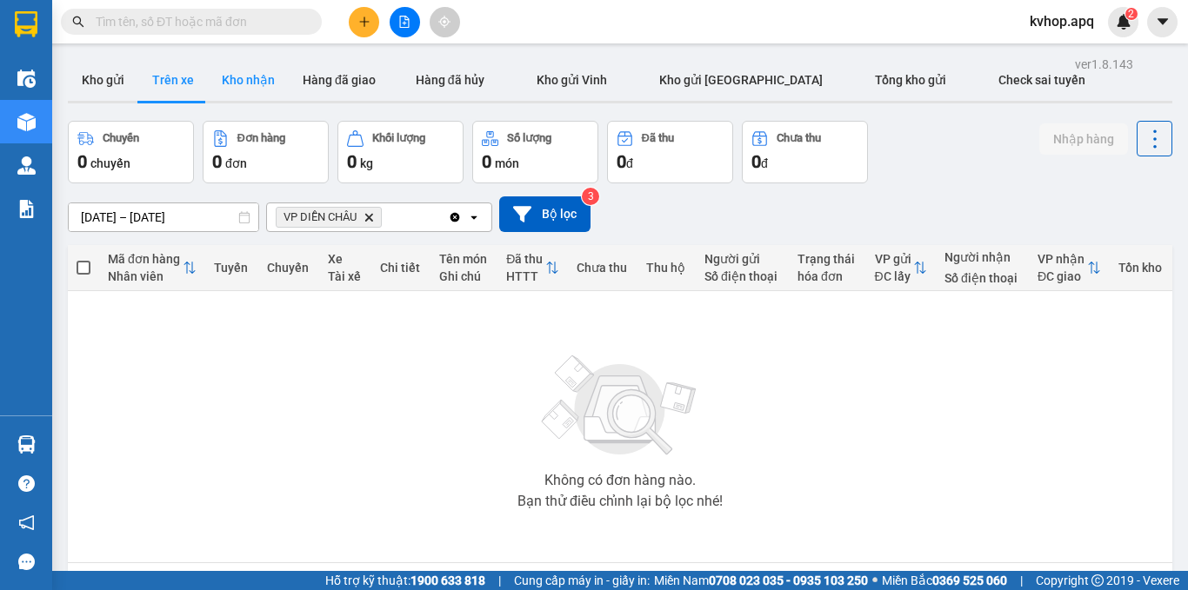
click at [246, 95] on button "Kho nhận" at bounding box center [248, 80] width 81 height 42
type input "[DATE] – [DATE]"
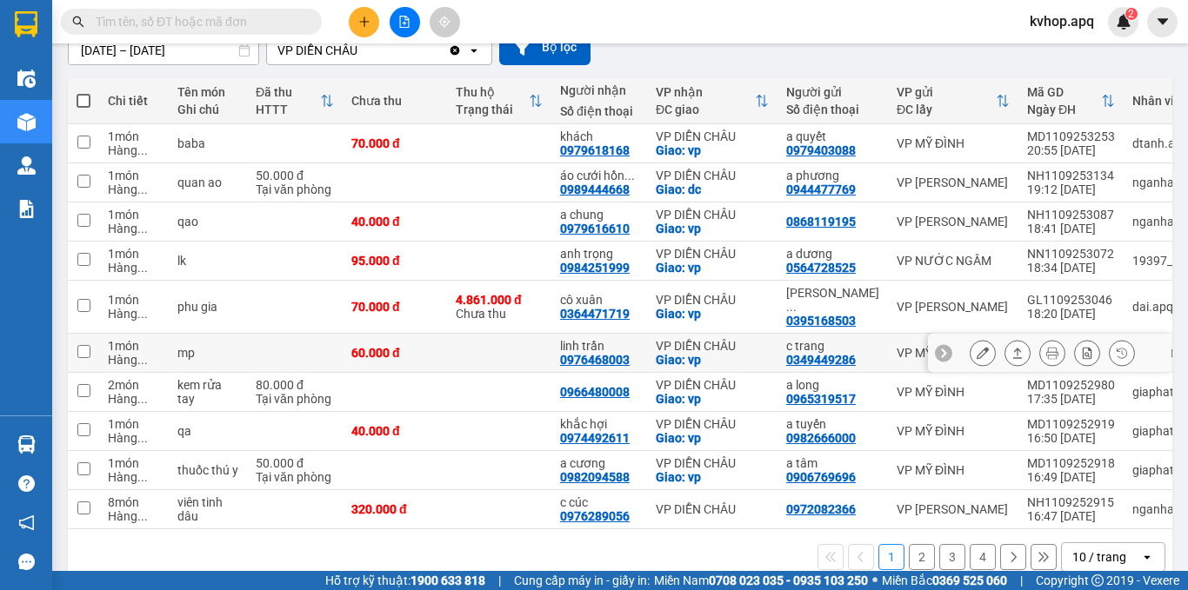
scroll to position [203, 0]
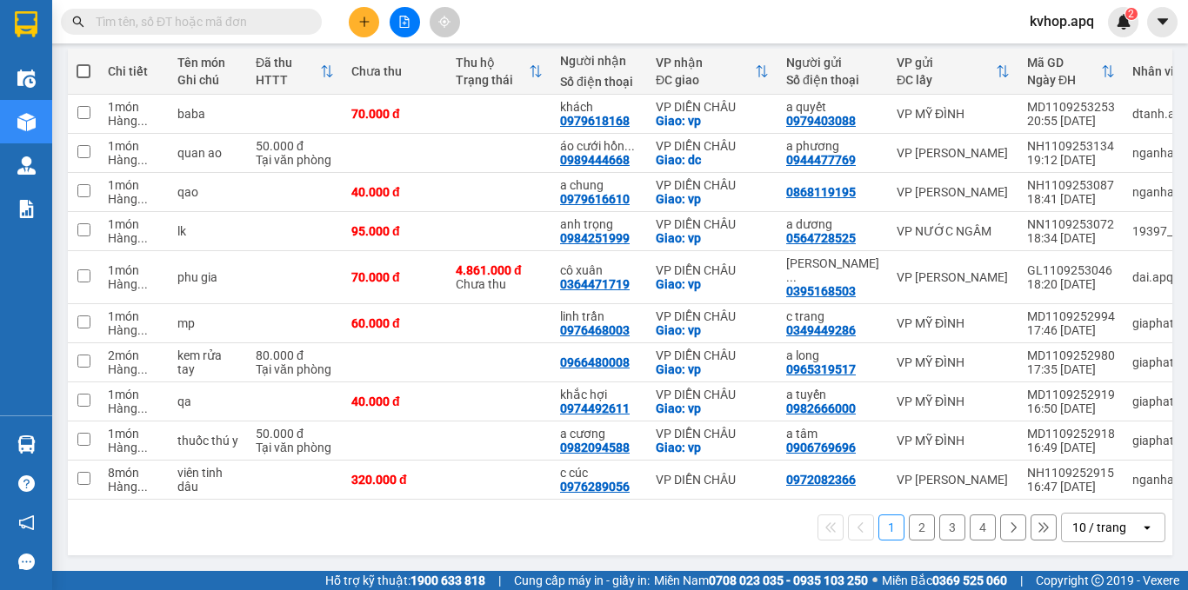
click at [909, 526] on button "2" at bounding box center [922, 528] width 26 height 26
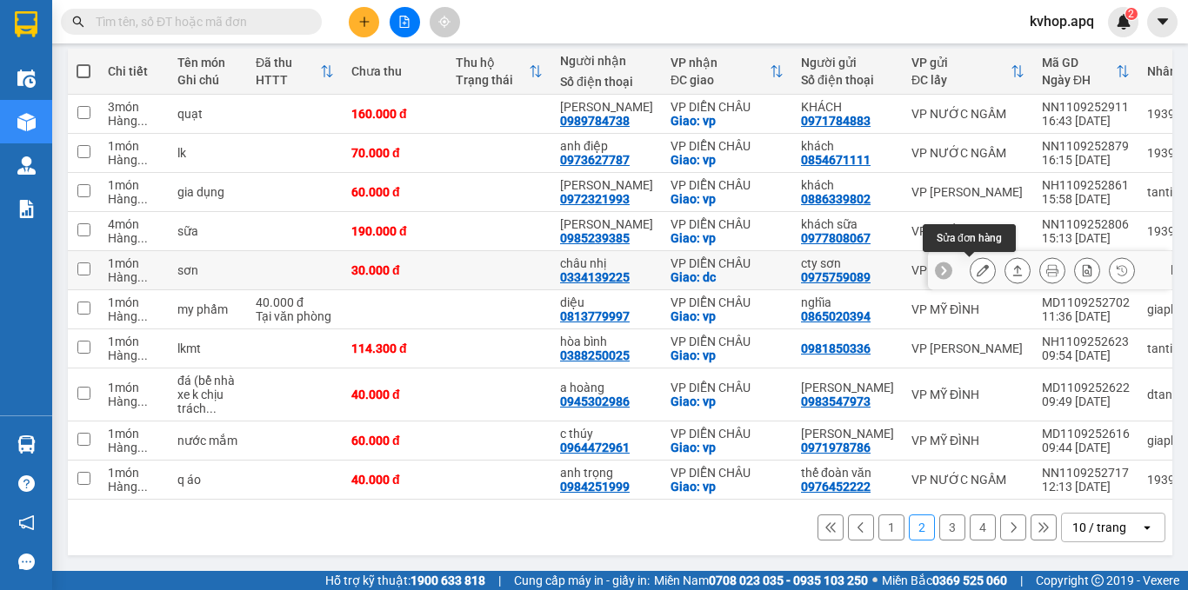
click at [977, 264] on icon at bounding box center [983, 270] width 12 height 12
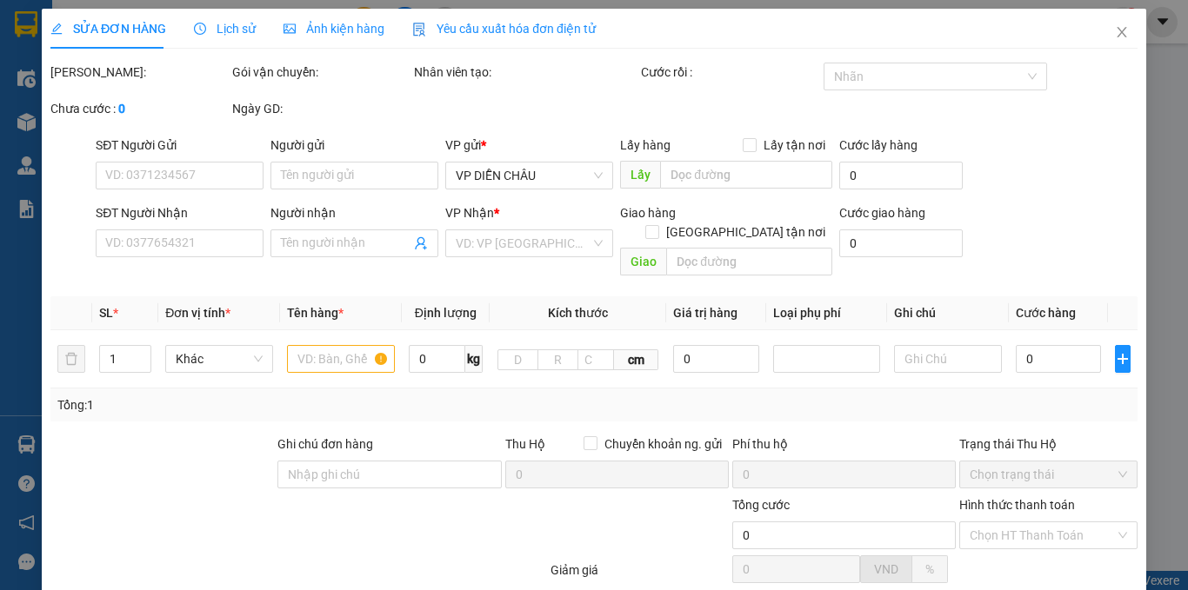
type input "0975759089"
type input "cty sơn"
type input "0334139225"
type input "châu nhị"
checkbox input "true"
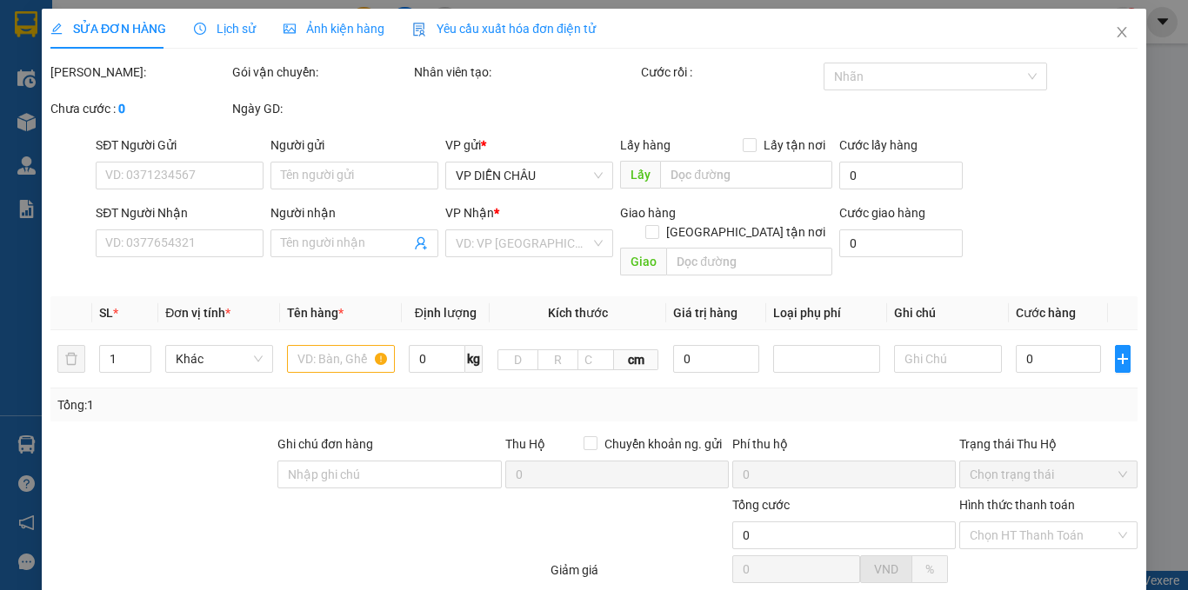
type input "dc"
type input "30.000"
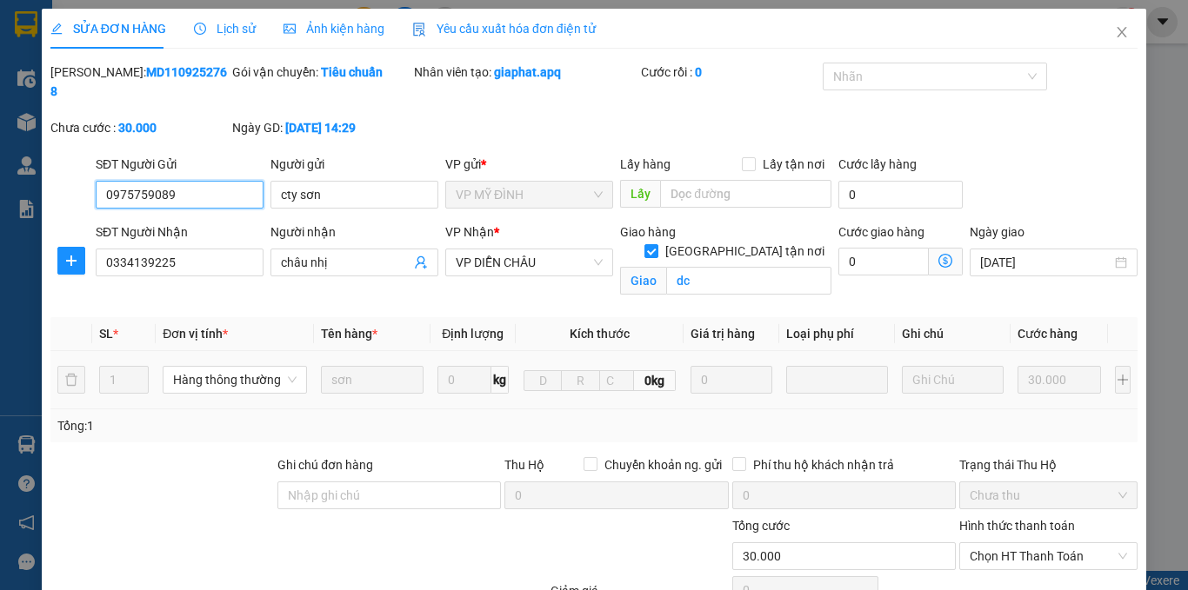
scroll to position [137, 0]
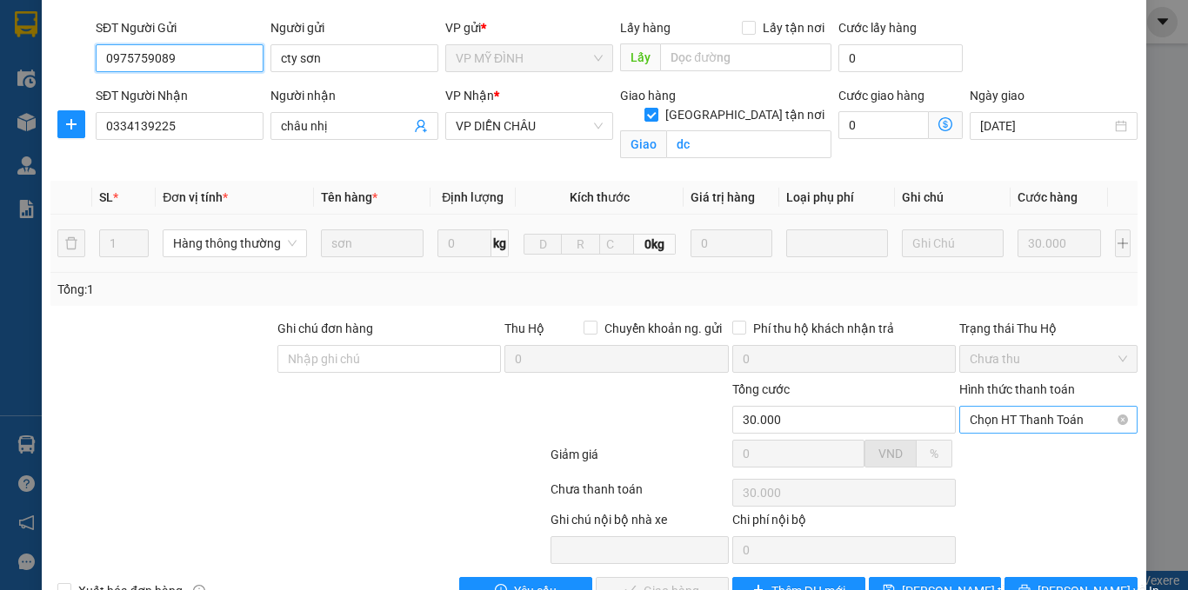
click at [970, 407] on span "Chọn HT Thanh Toán" at bounding box center [1048, 420] width 157 height 26
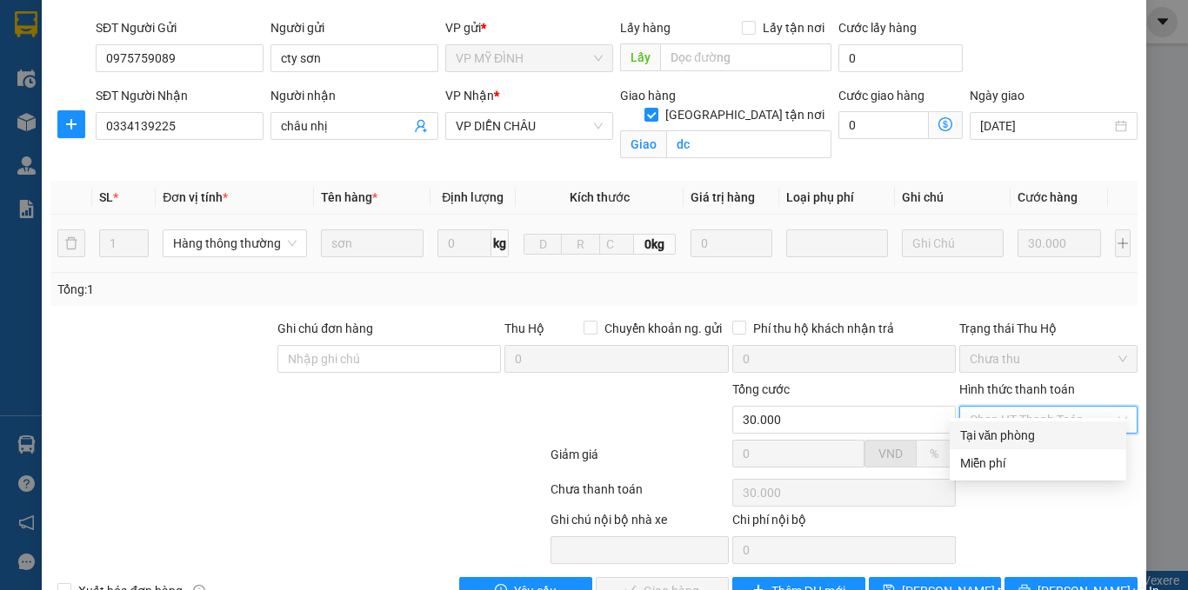
click at [967, 430] on div "Tại văn phòng" at bounding box center [1038, 435] width 156 height 19
type input "0"
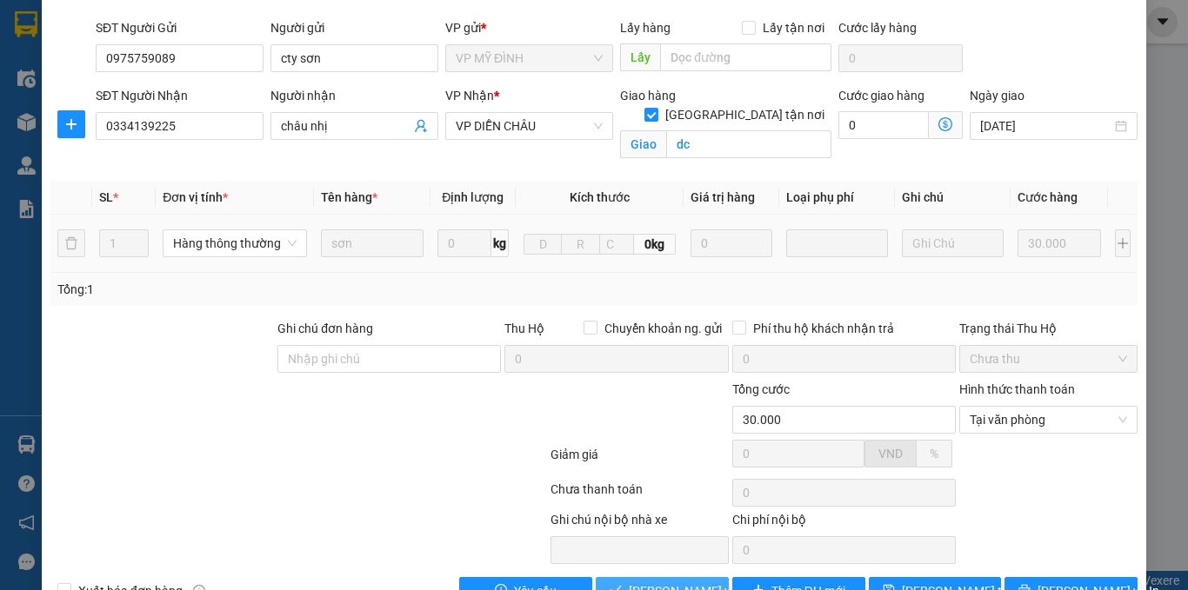
click at [663, 582] on span "[PERSON_NAME] và Giao hàng" at bounding box center [712, 591] width 167 height 19
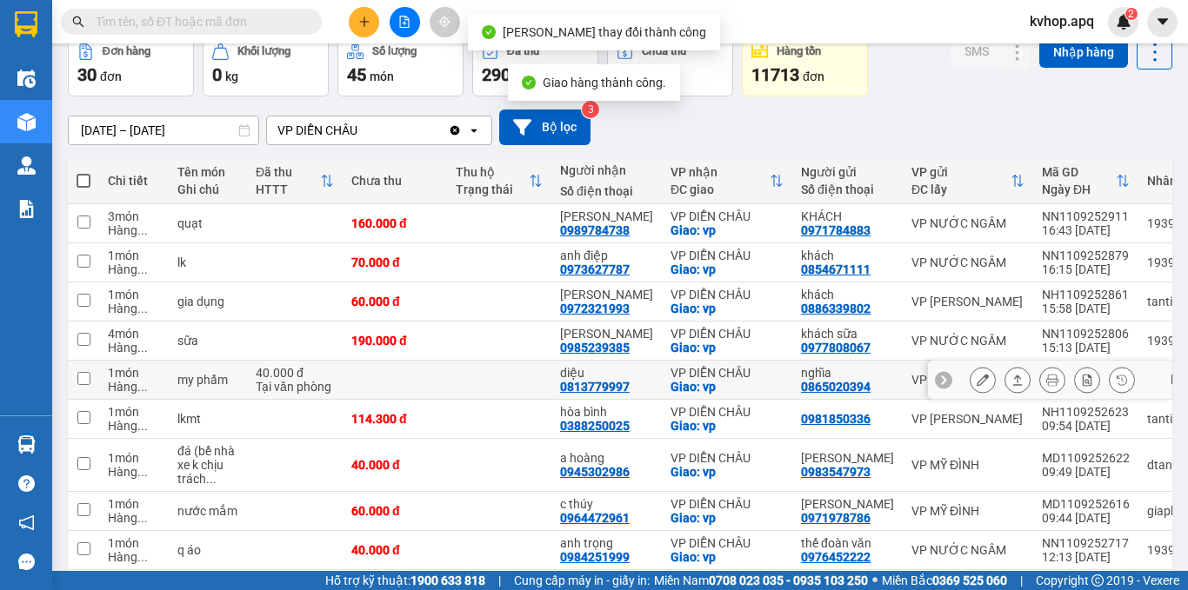
scroll to position [174, 0]
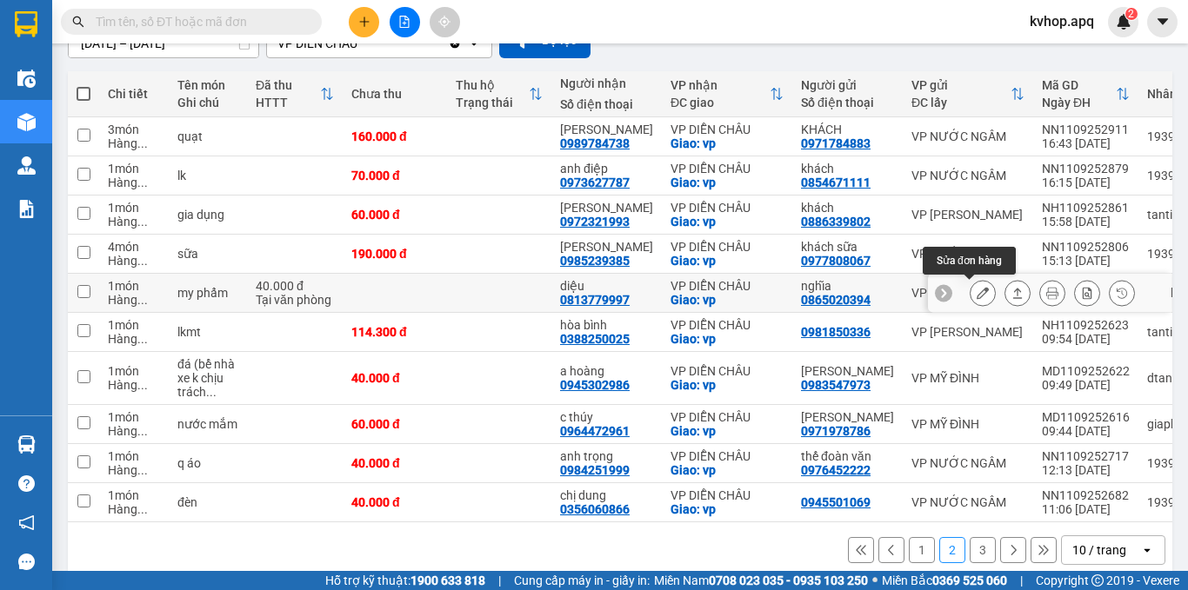
click at [977, 291] on icon at bounding box center [983, 293] width 12 height 12
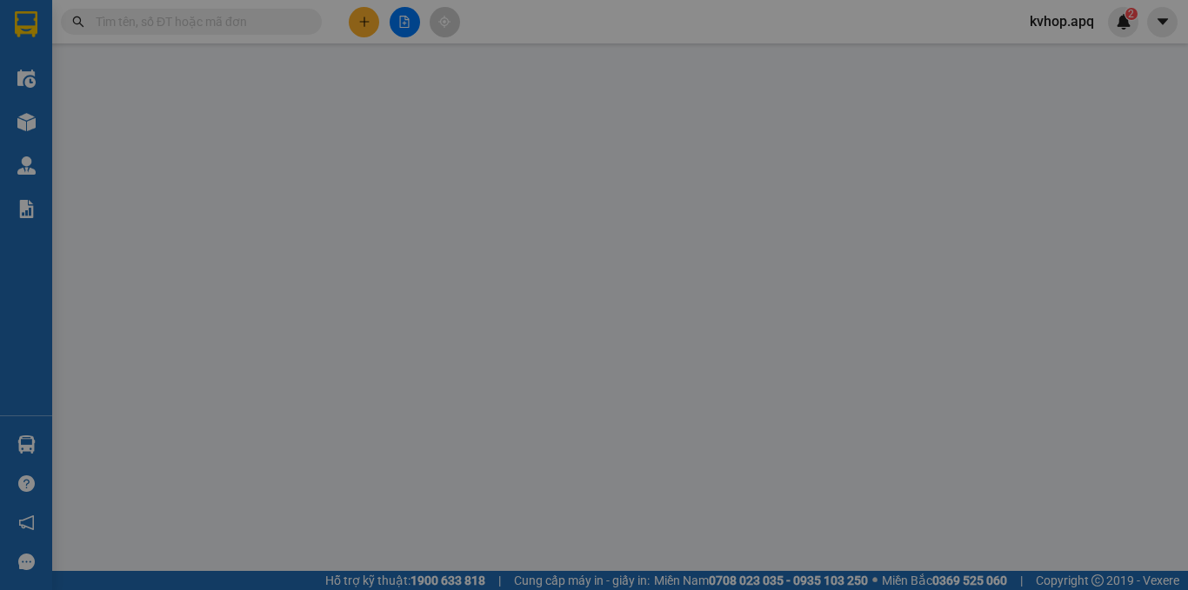
type input "0865020394"
type input "nghĩa"
type input "0813779997"
type input "diệu"
checkbox input "true"
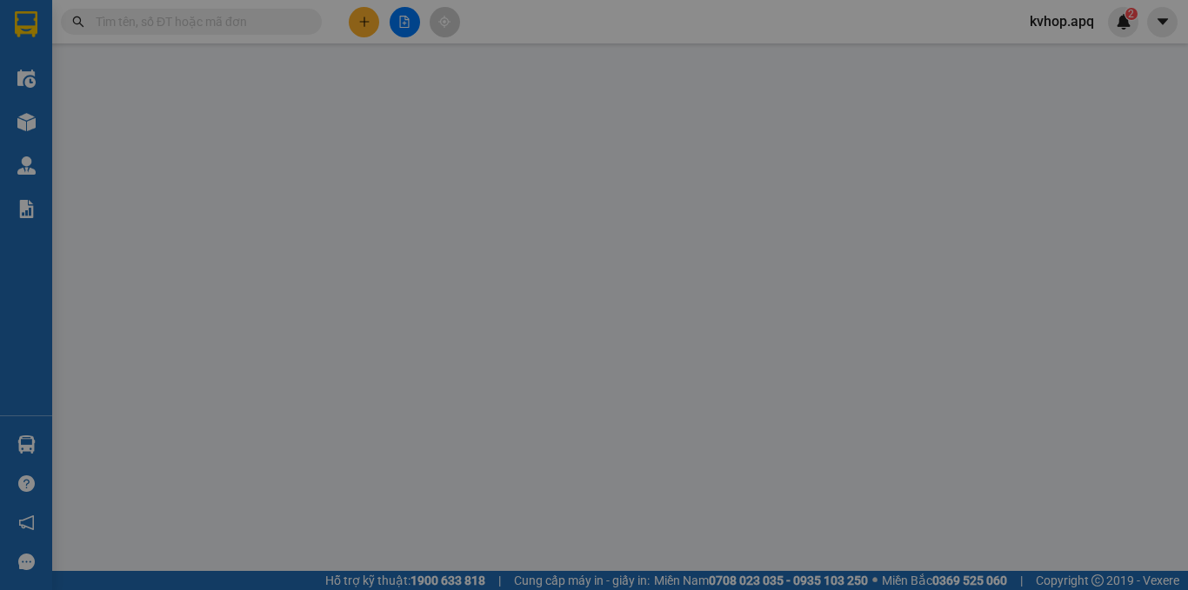
type input "vp"
type input "40.000"
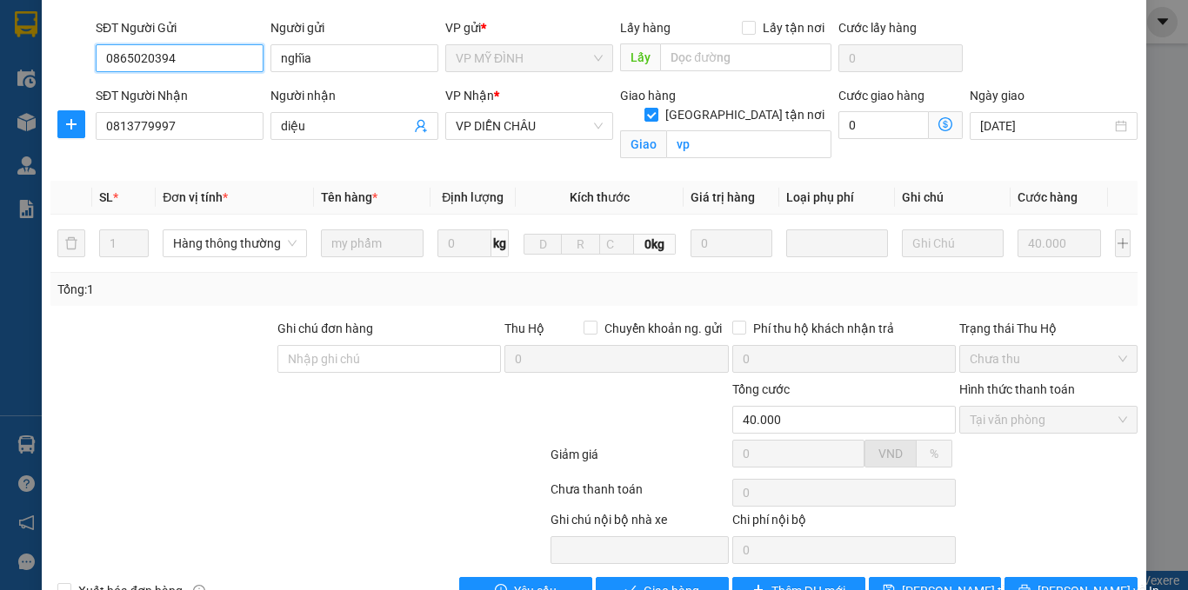
scroll to position [166, 0]
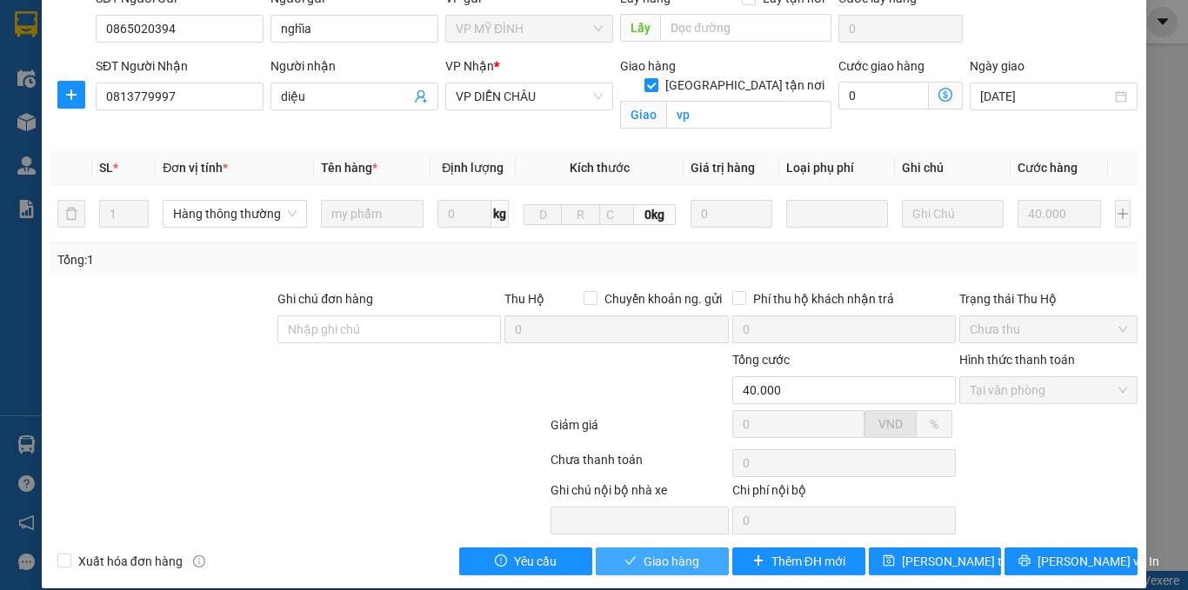
click at [632, 548] on button "Giao hàng" at bounding box center [662, 562] width 133 height 28
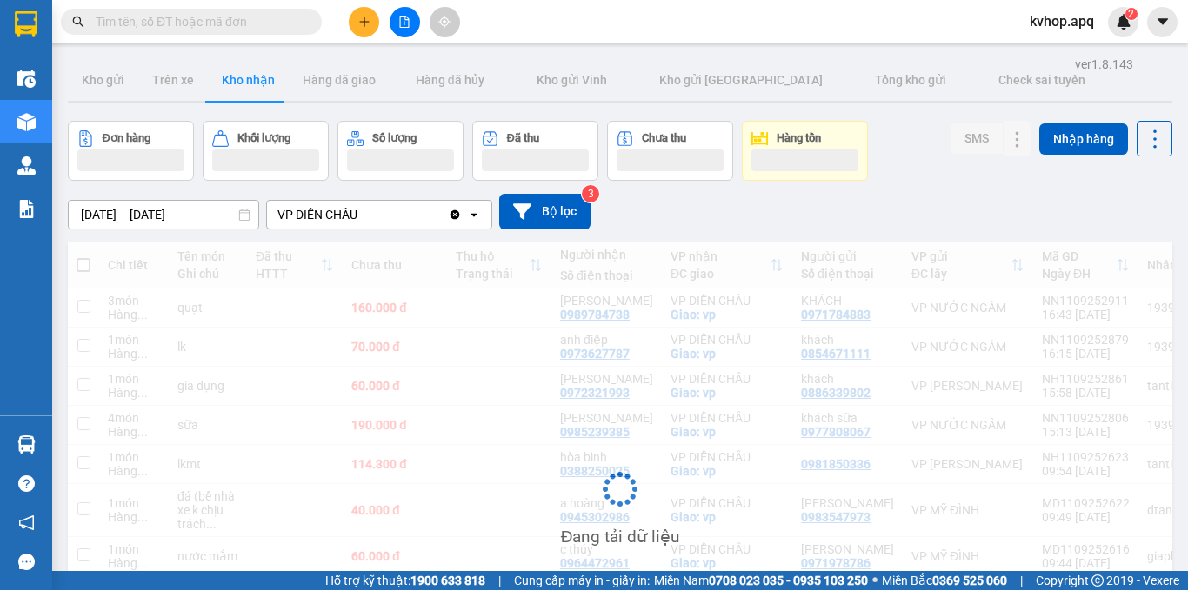
scroll to position [203, 0]
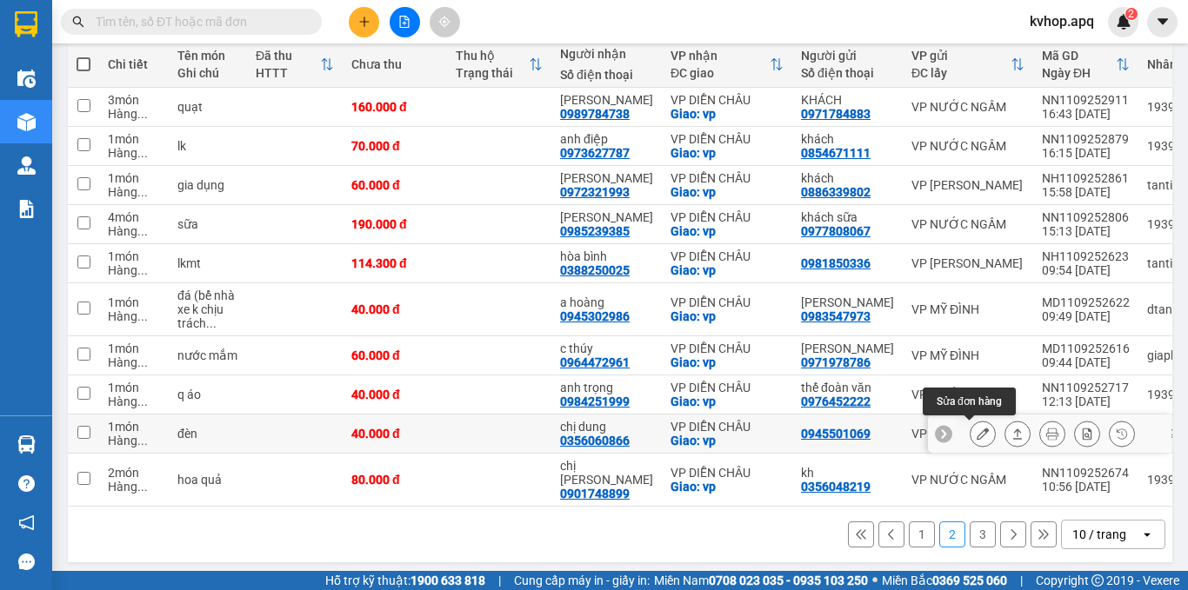
click at [971, 436] on button at bounding box center [983, 434] width 24 height 30
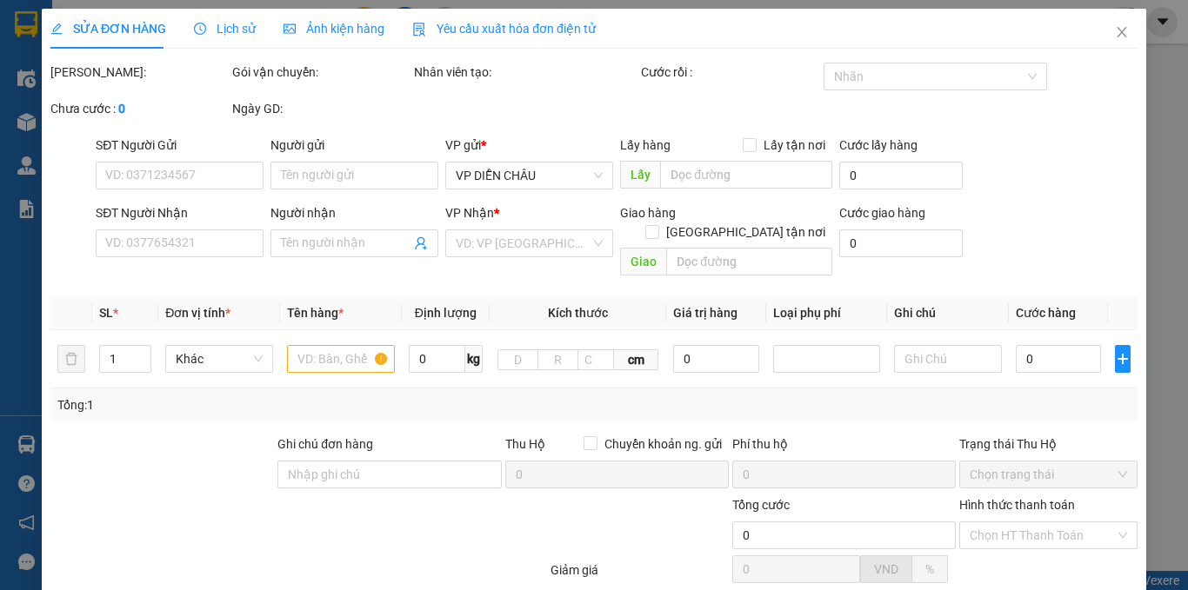
type input "0945501069"
type input "0356060866"
type input "chị dung"
checkbox input "true"
type input "vp"
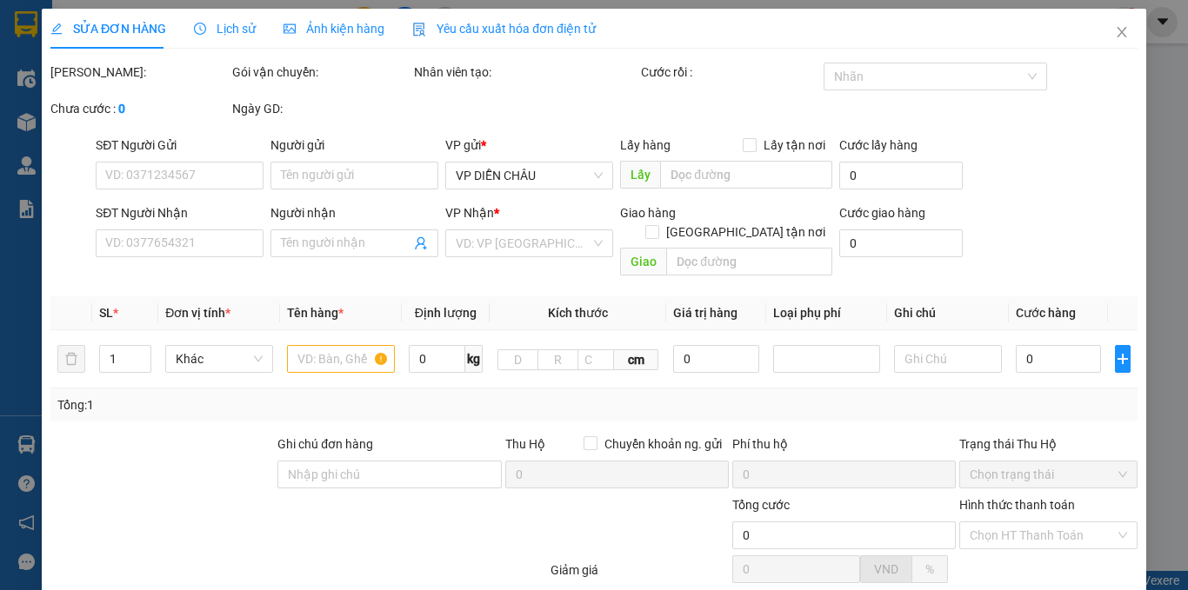
type input "40.000"
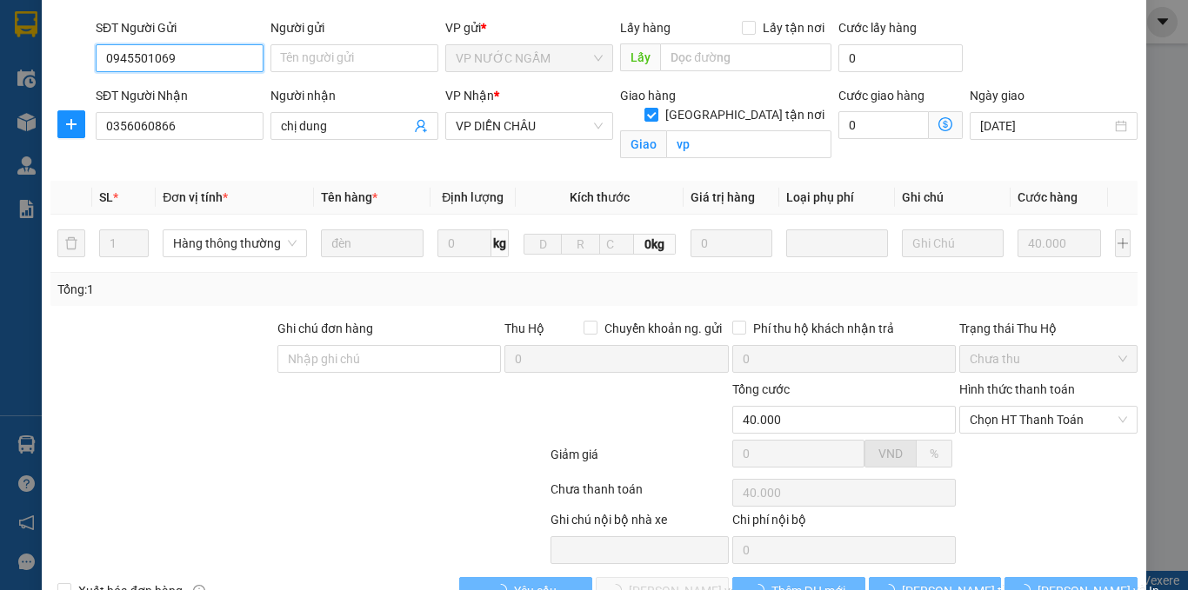
scroll to position [166, 0]
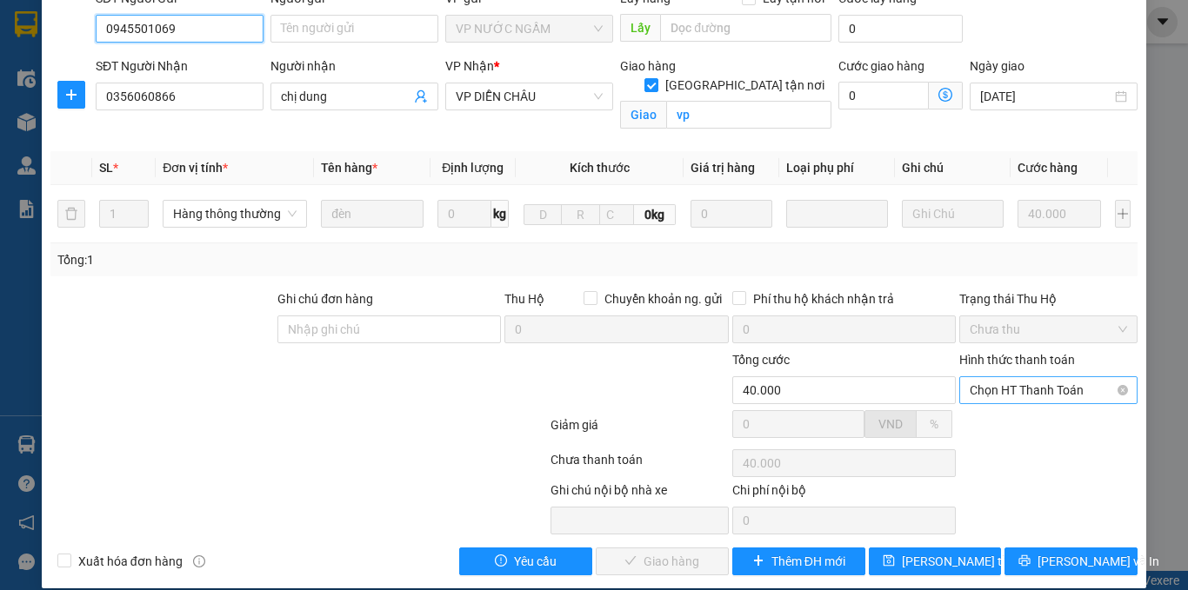
click at [1024, 377] on span "Chọn HT Thanh Toán" at bounding box center [1048, 390] width 157 height 26
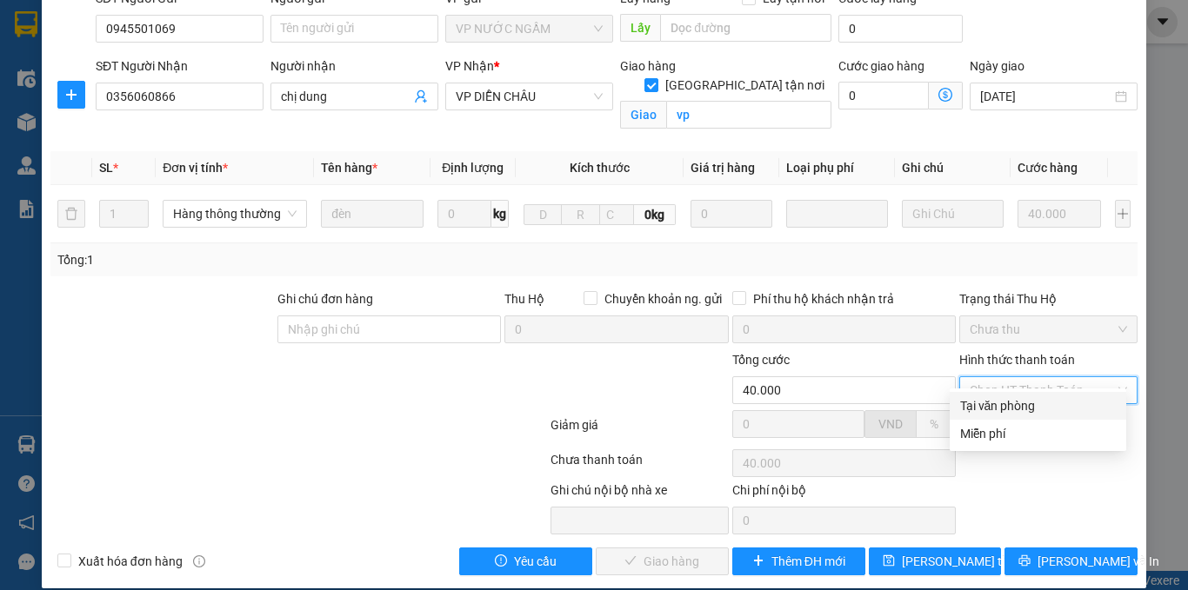
click at [997, 404] on div "Tại văn phòng" at bounding box center [1038, 406] width 156 height 19
type input "0"
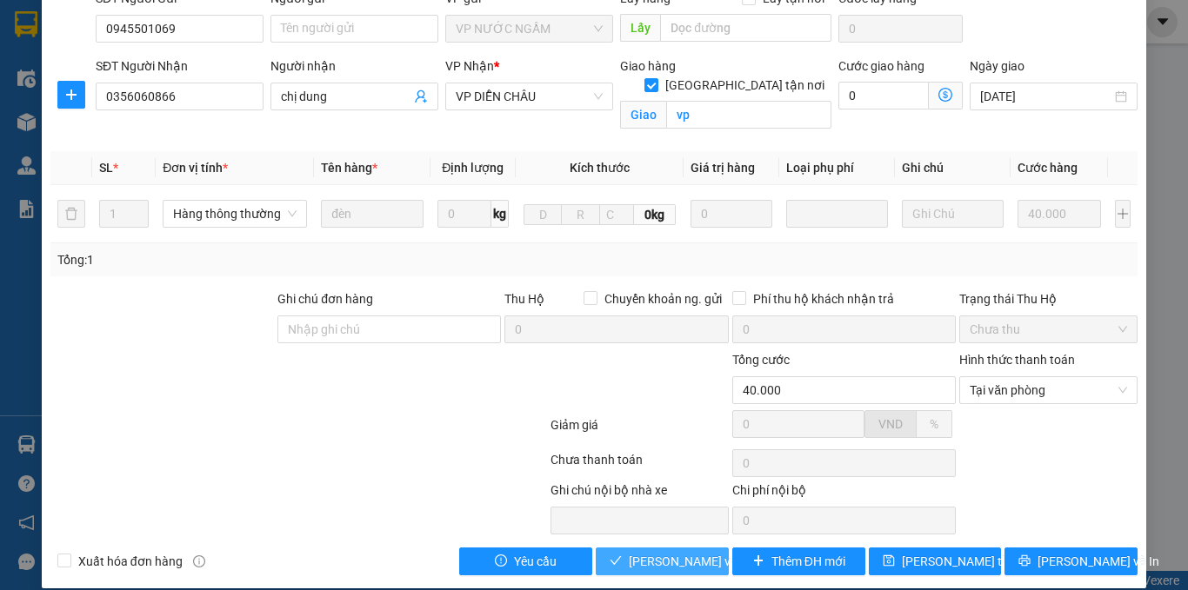
click at [642, 552] on span "[PERSON_NAME] và Giao hàng" at bounding box center [712, 561] width 167 height 19
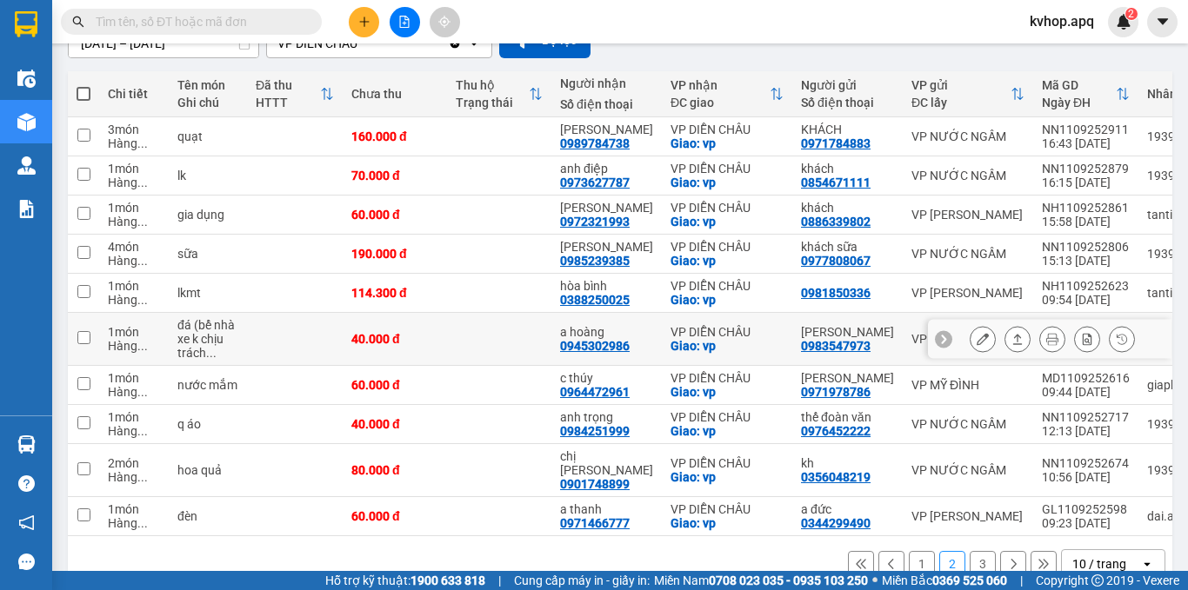
scroll to position [203, 0]
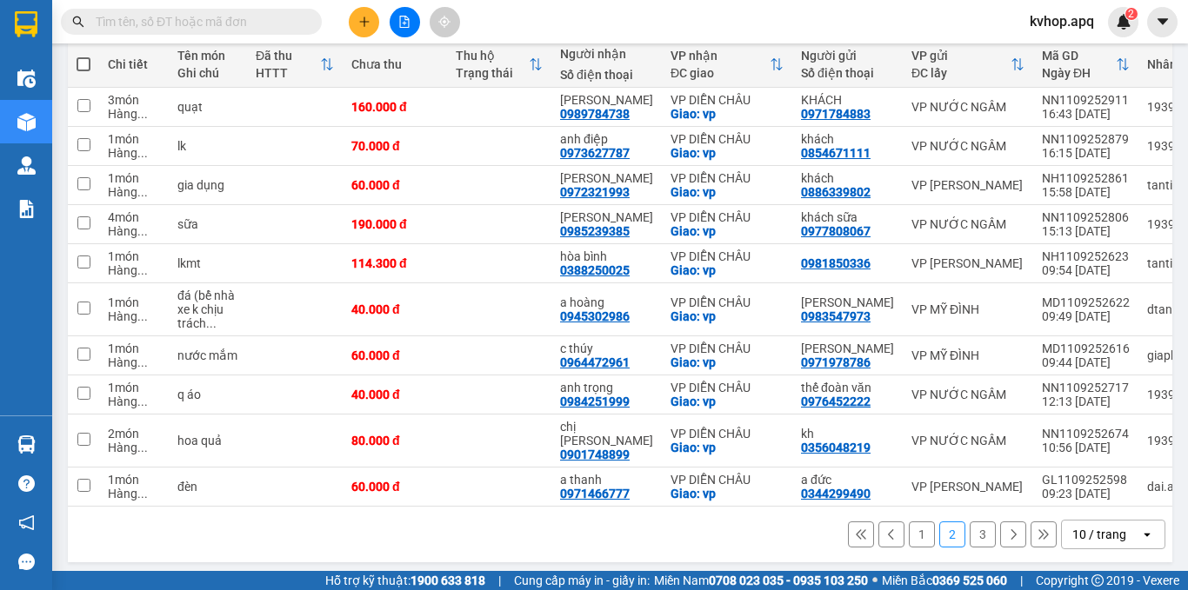
click at [970, 522] on button "3" at bounding box center [983, 535] width 26 height 26
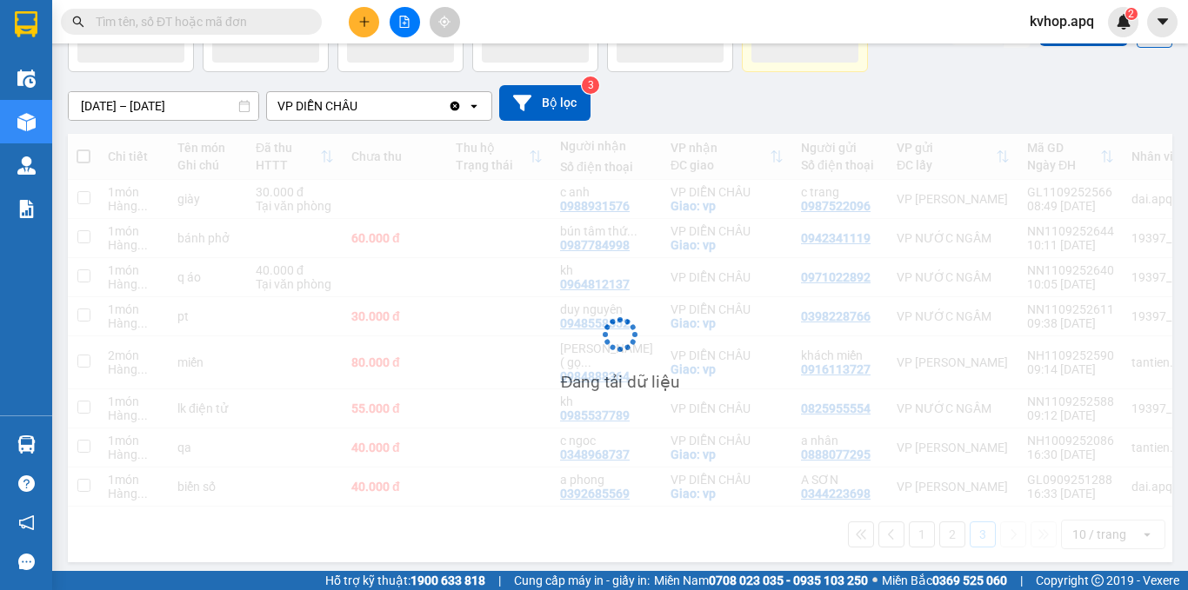
scroll to position [111, 0]
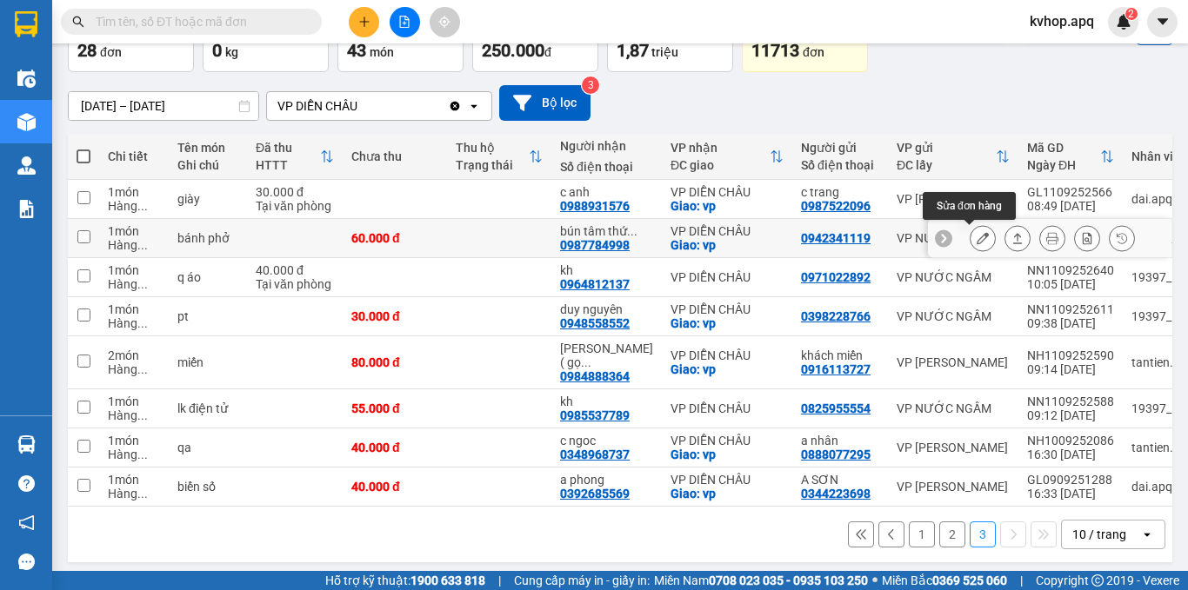
click at [977, 241] on icon at bounding box center [983, 238] width 12 height 12
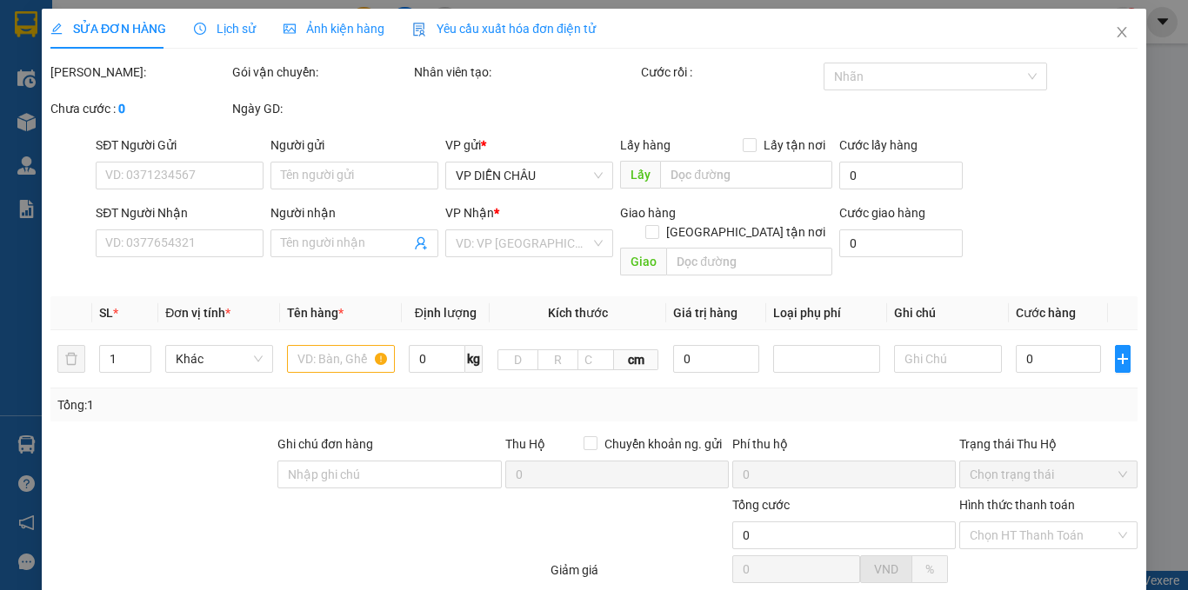
type input "0942341119"
type input "0987784998"
type input "bún tâm thức dchau"
checkbox input "true"
type input "vp"
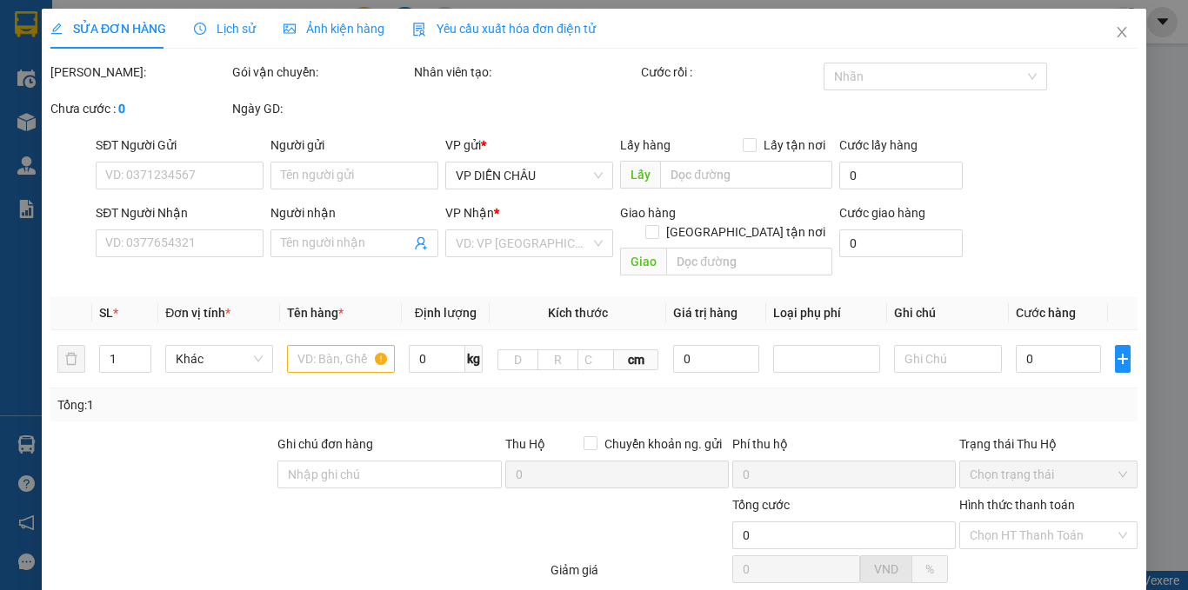
type input "60.000"
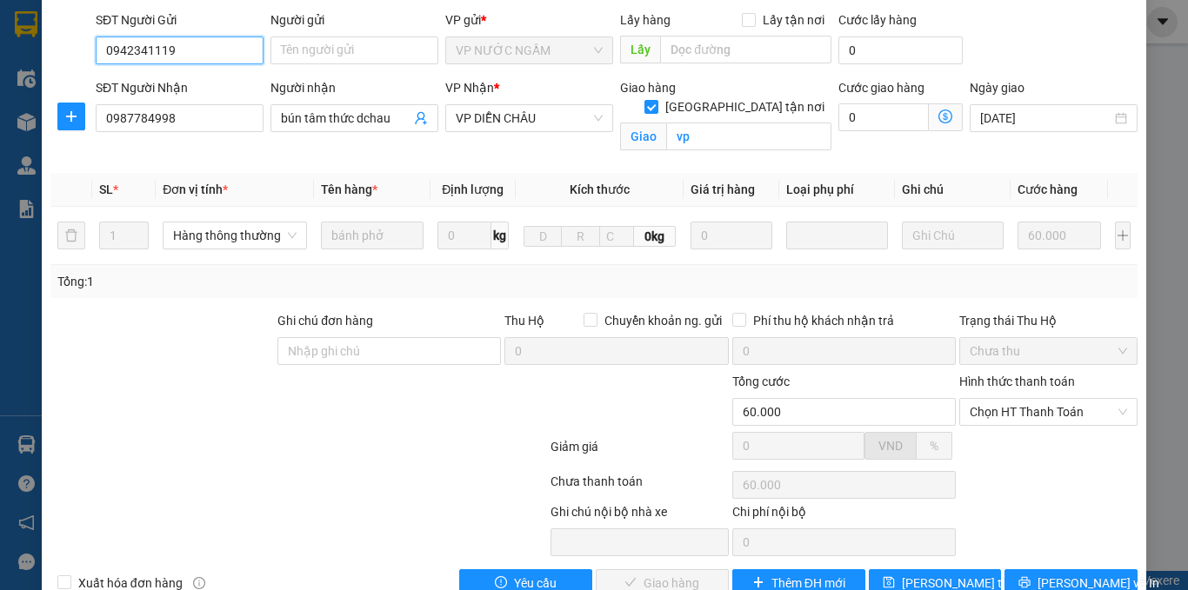
scroll to position [166, 0]
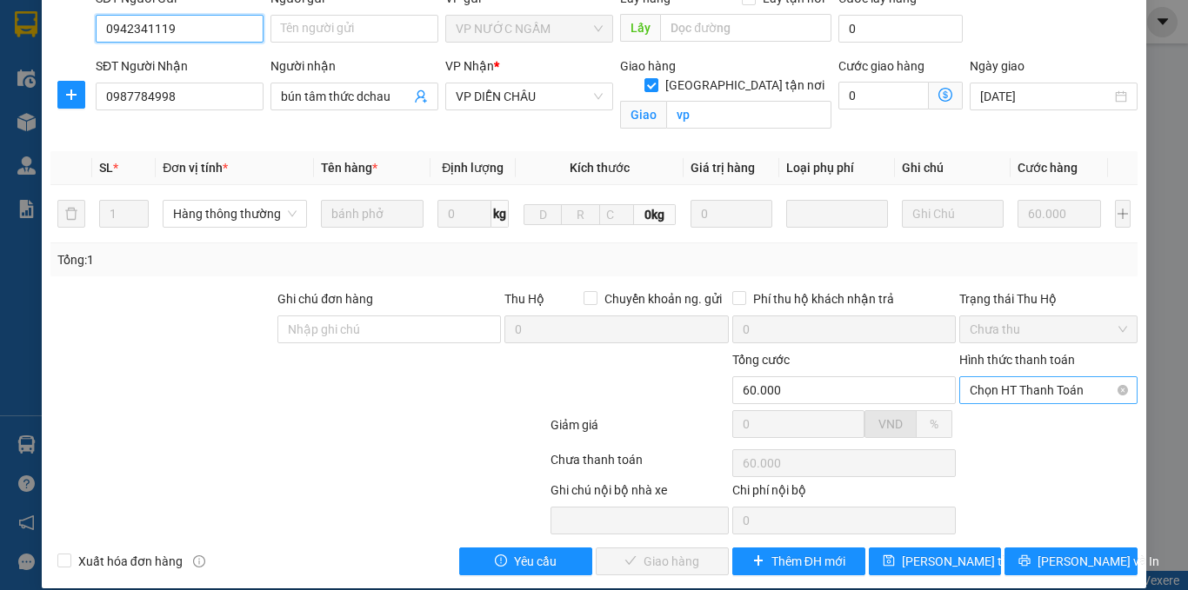
click at [1009, 377] on span "Chọn HT Thanh Toán" at bounding box center [1048, 390] width 157 height 26
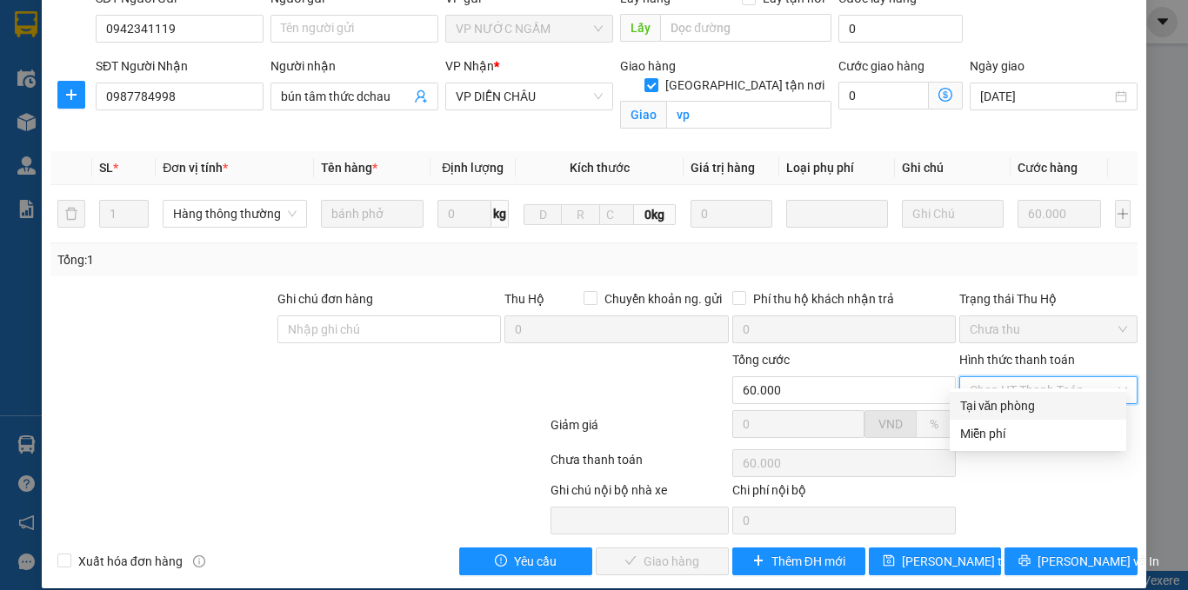
click at [994, 402] on div "Tại văn phòng" at bounding box center [1038, 406] width 156 height 19
type input "0"
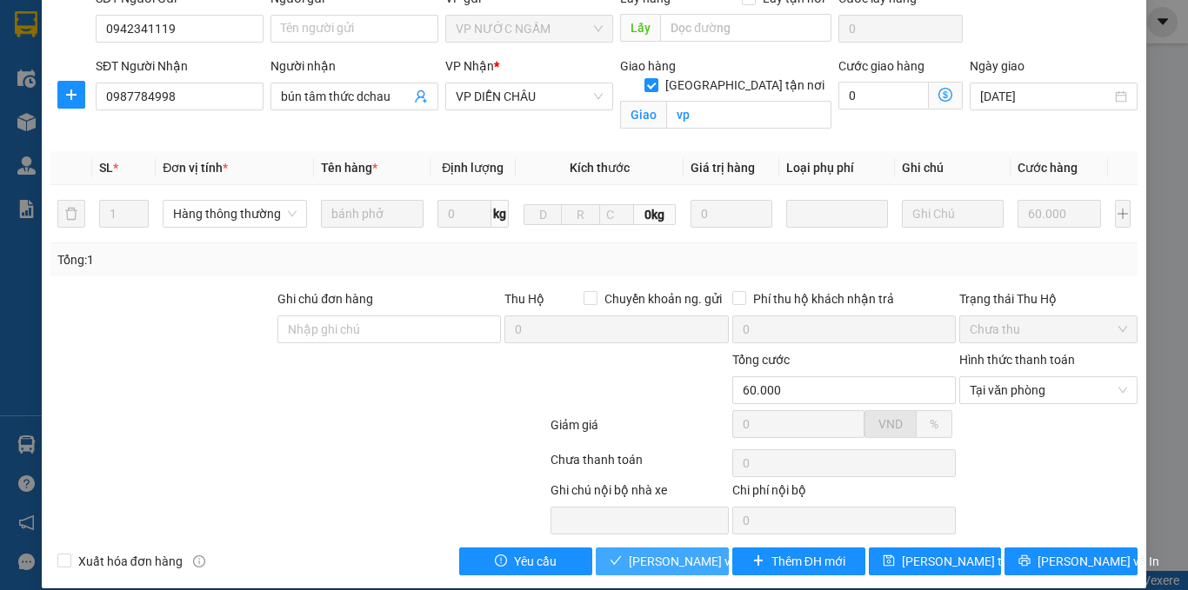
click at [657, 548] on button "[PERSON_NAME] và Giao hàng" at bounding box center [662, 562] width 133 height 28
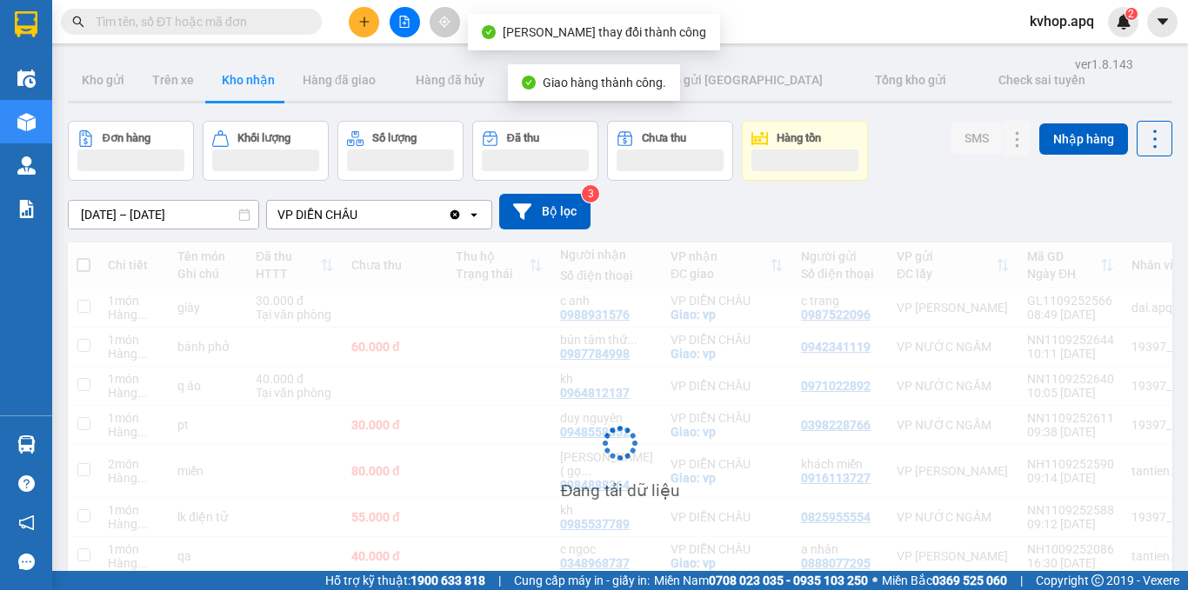
scroll to position [80, 0]
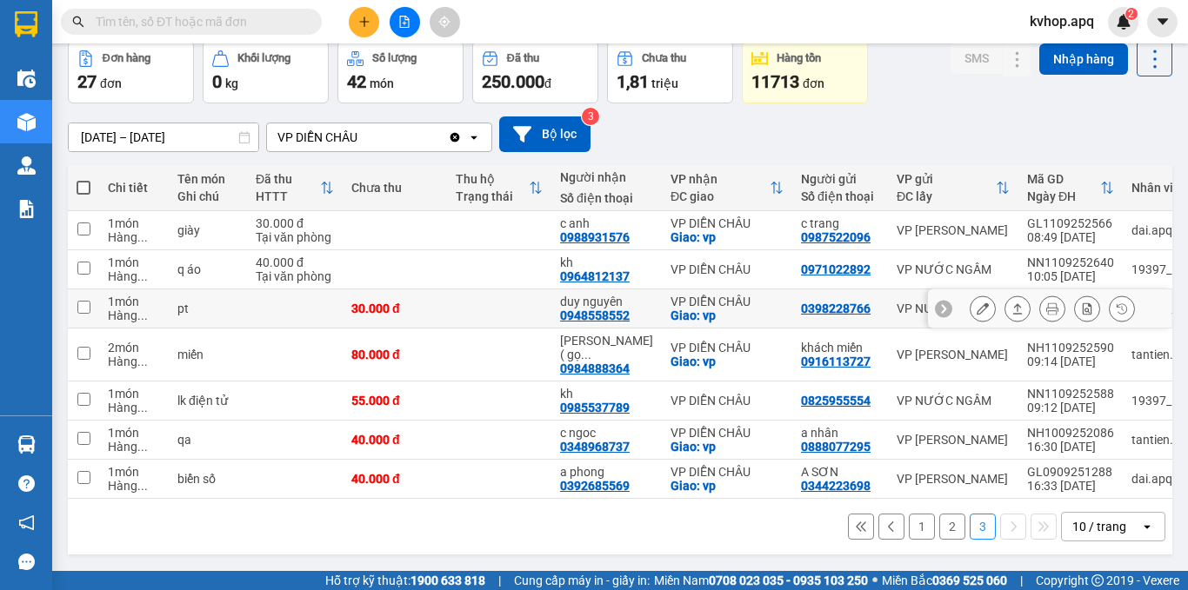
click at [977, 304] on icon at bounding box center [983, 309] width 12 height 12
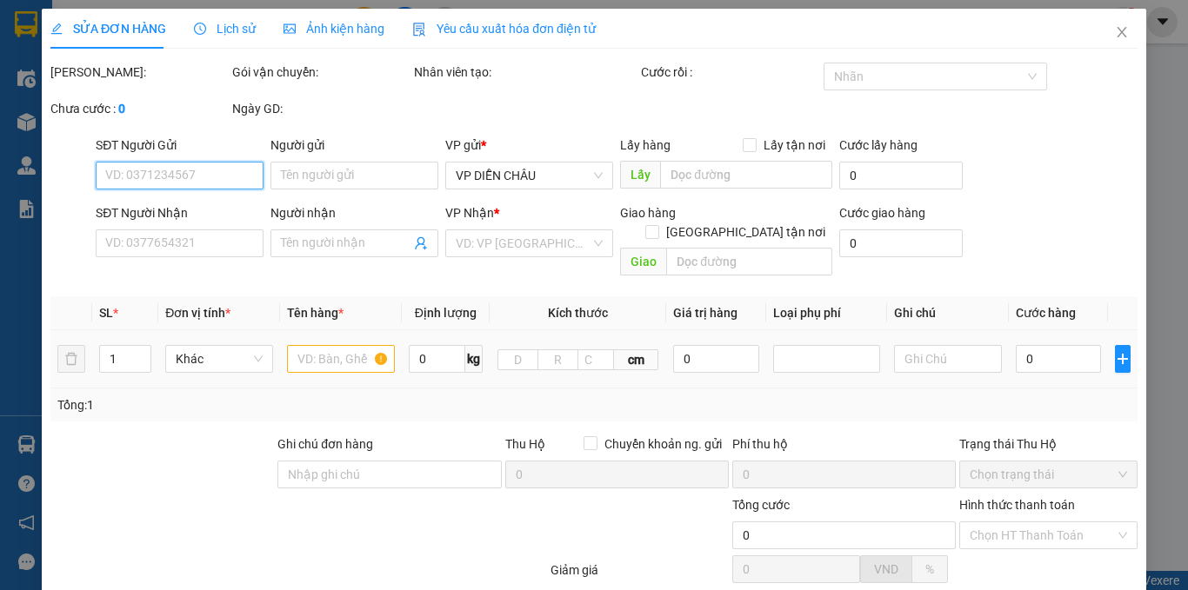
type input "0398228766"
type input "0948558552"
type input "duy nguyên"
checkbox input "true"
type input "vp"
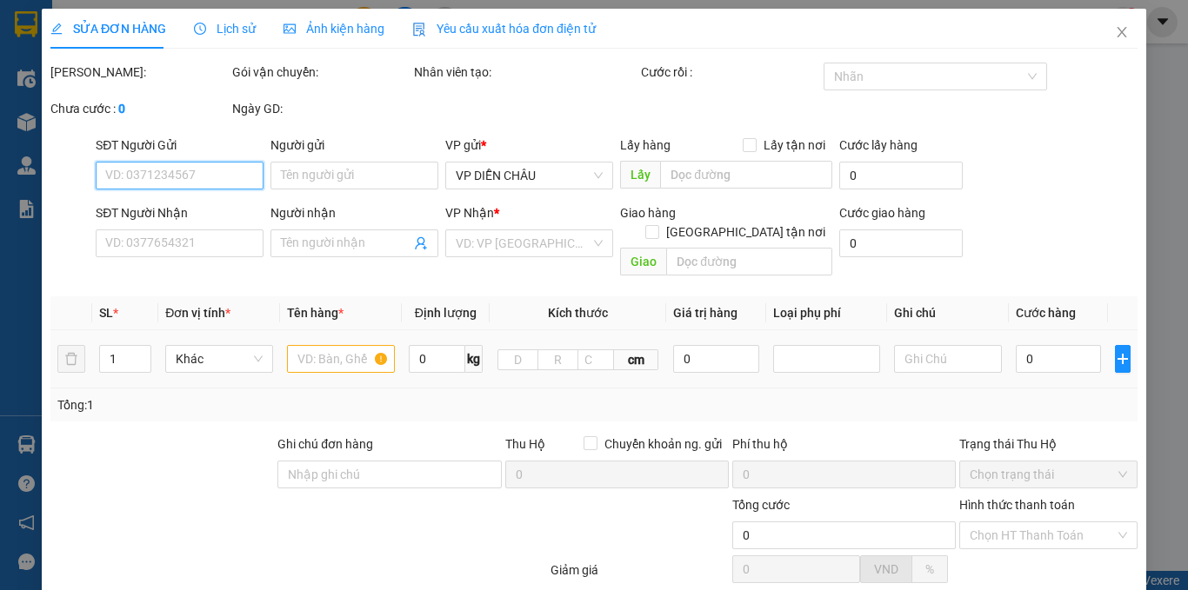
type input "30.000"
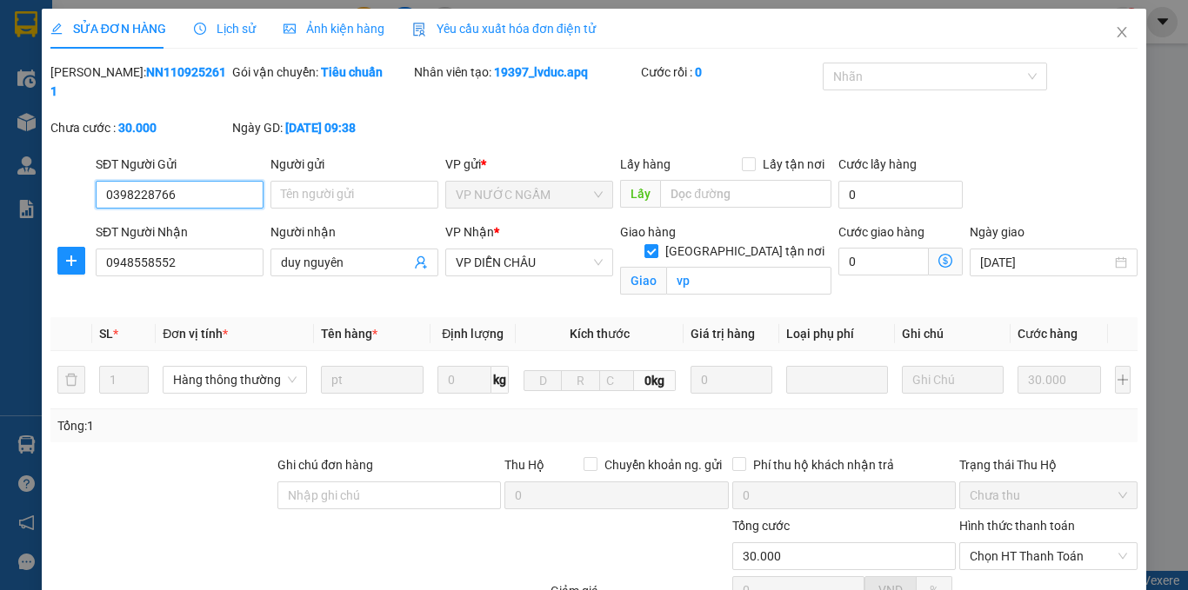
scroll to position [166, 0]
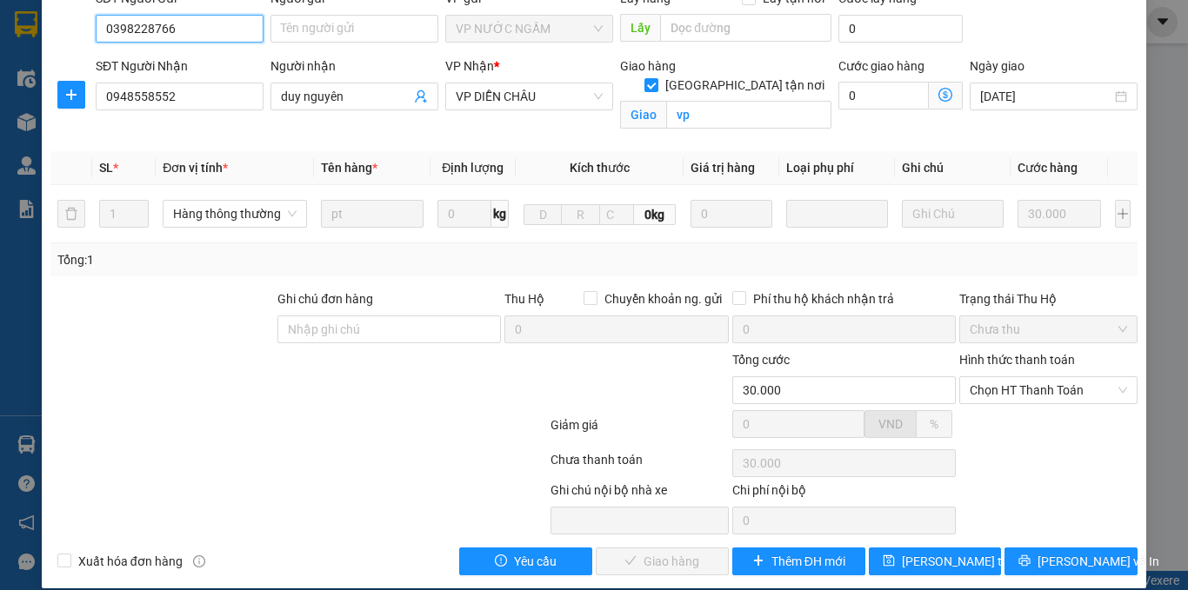
click at [1002, 384] on span "Chọn HT Thanh Toán" at bounding box center [1048, 390] width 157 height 26
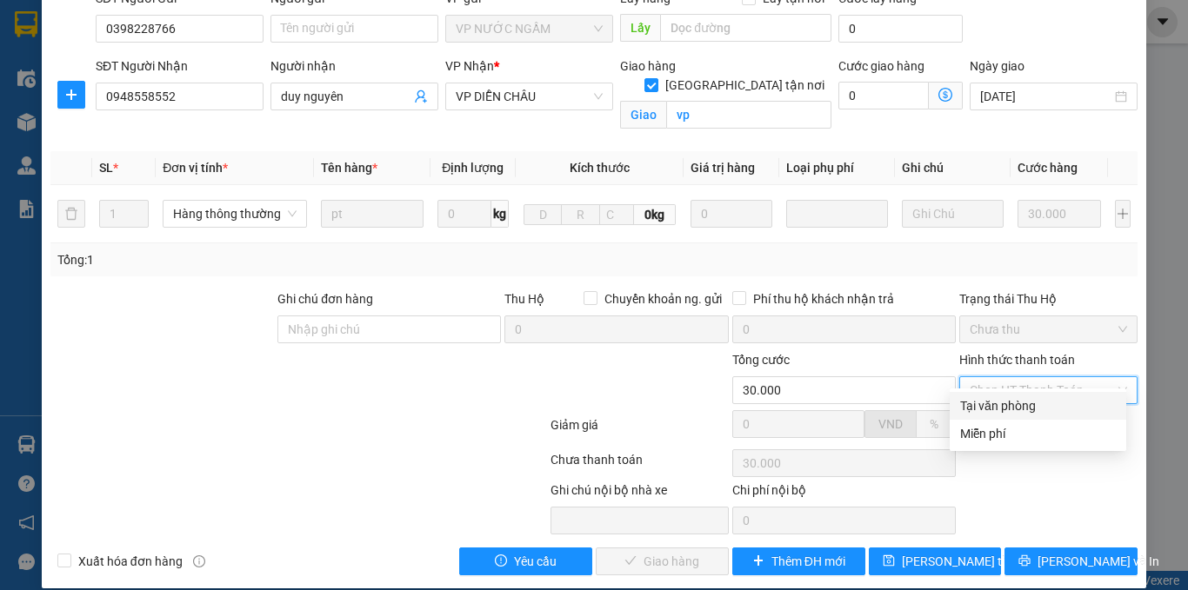
drag, startPoint x: 987, startPoint y: 398, endPoint x: 980, endPoint y: 405, distance: 9.8
click at [987, 400] on div "Tại văn phòng" at bounding box center [1038, 406] width 156 height 19
type input "0"
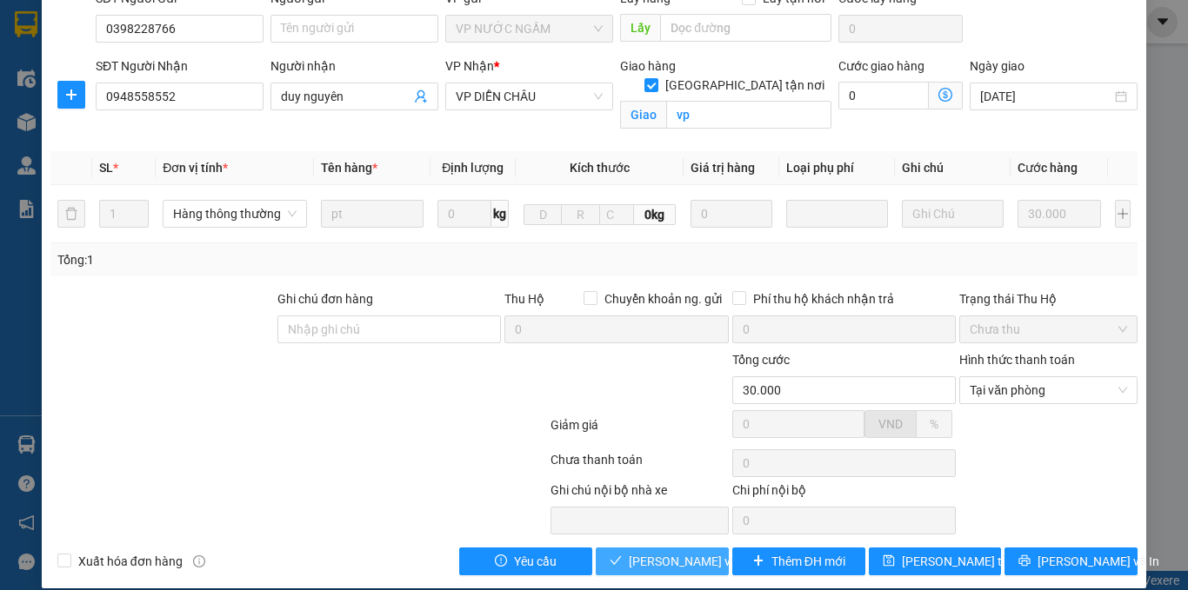
drag, startPoint x: 690, startPoint y: 546, endPoint x: 595, endPoint y: 520, distance: 98.3
click at [688, 552] on span "[PERSON_NAME] và Giao hàng" at bounding box center [712, 561] width 167 height 19
